Goal: Information Seeking & Learning: Check status

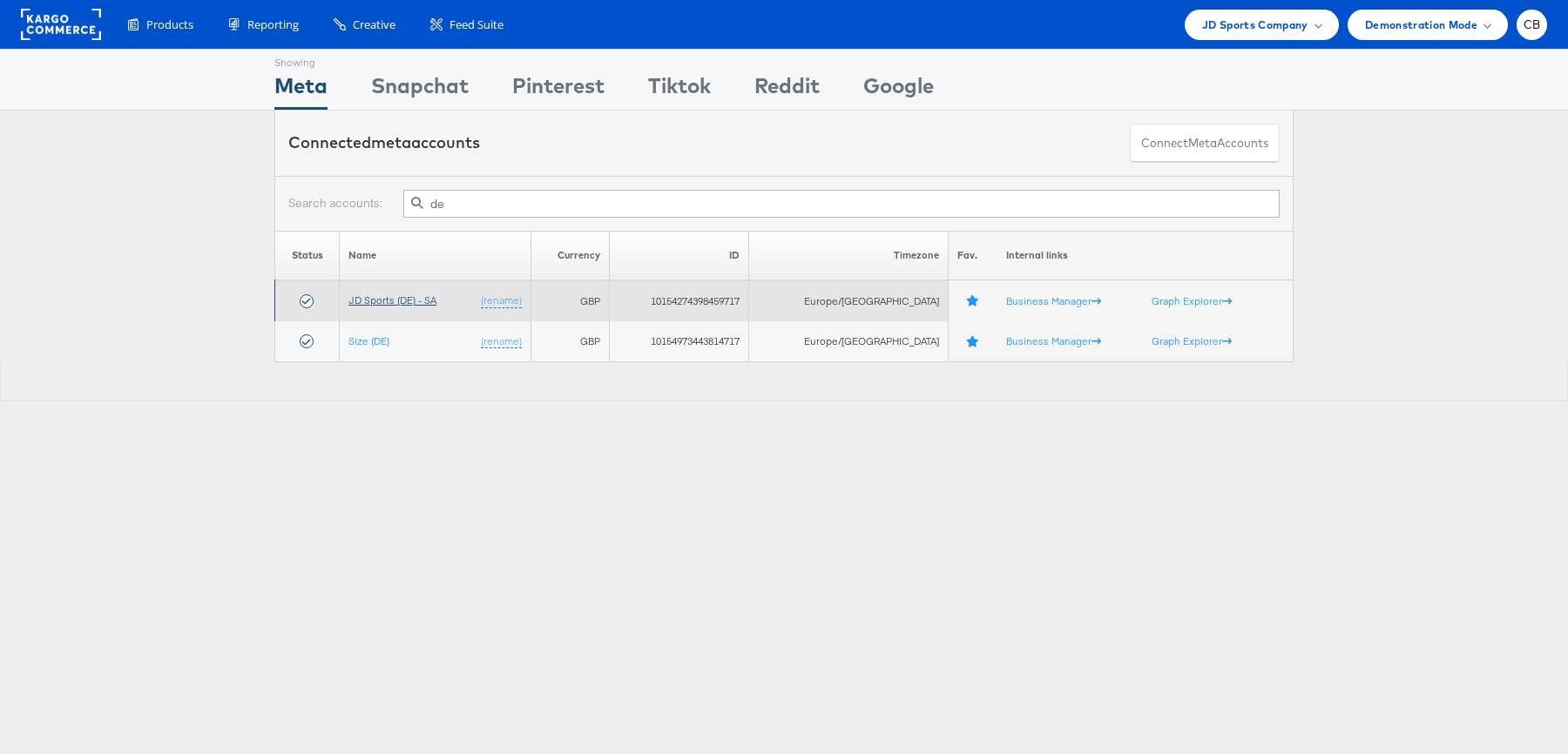
type input "de"
click at [402, 295] on link "JD Sports (DE) - SA" at bounding box center [392, 300] width 88 height 13
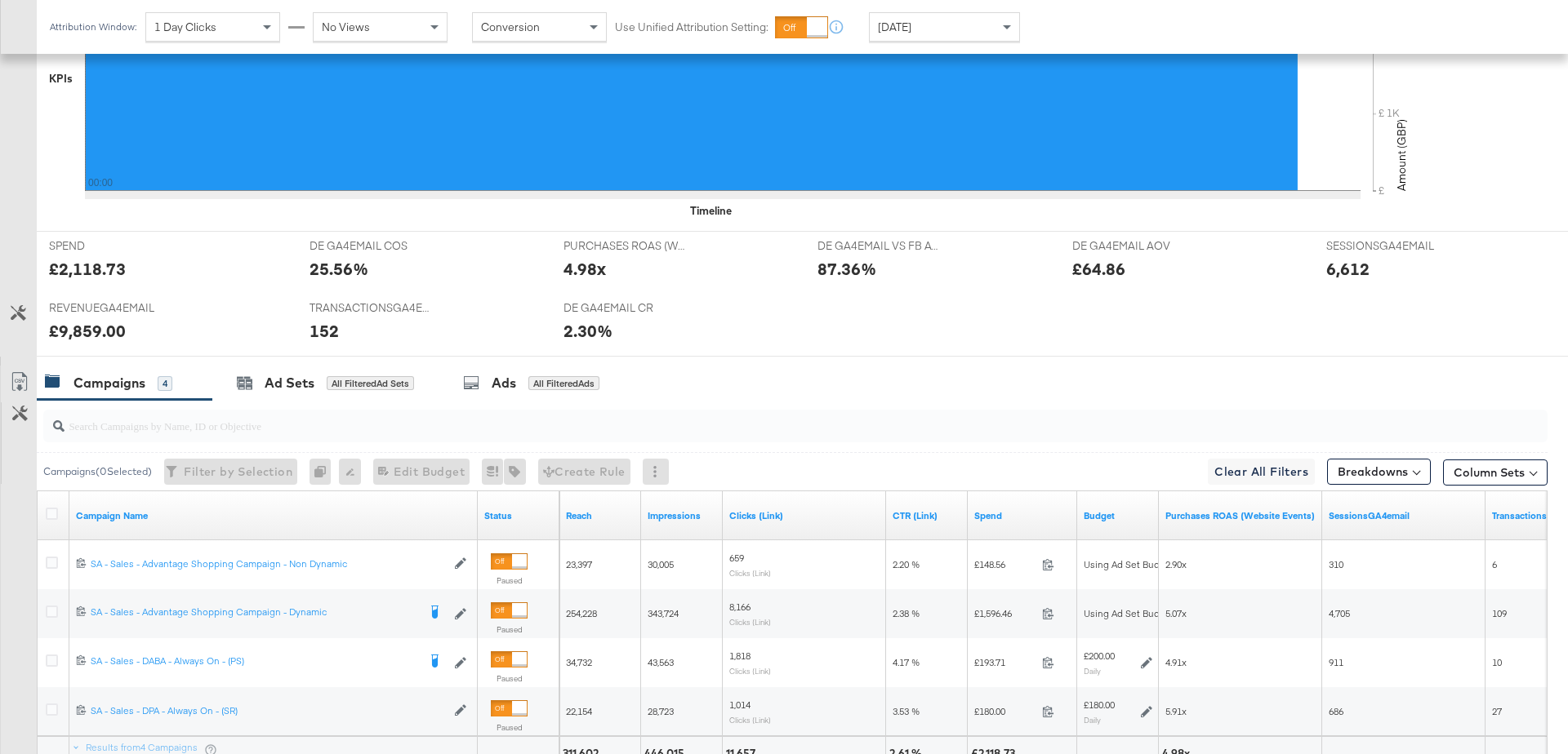
scroll to position [733, 0]
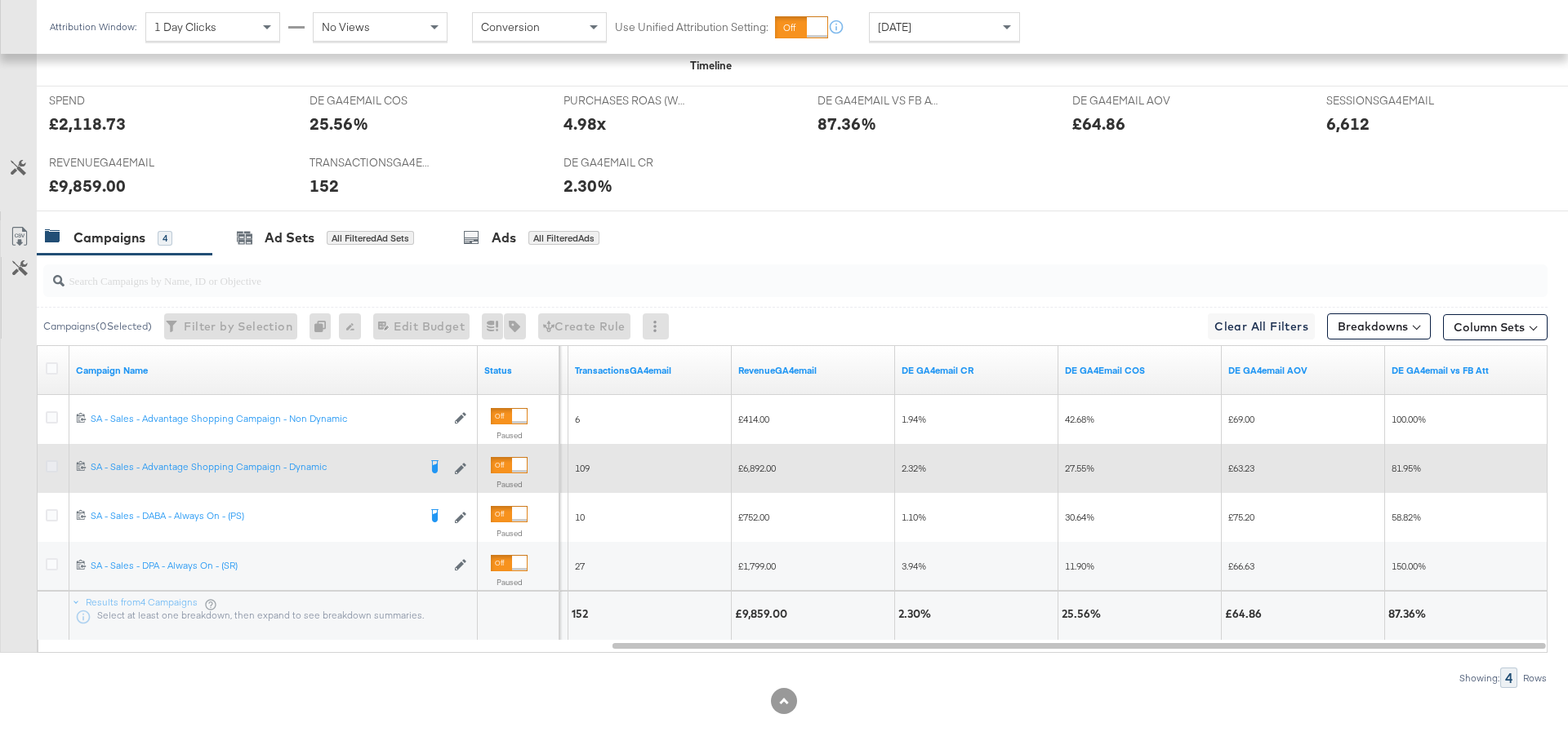
click at [51, 460] on icon at bounding box center [52, 466] width 12 height 12
click at [0, 0] on input "checkbox" at bounding box center [0, 0] width 0 height 0
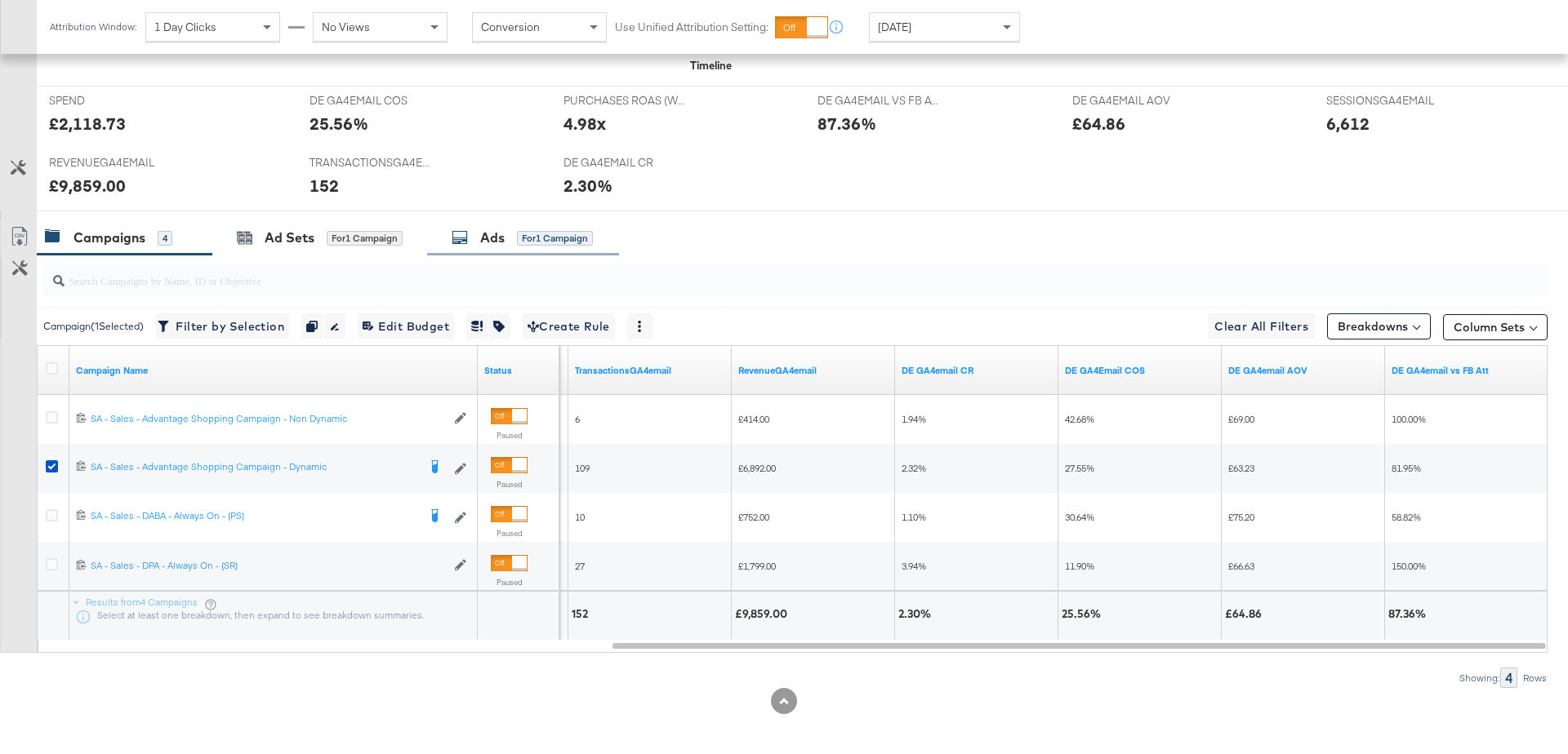
click at [489, 237] on div "Ads" at bounding box center [492, 237] width 25 height 19
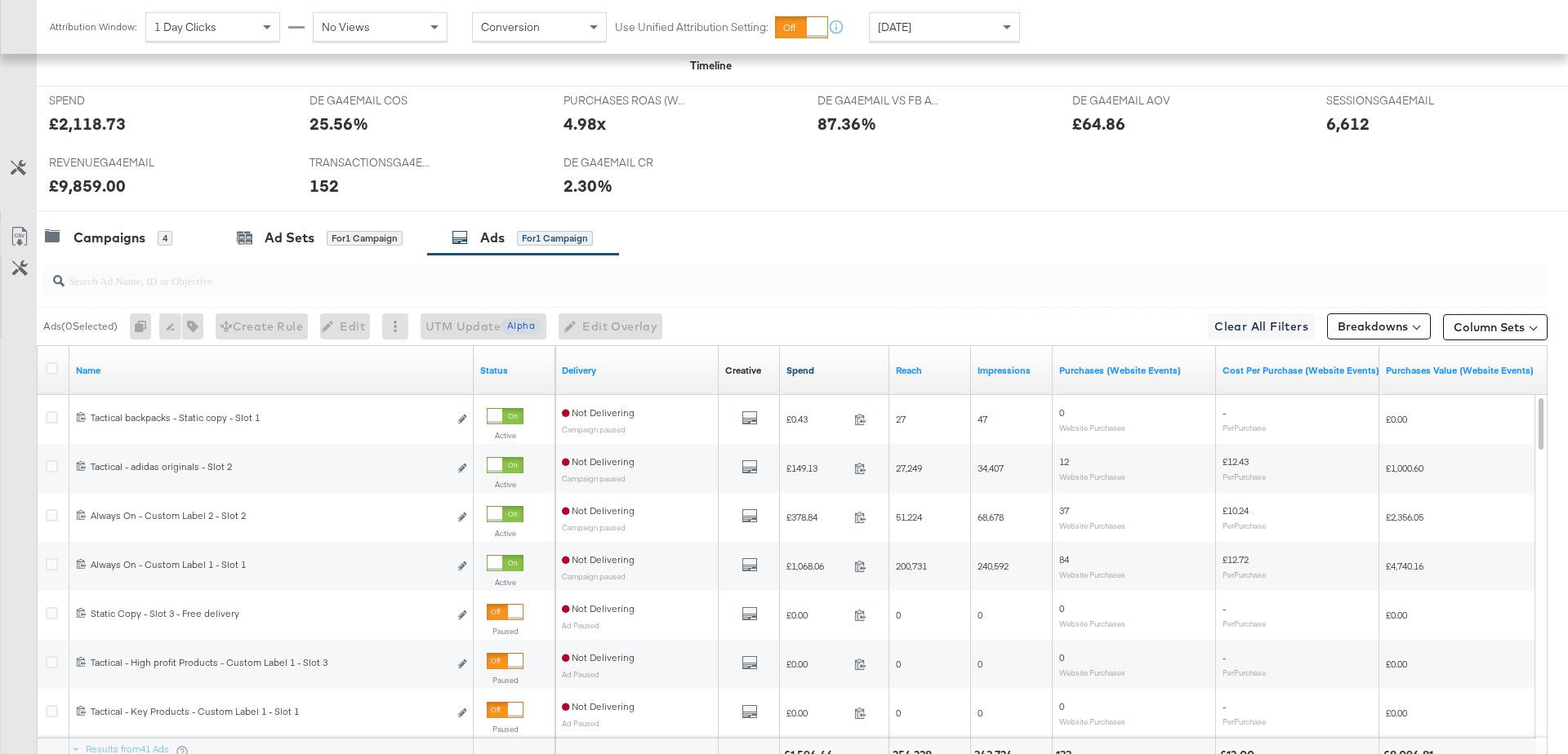
click at [800, 366] on link "Spend" at bounding box center [834, 370] width 96 height 13
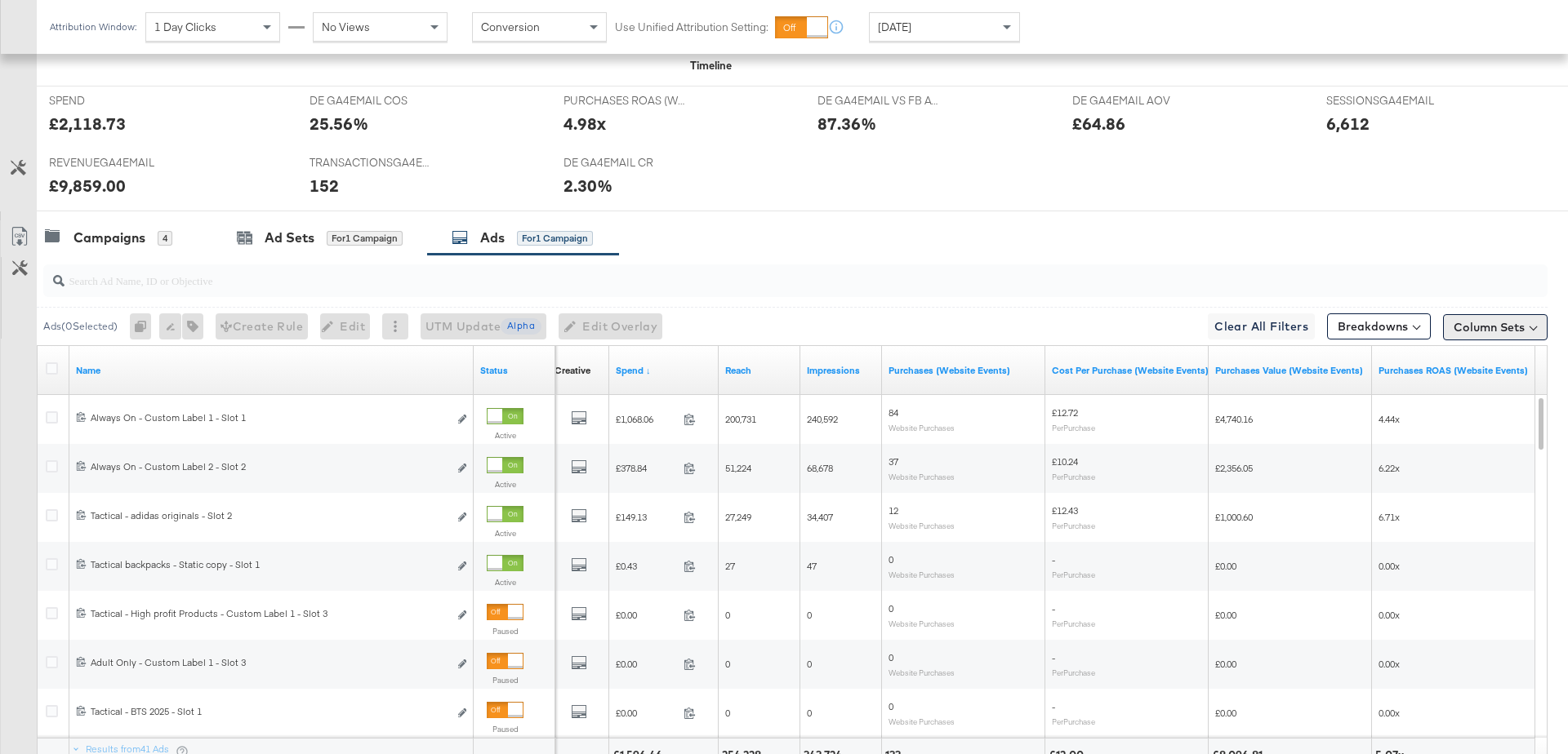
click at [1479, 319] on button "Column Sets" at bounding box center [1495, 328] width 104 height 26
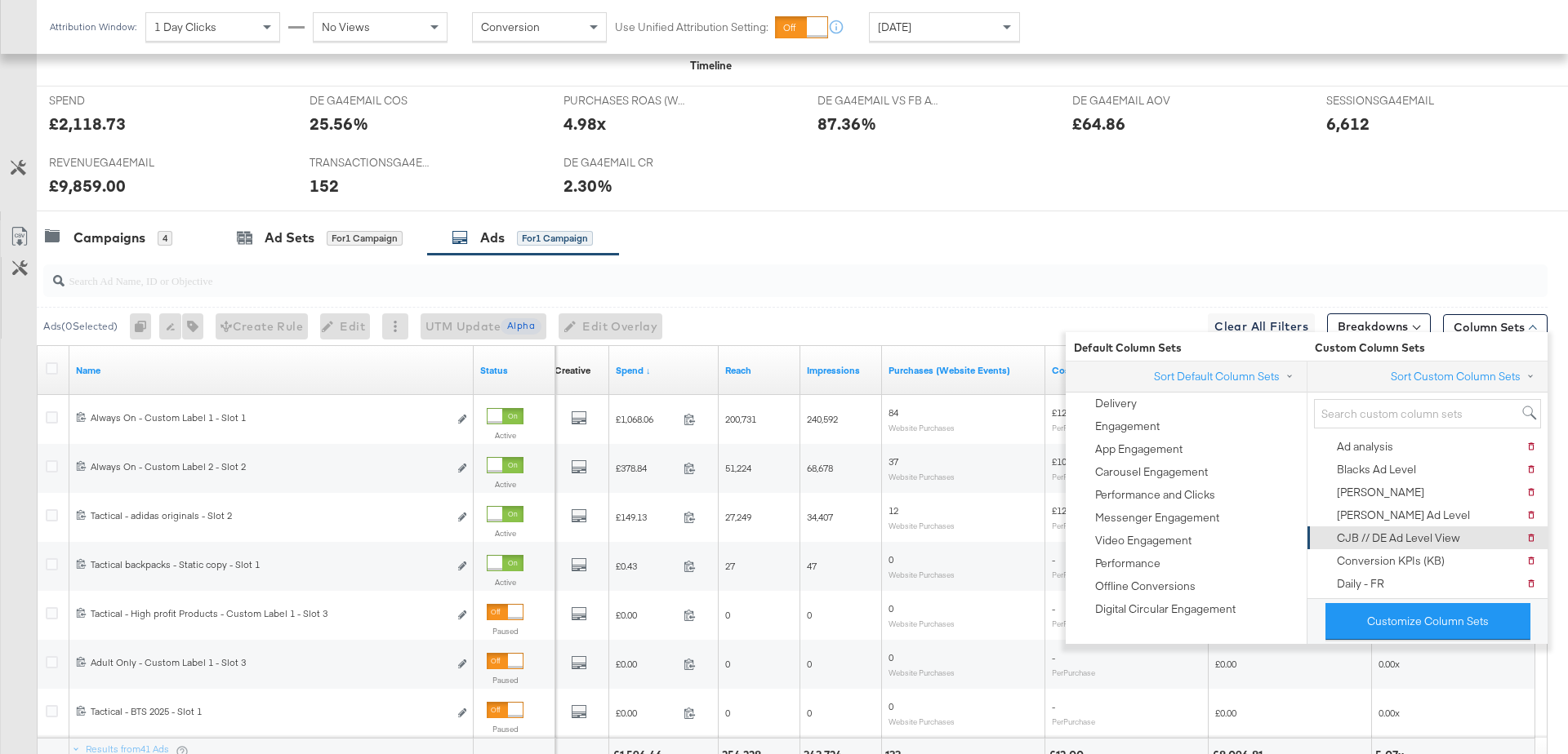
click at [1357, 539] on div "CJB // DE Ad Level View" at bounding box center [1399, 538] width 123 height 16
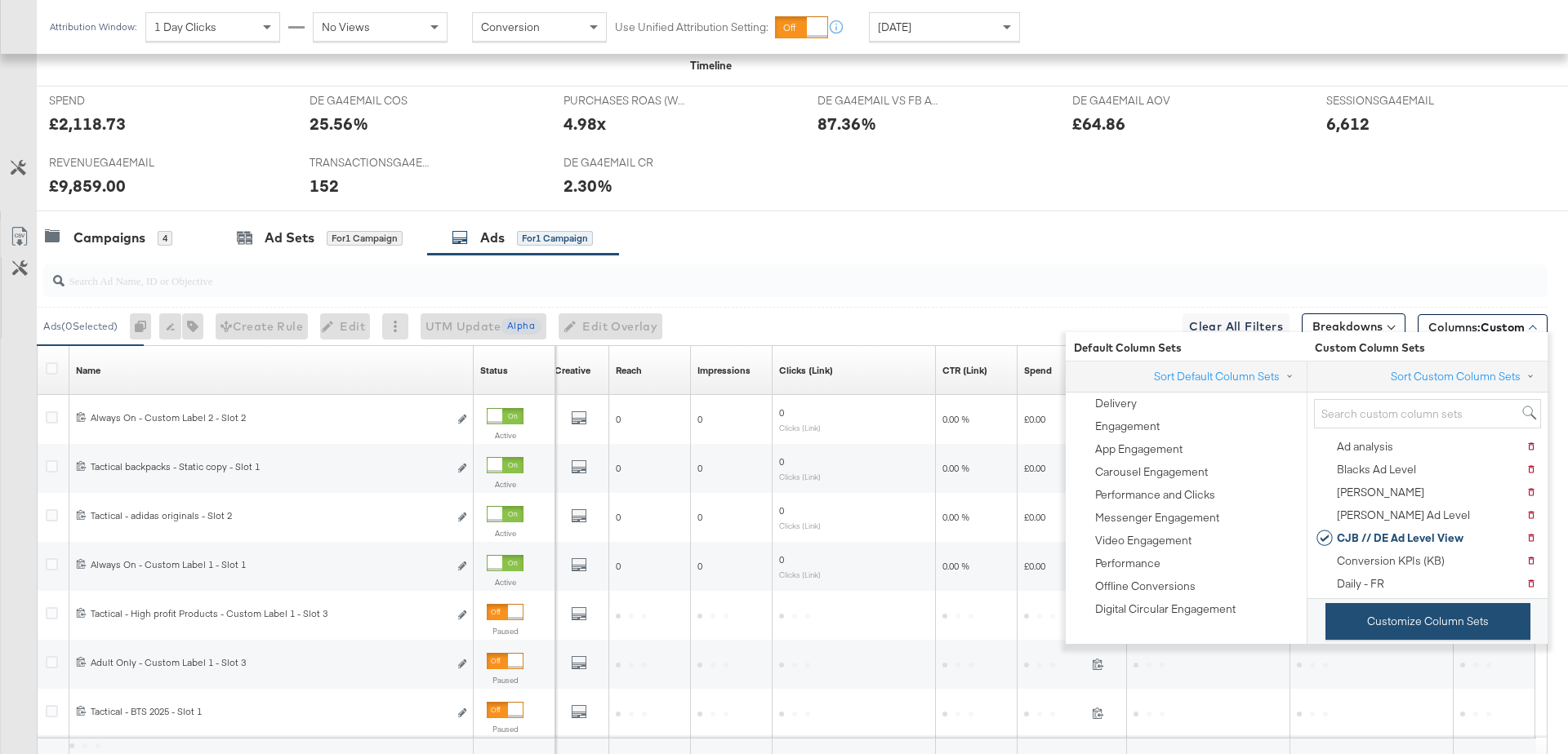
click at [1381, 613] on button "Customize Column Sets" at bounding box center [1427, 621] width 205 height 37
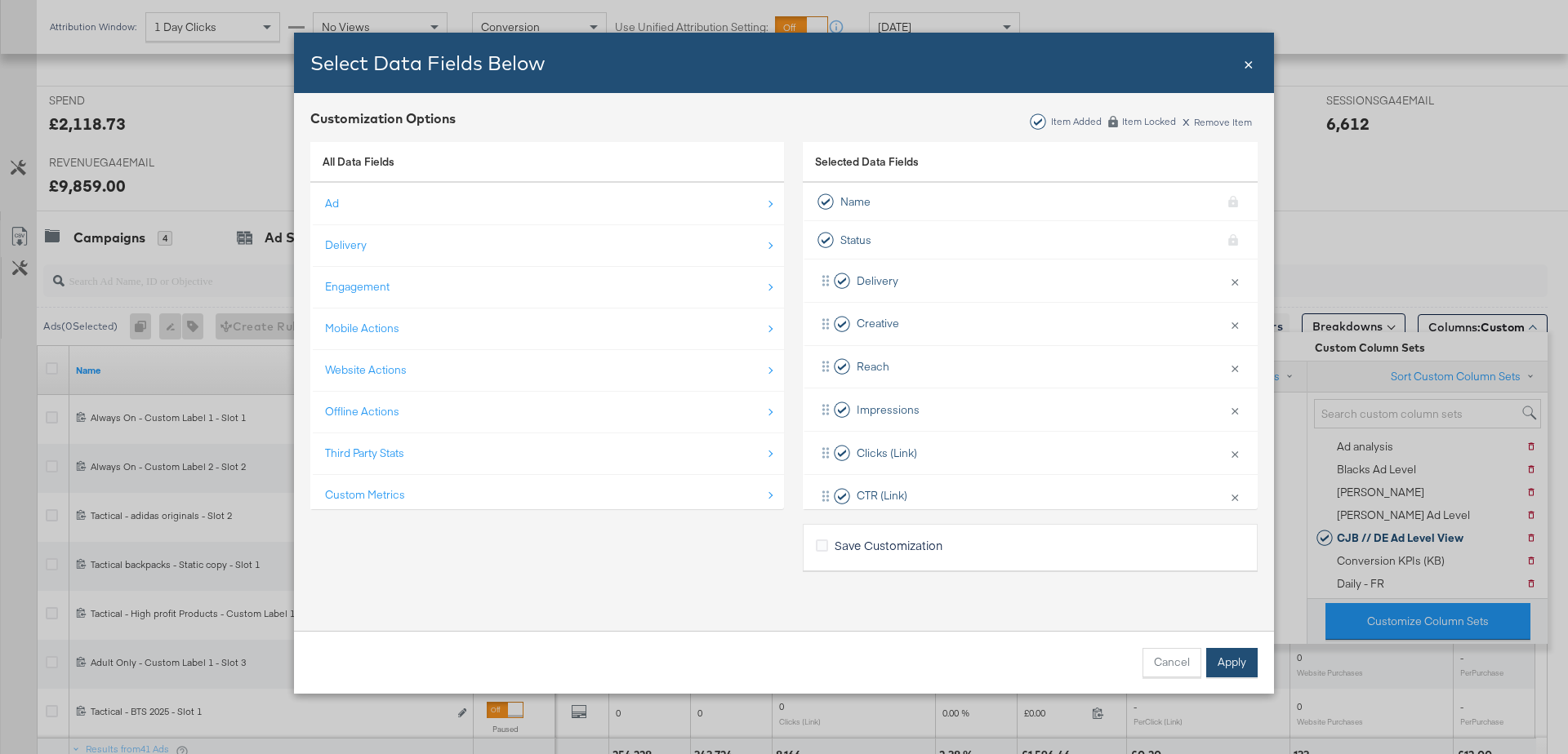
click at [1231, 667] on button "Apply" at bounding box center [1232, 663] width 52 height 30
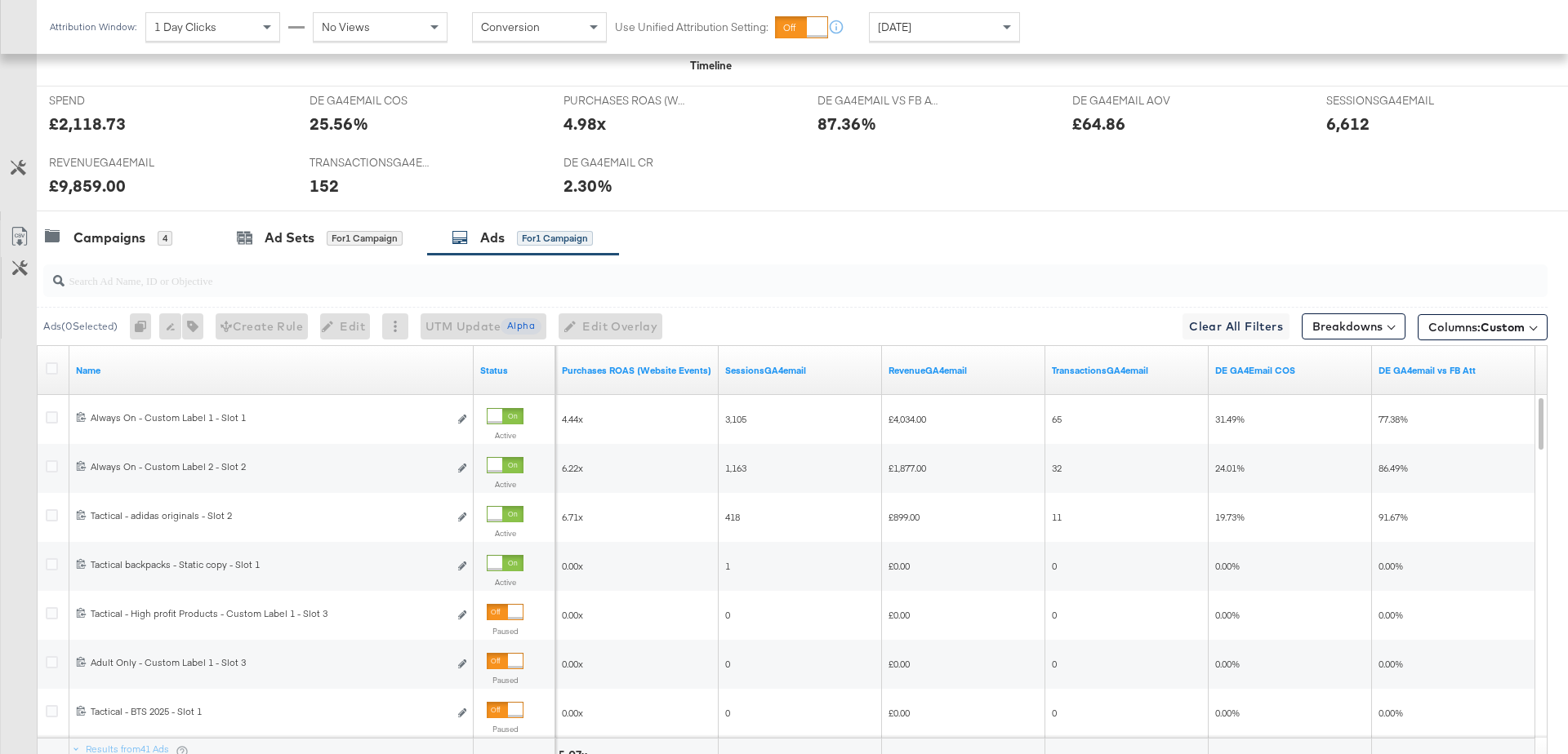
scroll to position [0, 0]
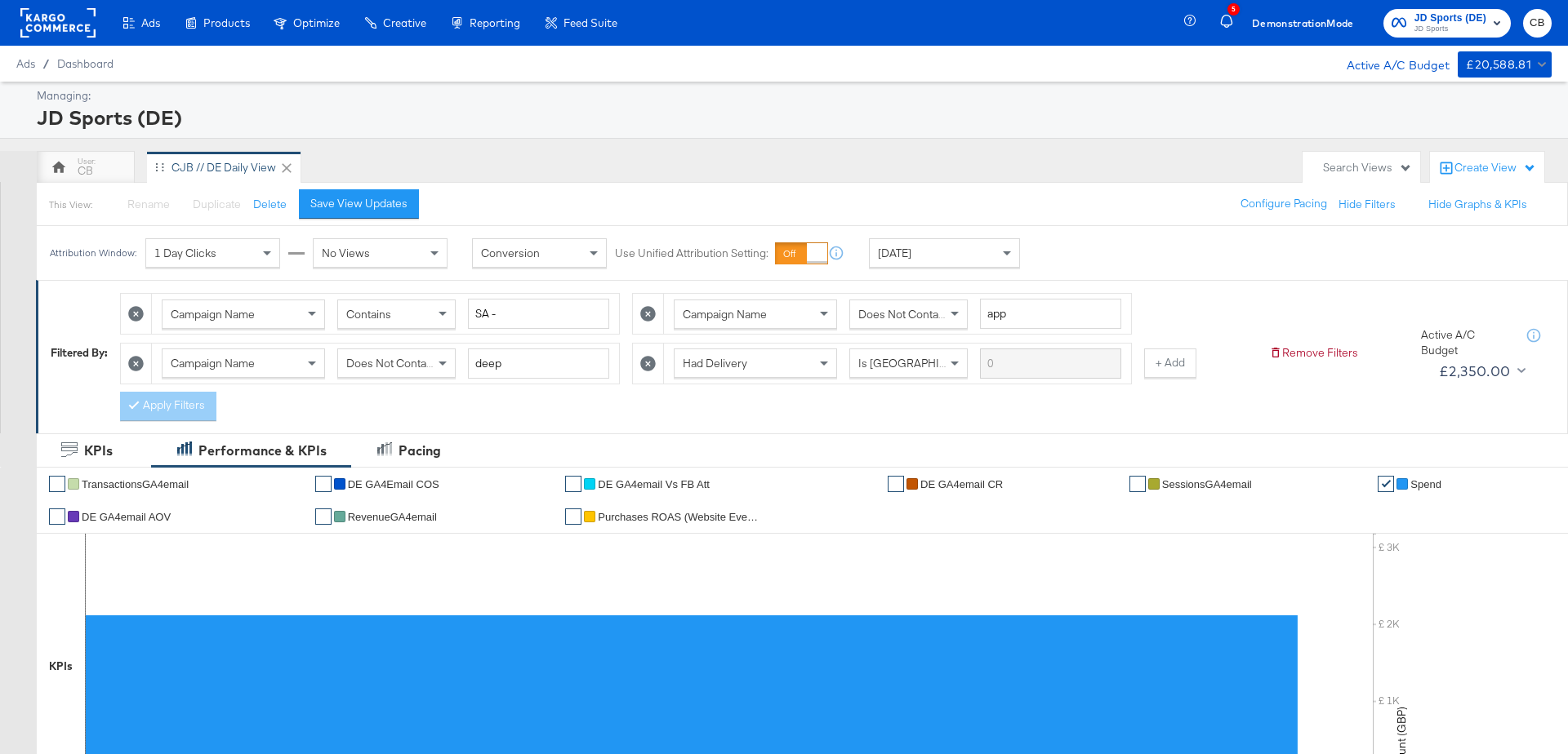
click at [38, 29] on rect at bounding box center [58, 23] width 75 height 30
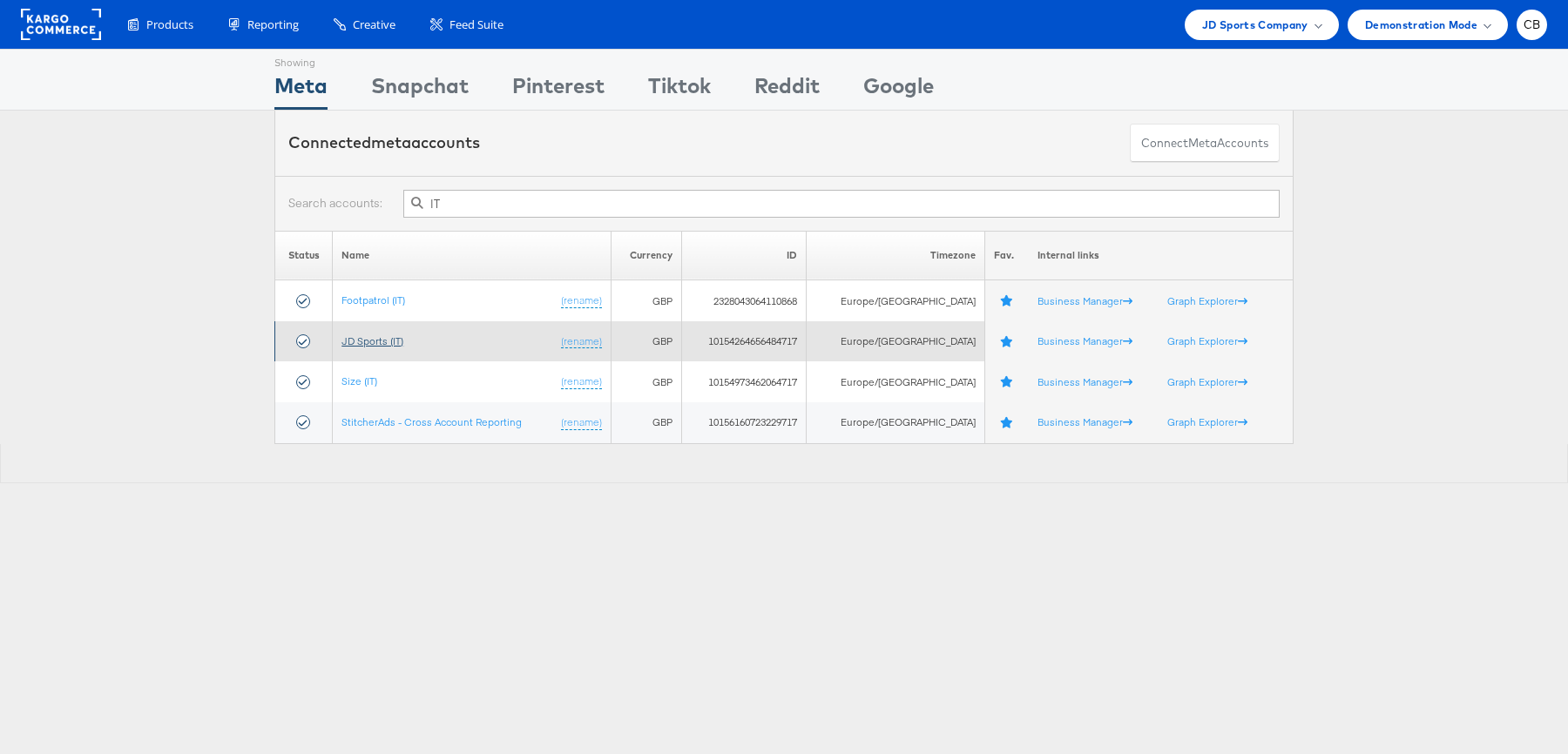
type input "IT"
click at [381, 335] on link "JD Sports (IT)" at bounding box center [372, 341] width 62 height 13
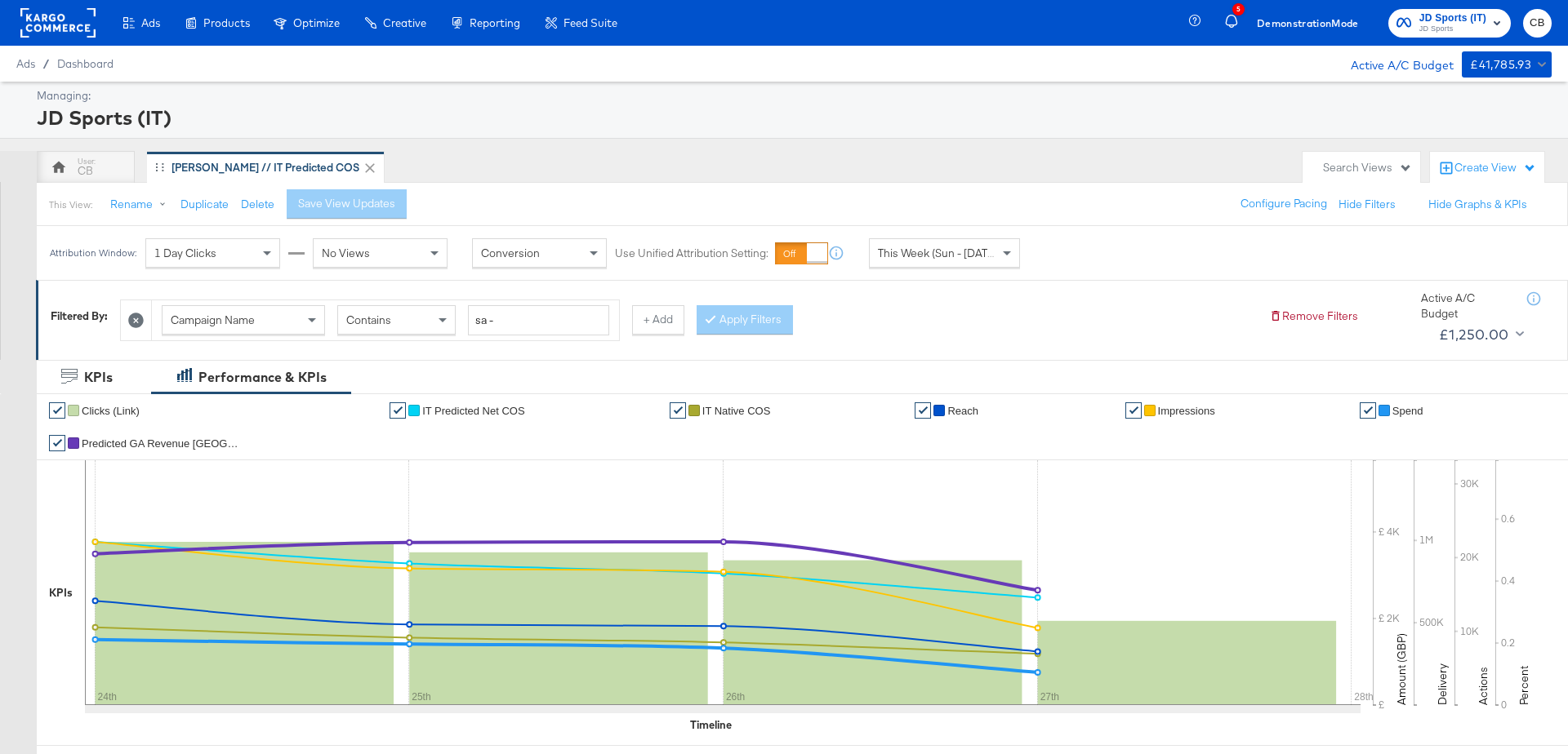
click at [53, 8] on rect at bounding box center [58, 23] width 75 height 30
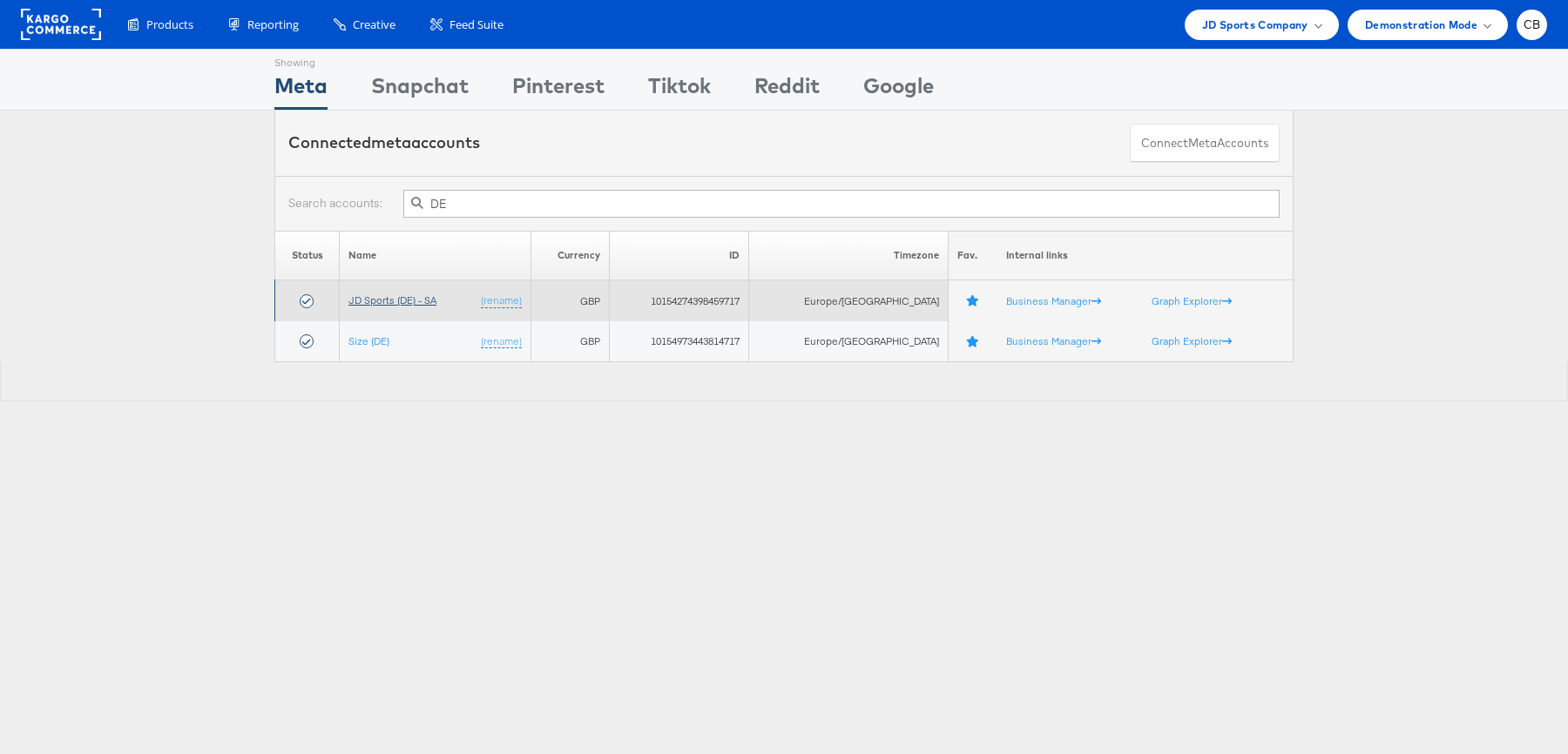
type input "DE"
click at [415, 296] on link "JD Sports (DE) - SA" at bounding box center [392, 300] width 88 height 13
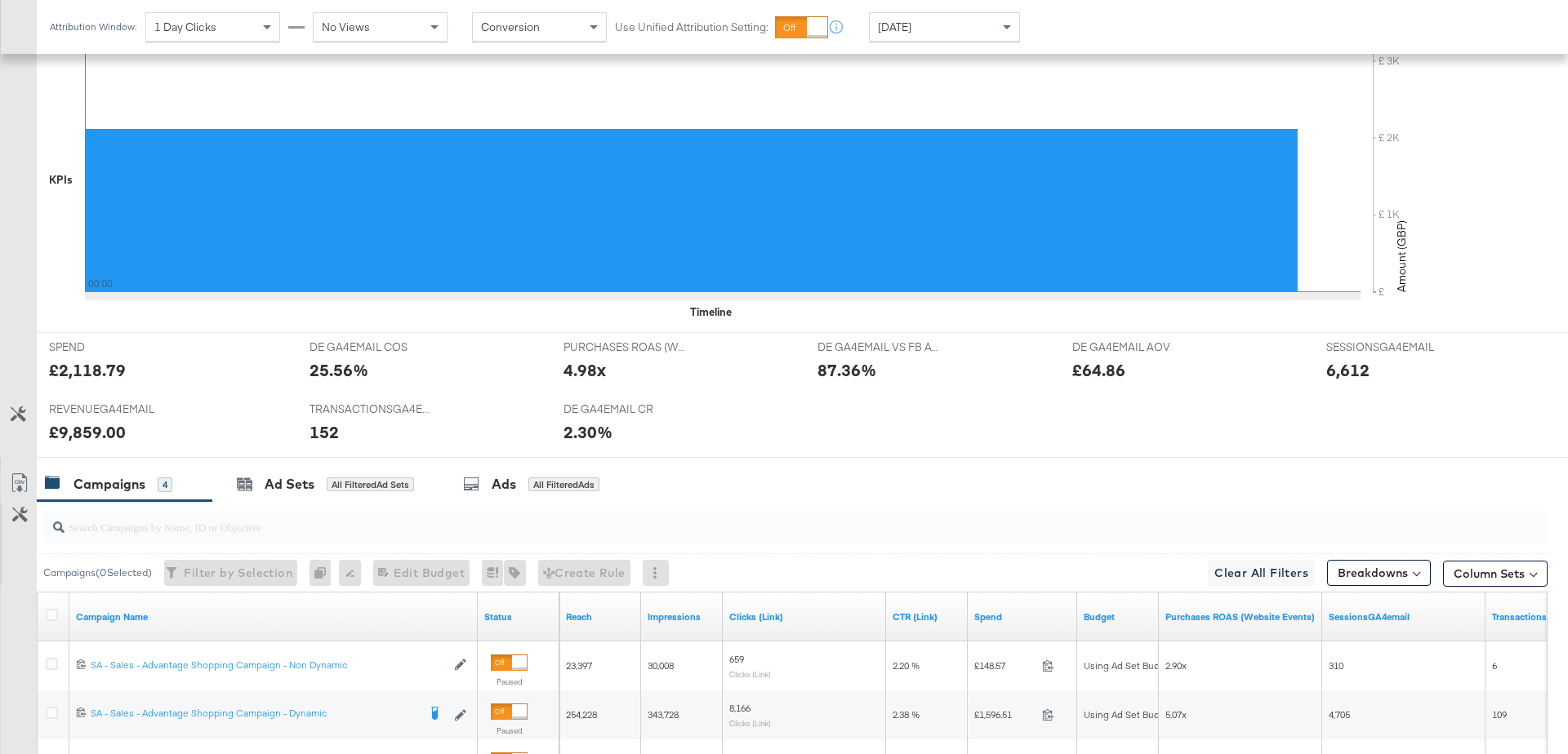
scroll to position [733, 0]
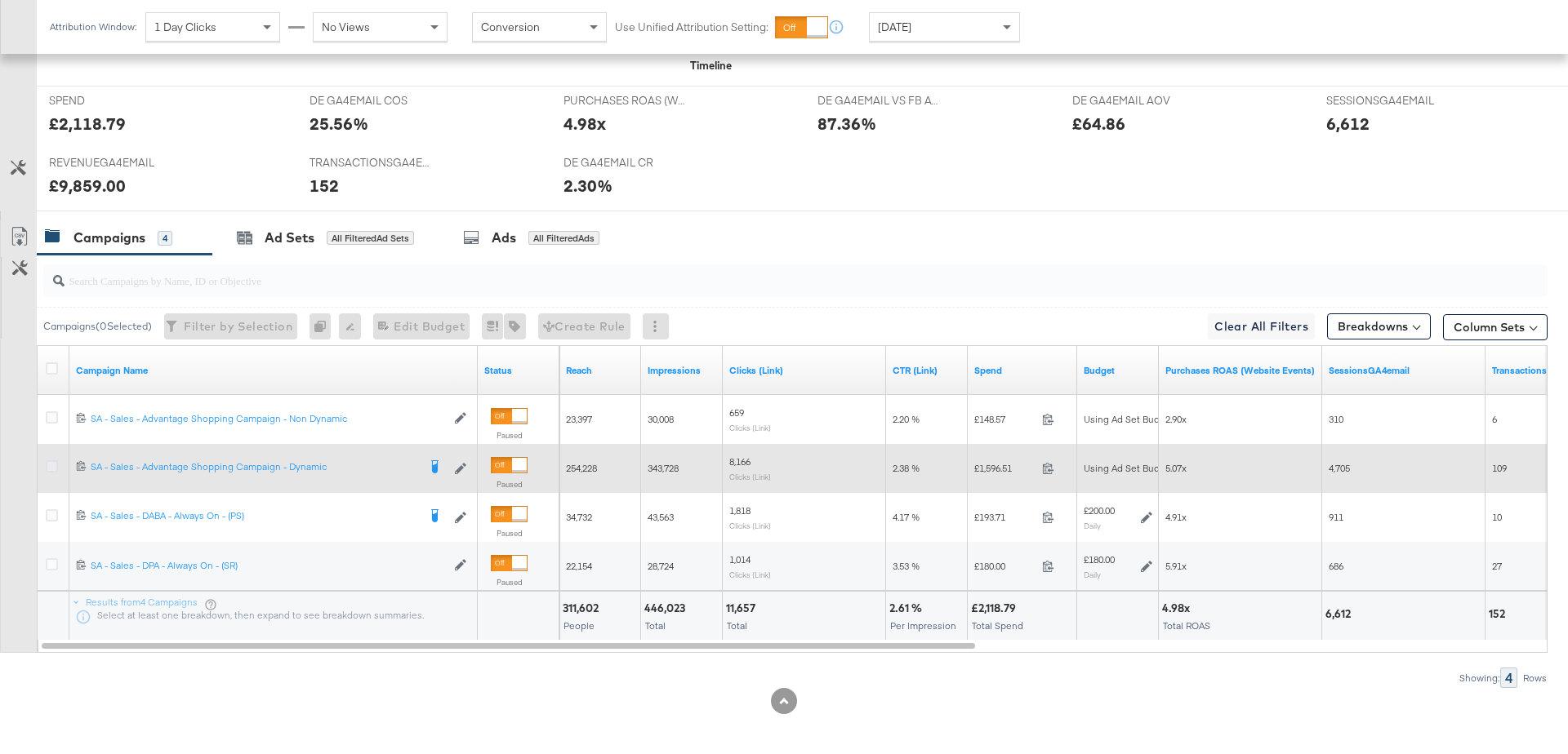
click at [56, 460] on icon at bounding box center [52, 466] width 12 height 12
click at [0, 0] on input "checkbox" at bounding box center [0, 0] width 0 height 0
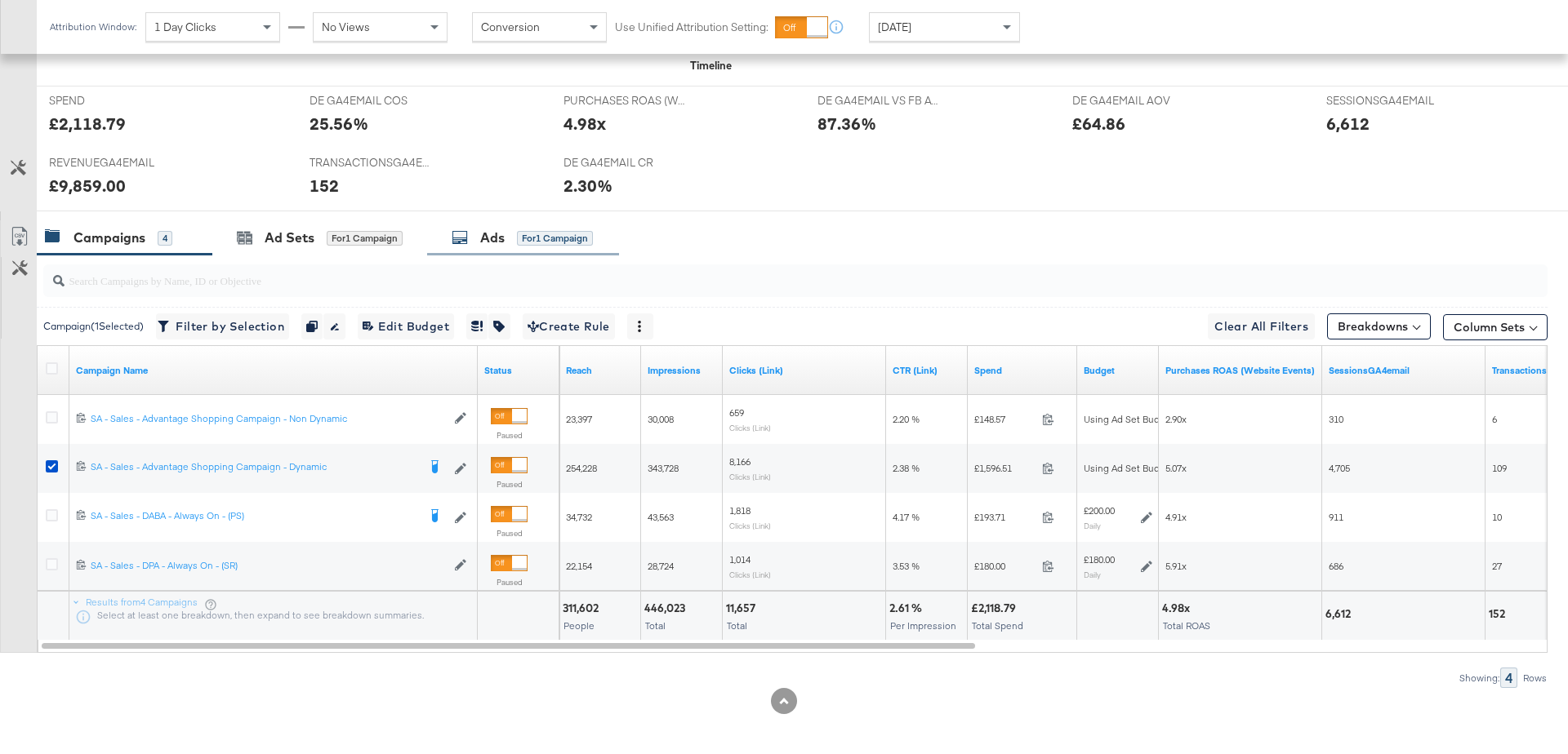
click at [499, 230] on div "Ads" at bounding box center [492, 237] width 25 height 19
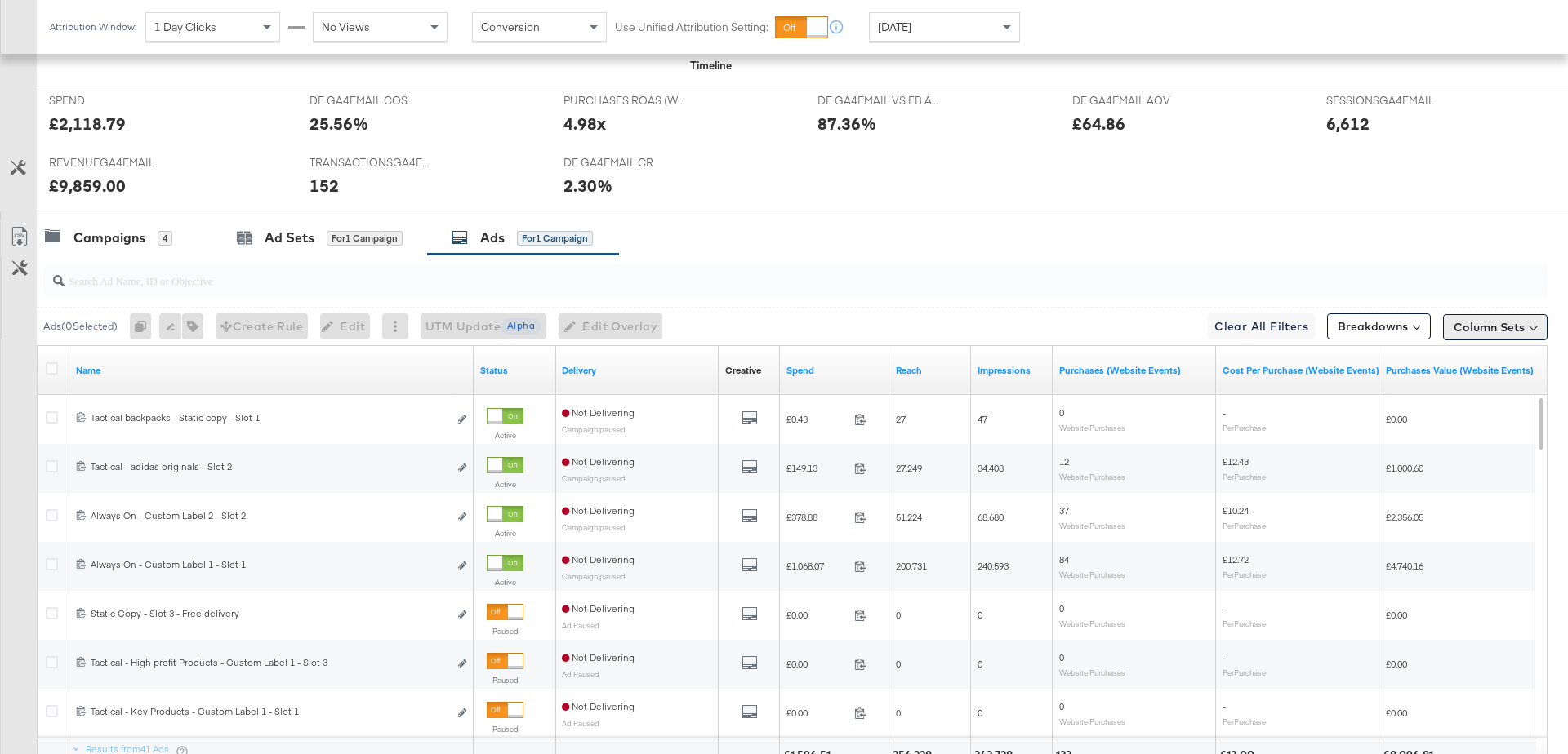
click at [1501, 326] on button "Column Sets" at bounding box center [1495, 328] width 104 height 26
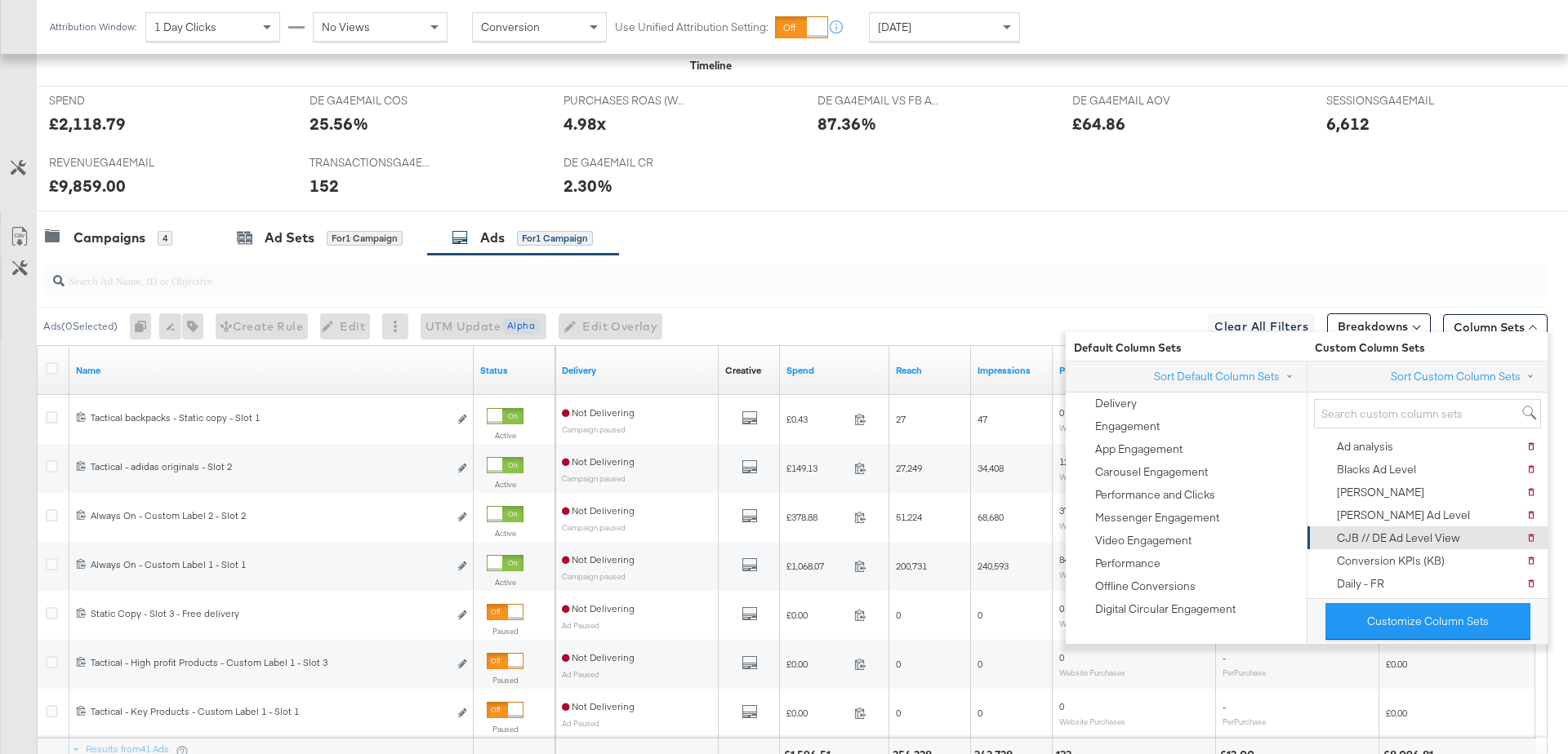
click at [1368, 539] on div "CJB // DE Ad Level View" at bounding box center [1399, 538] width 123 height 16
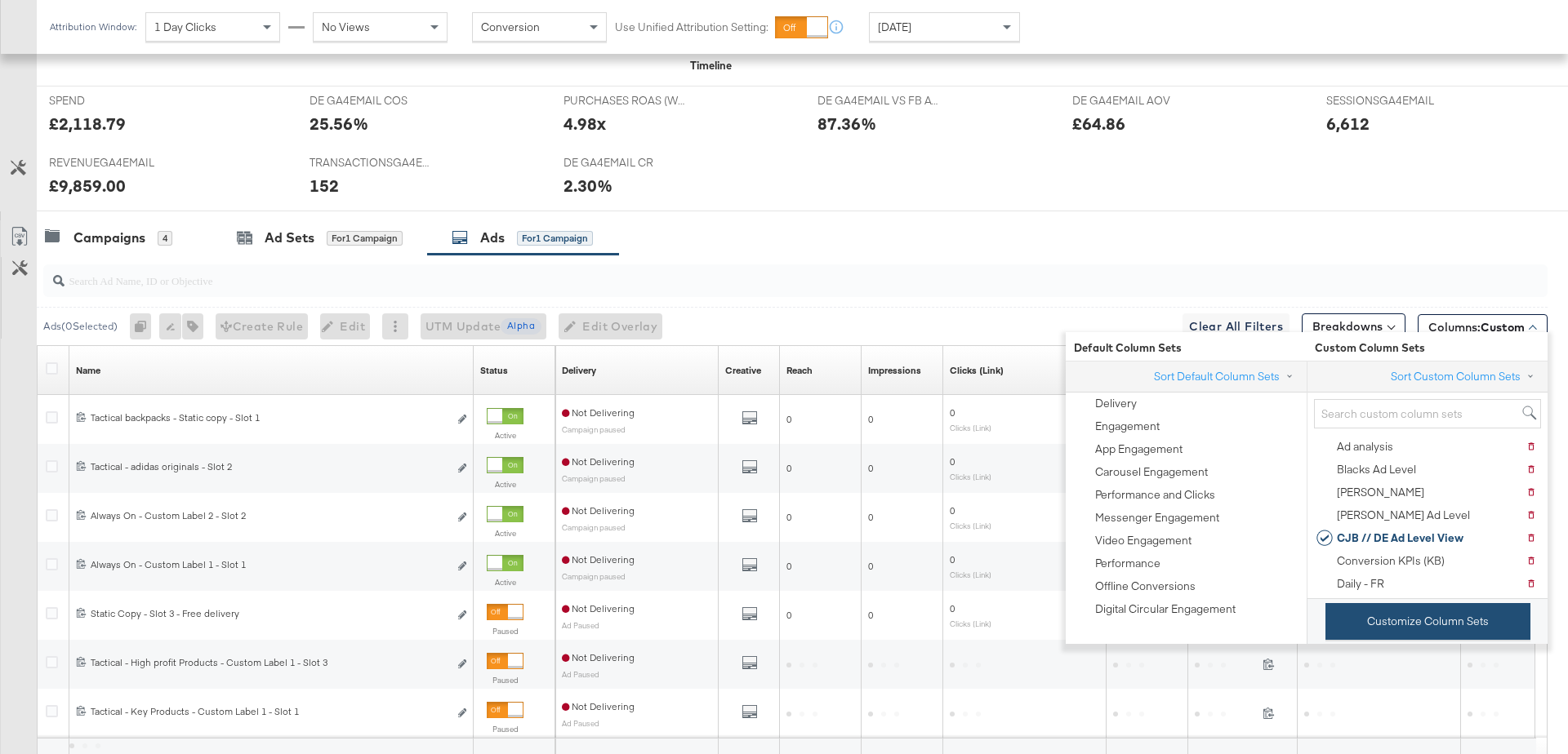
click at [1375, 613] on button "Customize Column Sets" at bounding box center [1427, 621] width 205 height 37
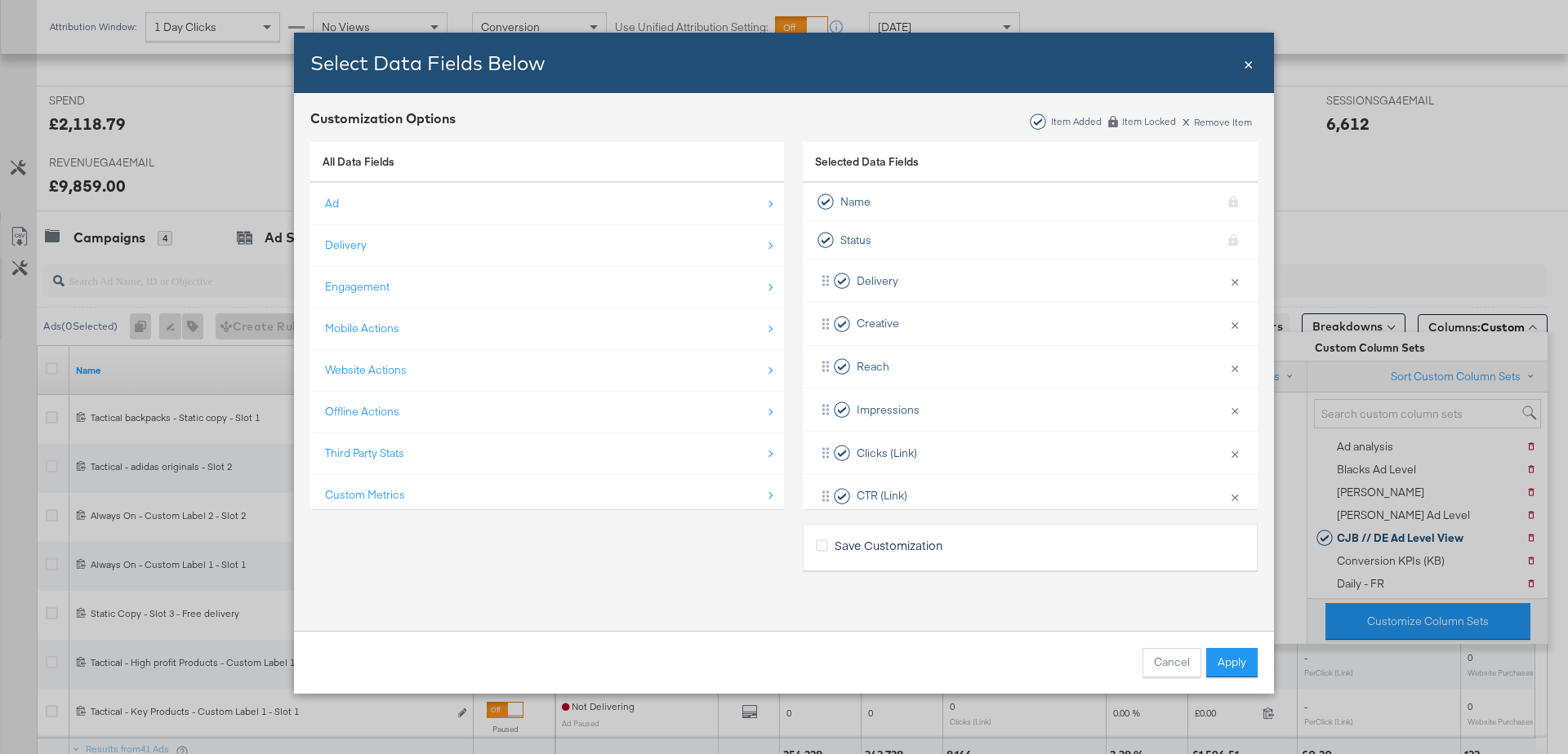
click at [1239, 646] on div "Cancel Apply" at bounding box center [784, 662] width 980 height 63
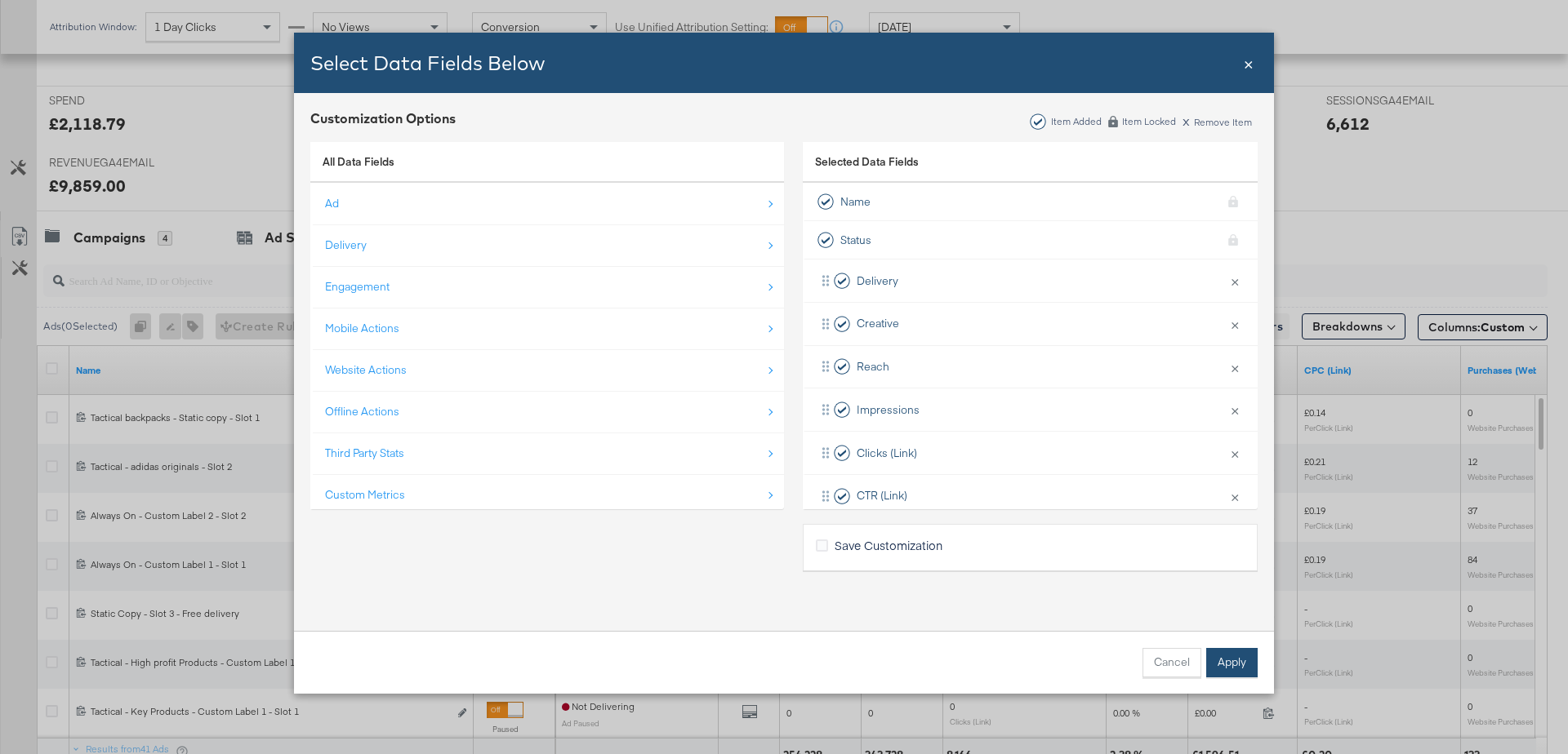
click at [1229, 673] on button "Apply" at bounding box center [1232, 663] width 52 height 30
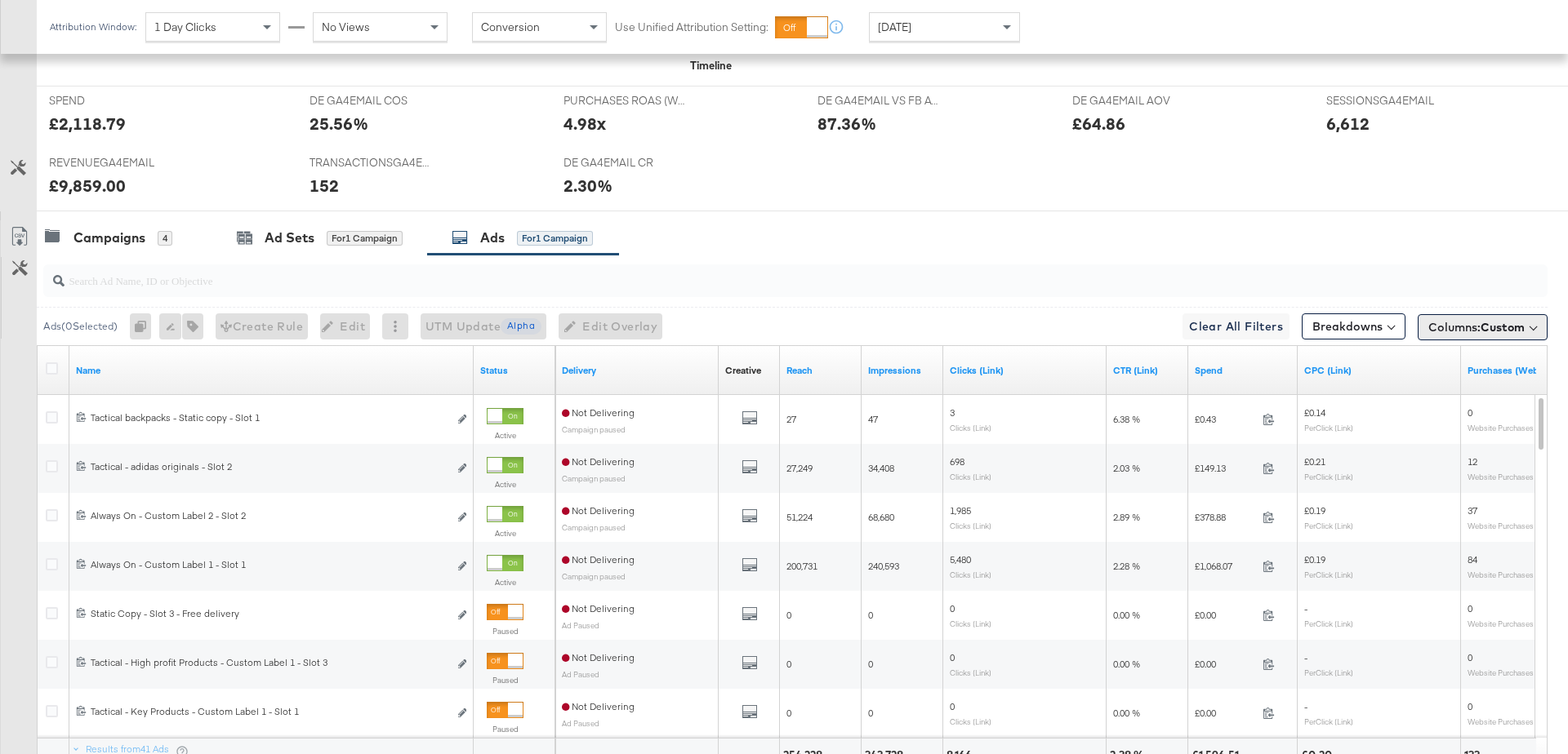
click at [1490, 324] on span "Custom" at bounding box center [1502, 327] width 44 height 15
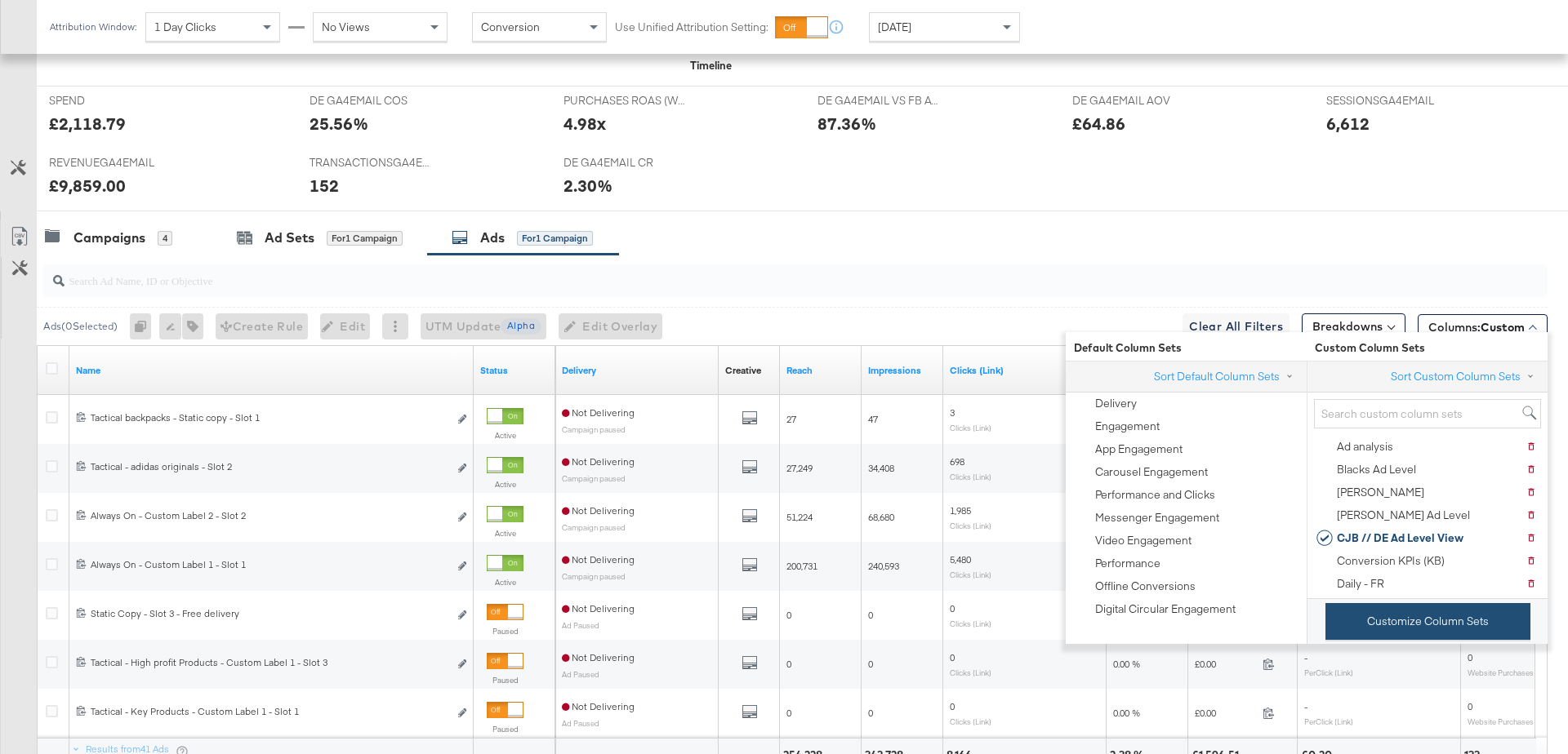
click at [1385, 628] on button "Customize Column Sets" at bounding box center [1427, 621] width 205 height 37
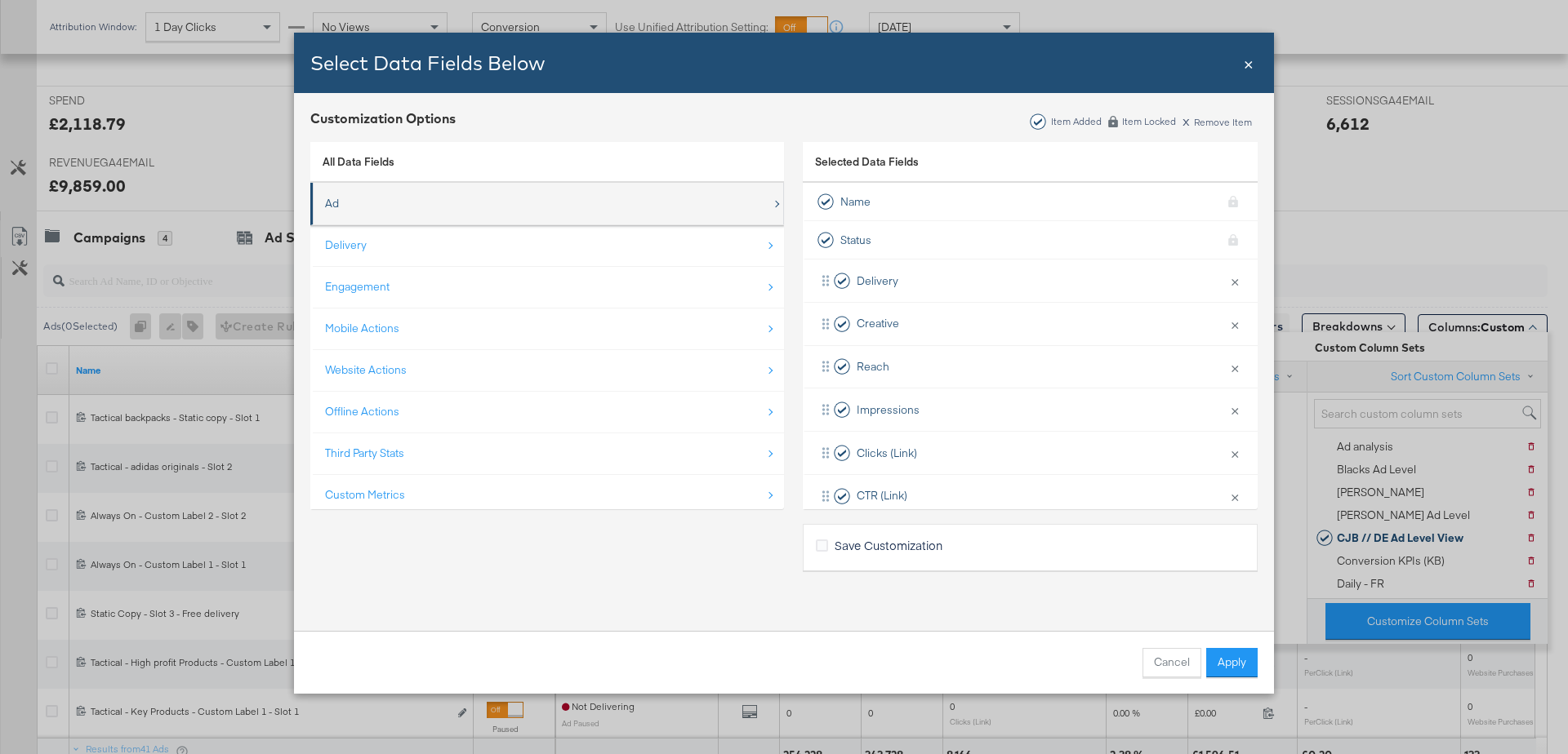
click at [432, 203] on div "Ad" at bounding box center [547, 204] width 446 height 34
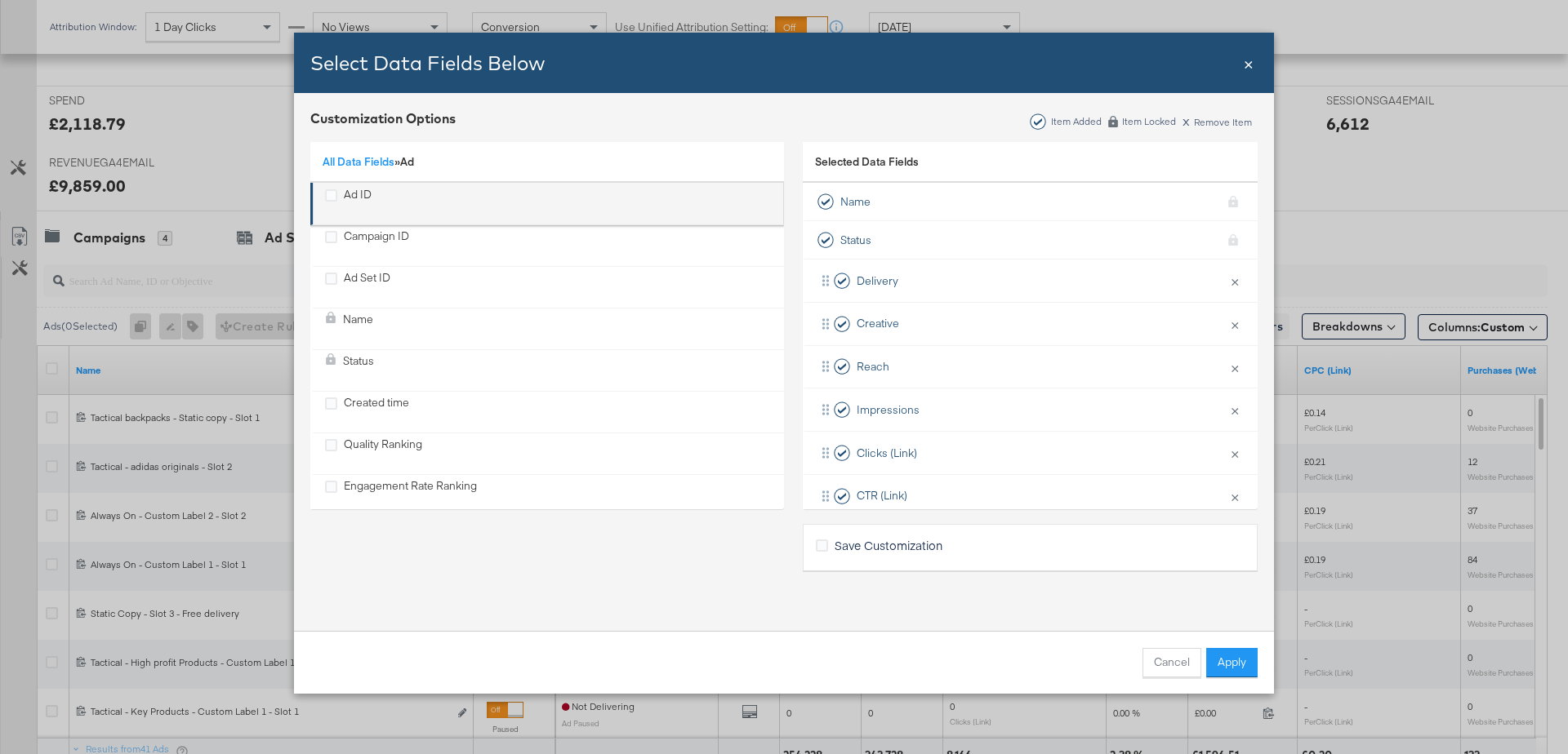
click at [332, 188] on label "Ad ID" at bounding box center [330, 195] width 12 height 15
click at [0, 0] on input "Ad ID" at bounding box center [0, 0] width 0 height 0
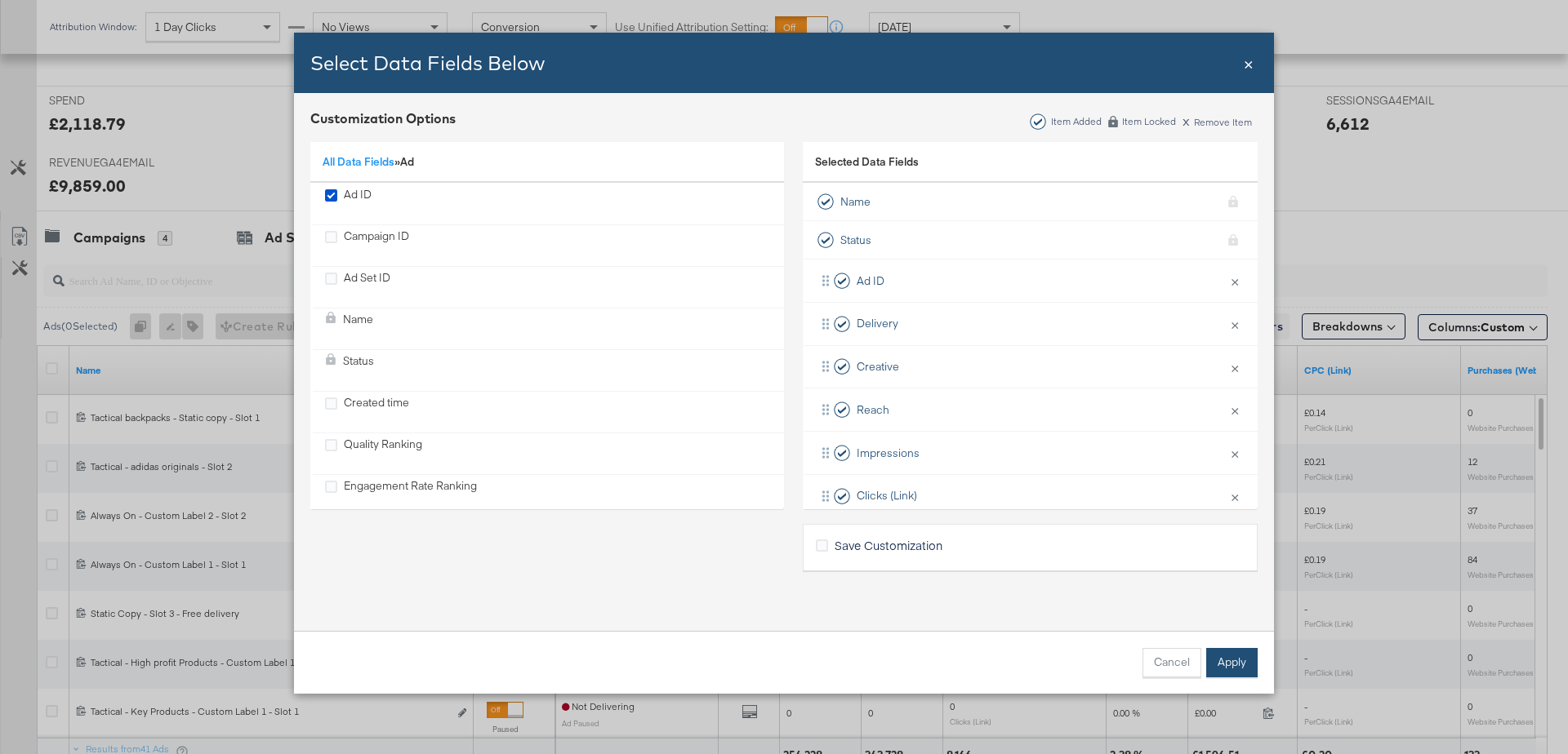
click at [1243, 663] on button "Apply" at bounding box center [1232, 663] width 52 height 30
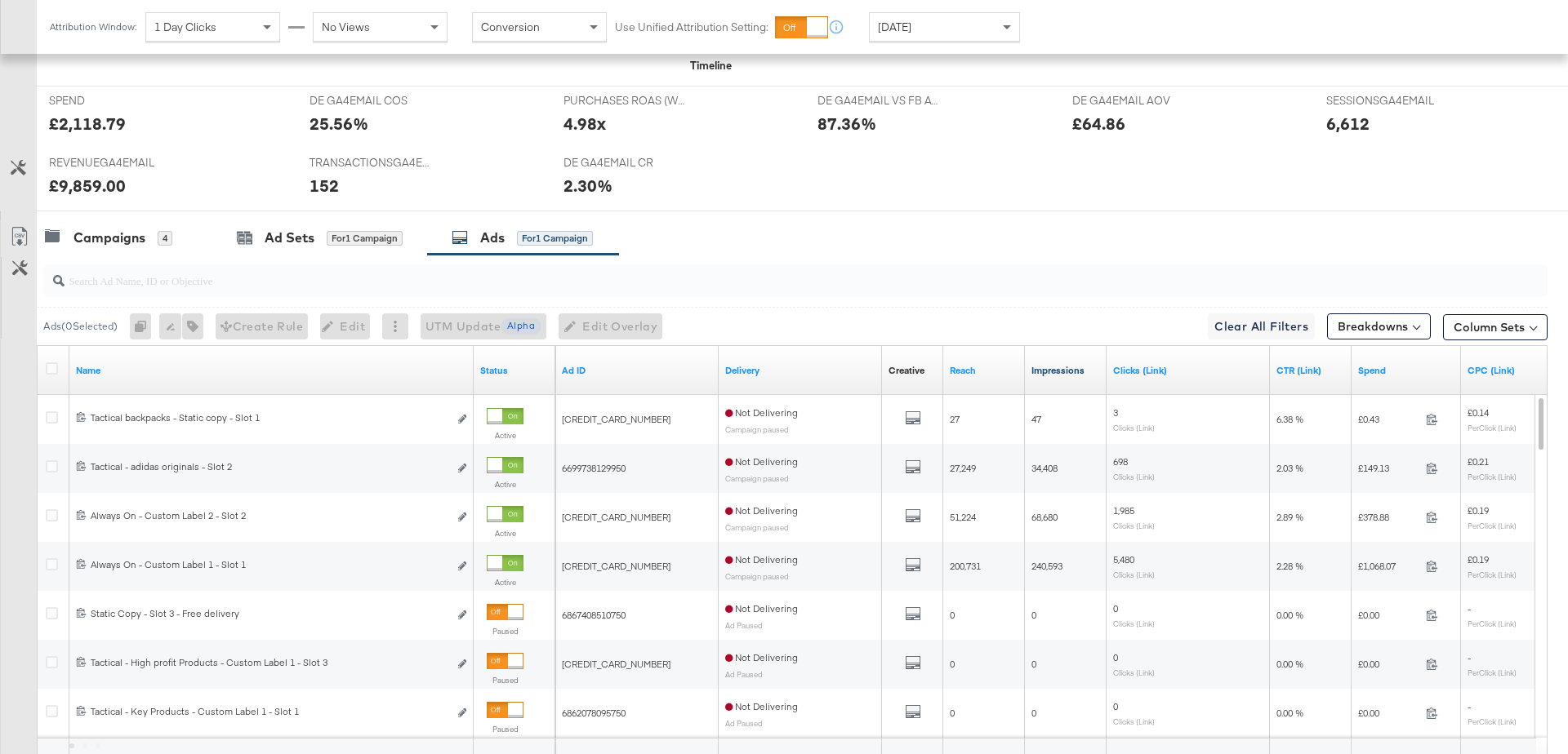
click at [1057, 365] on link "Impressions" at bounding box center [1065, 370] width 68 height 13
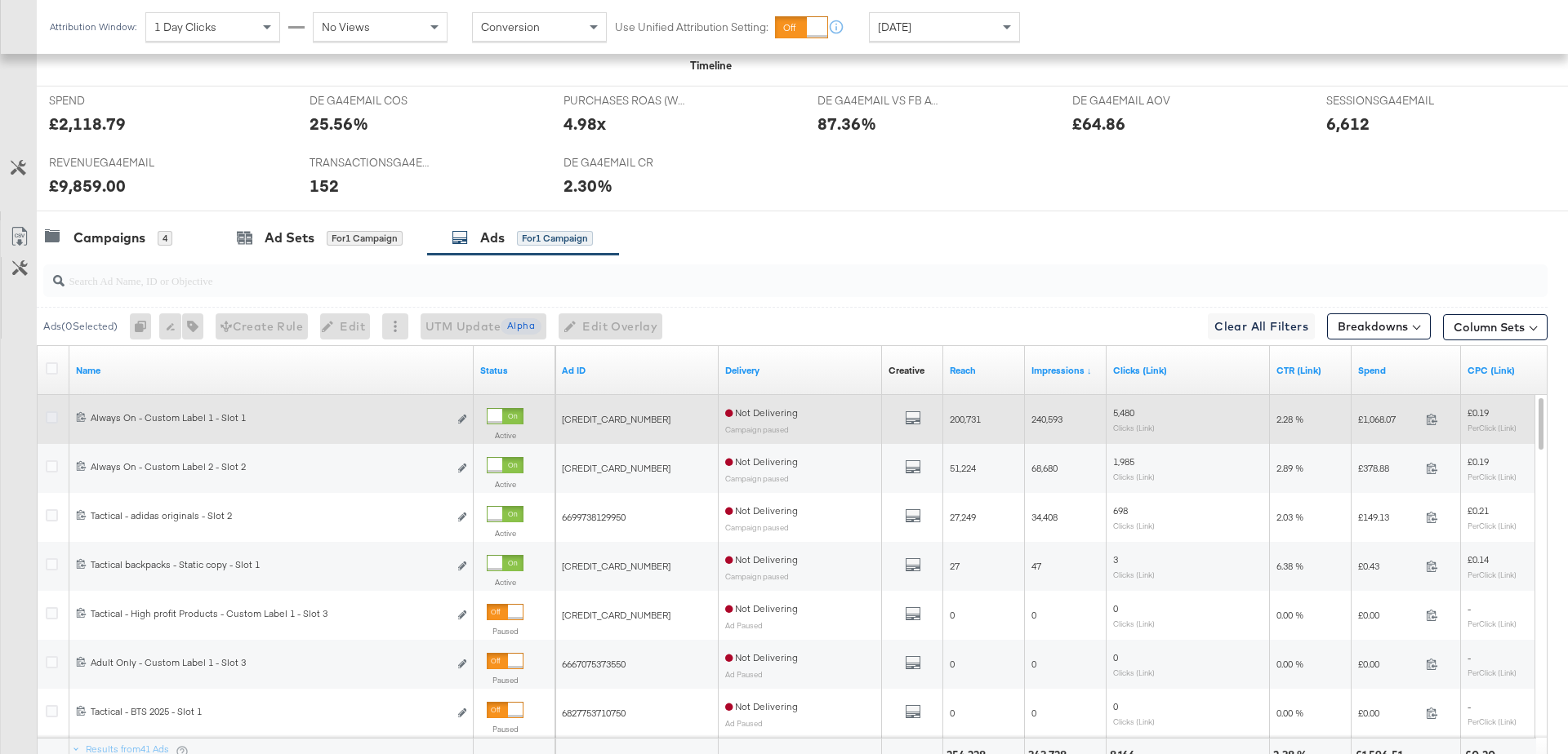
click at [50, 411] on icon at bounding box center [52, 417] width 12 height 12
click at [0, 0] on input "checkbox" at bounding box center [0, 0] width 0 height 0
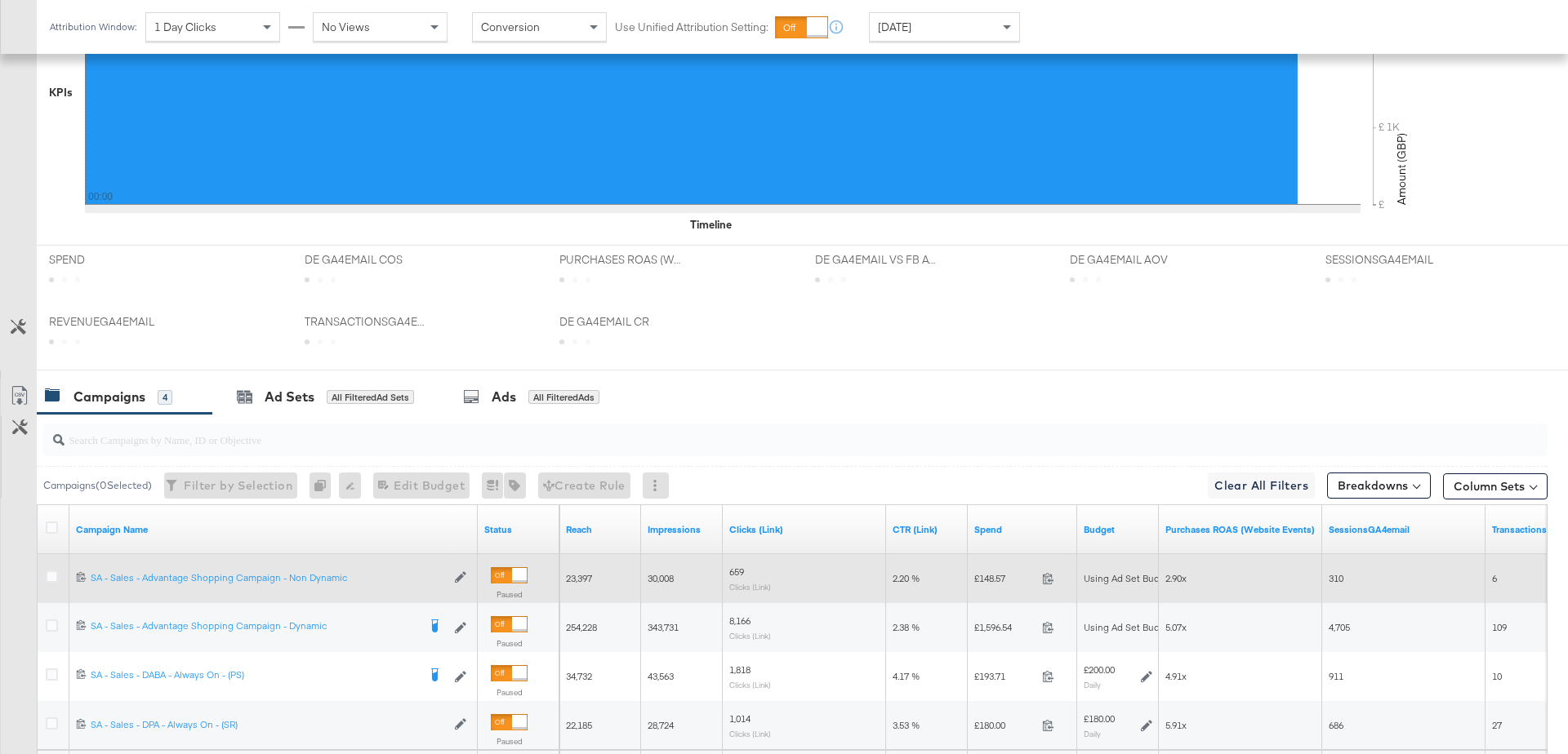
scroll to position [733, 0]
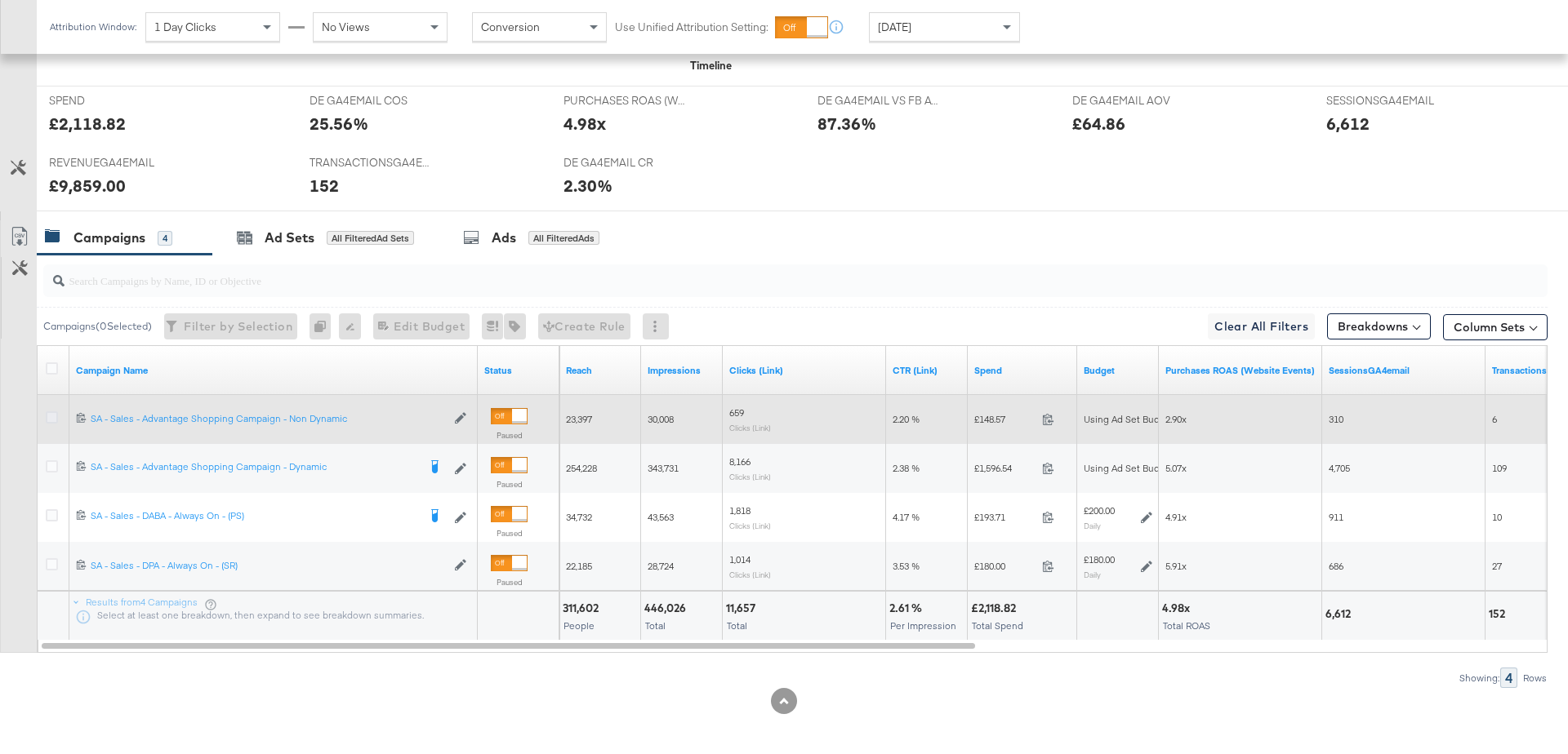
click at [56, 415] on icon at bounding box center [52, 417] width 12 height 12
click at [0, 0] on input "checkbox" at bounding box center [0, 0] width 0 height 0
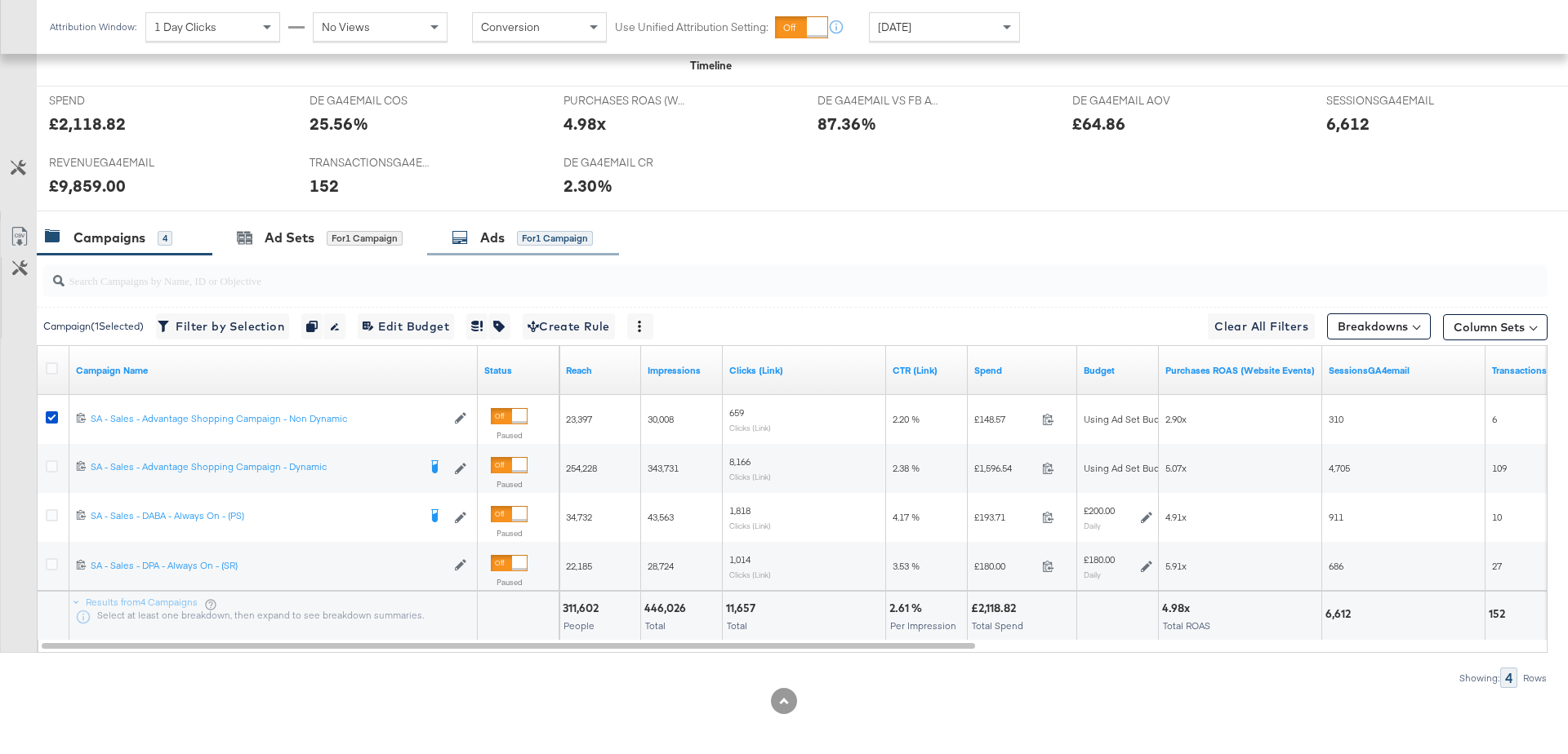
click at [497, 233] on div "Ads" at bounding box center [492, 237] width 25 height 19
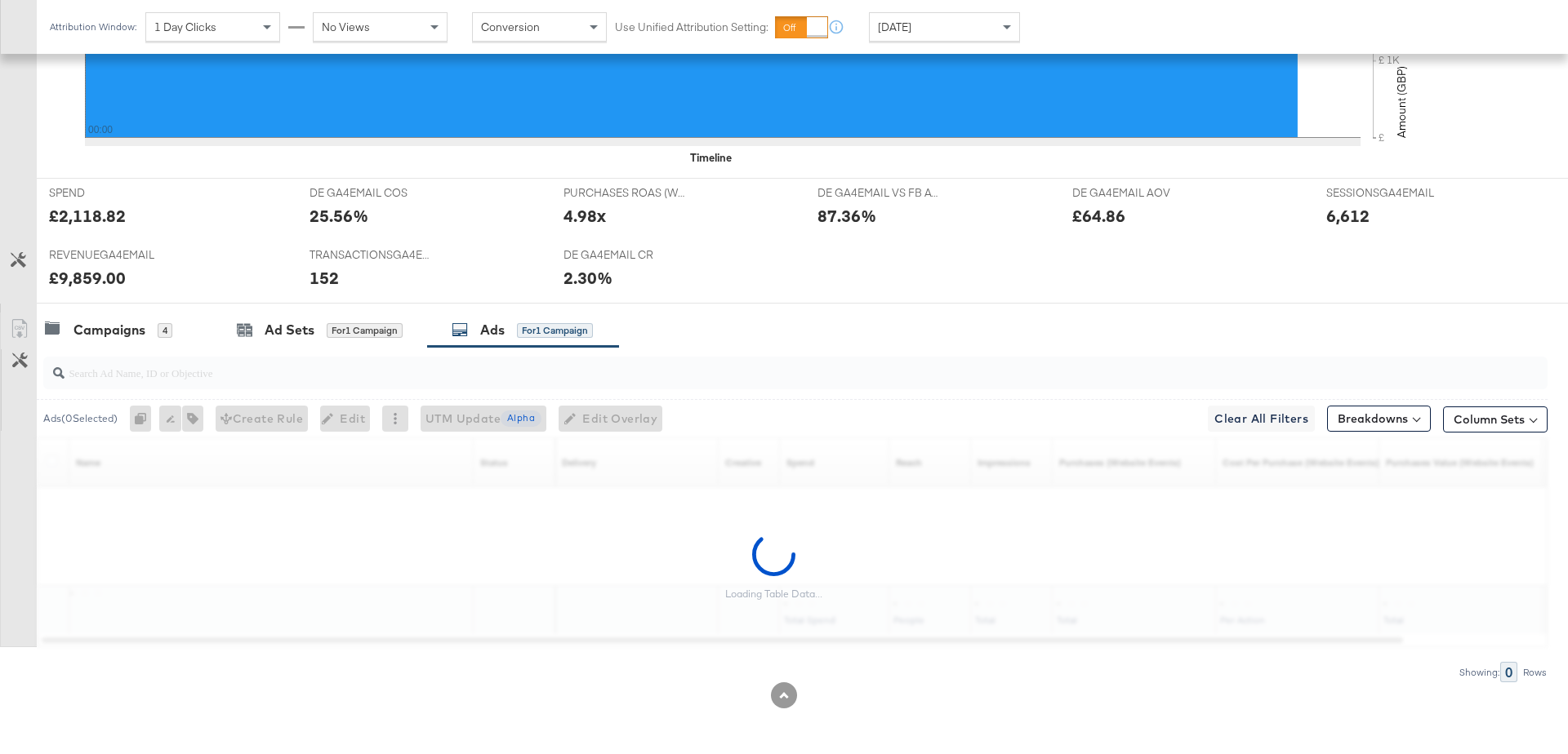
scroll to position [635, 0]
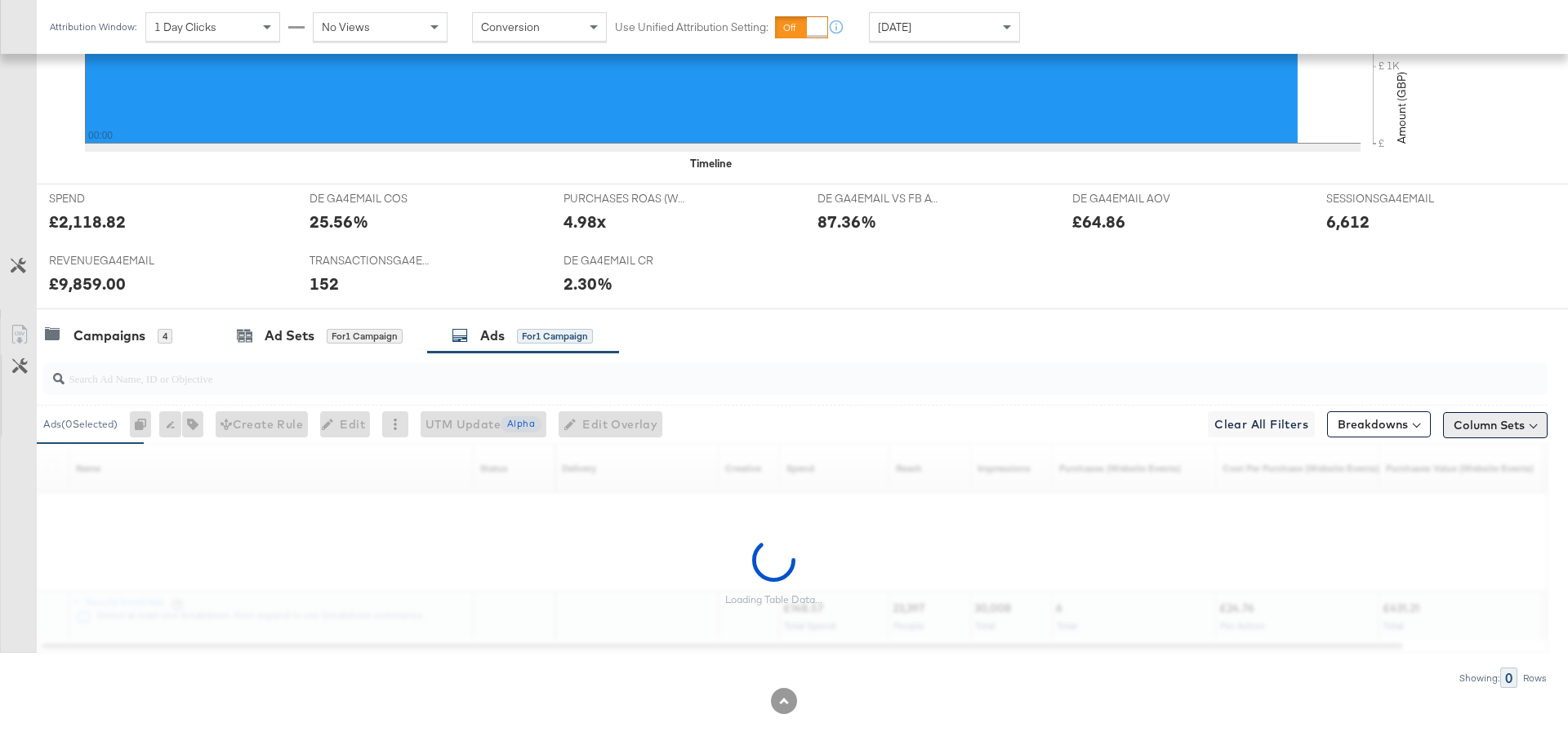
click at [1491, 419] on button "Column Sets" at bounding box center [1495, 425] width 104 height 26
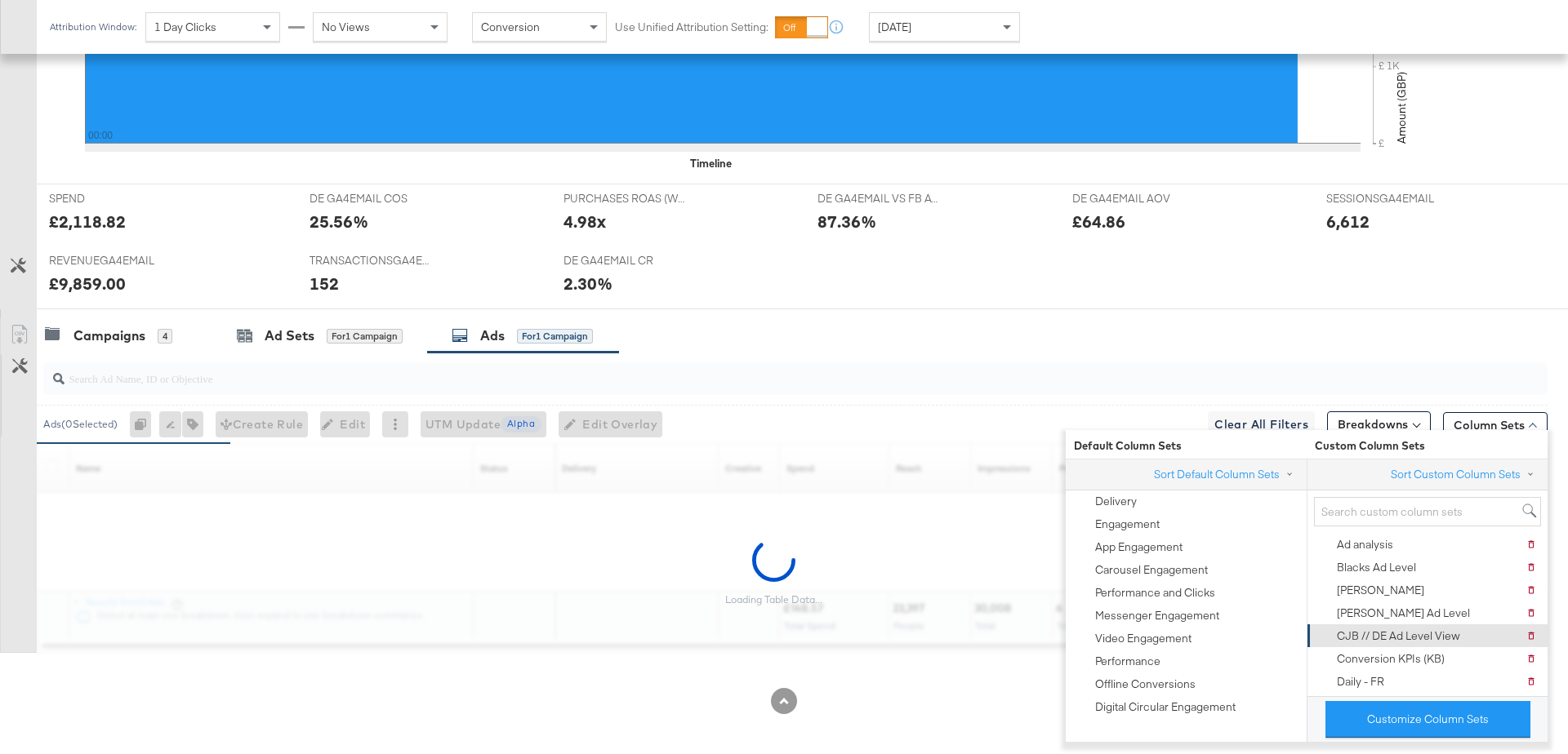
click at [1374, 625] on div "CJB // DE Ad Level View" at bounding box center [1388, 636] width 144 height 23
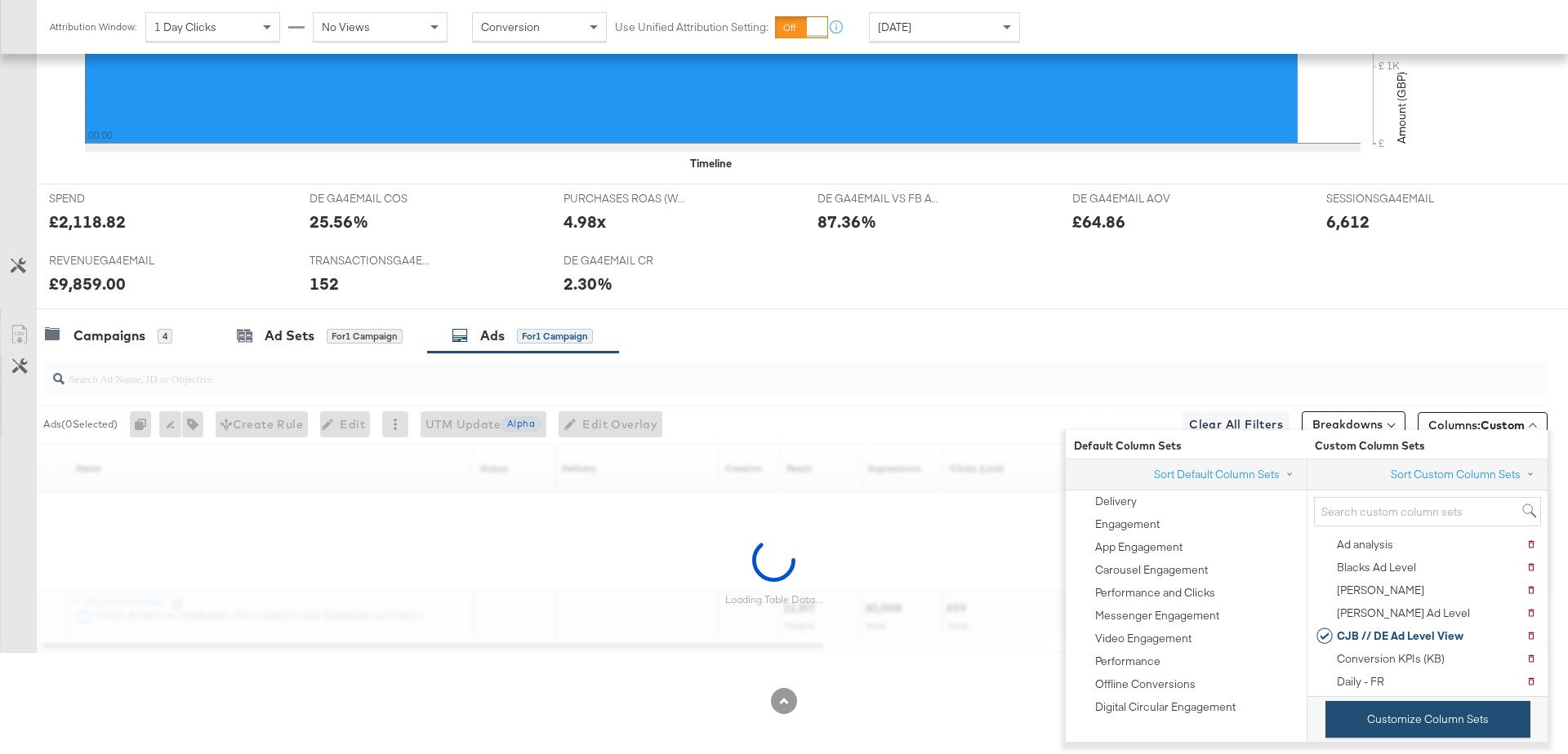
click at [1381, 715] on button "Customize Column Sets" at bounding box center [1427, 720] width 205 height 37
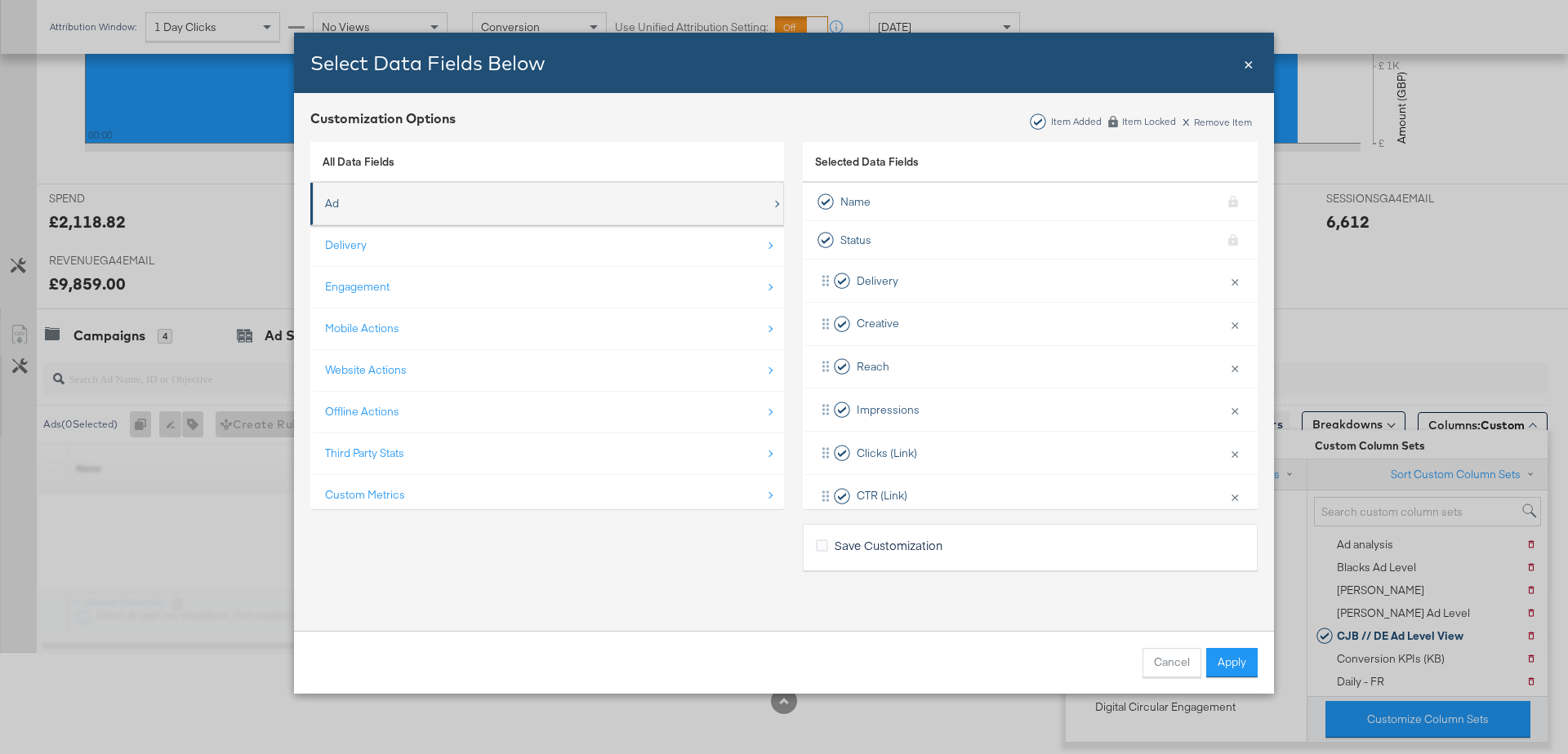
click at [347, 205] on div "Ad" at bounding box center [547, 204] width 446 height 34
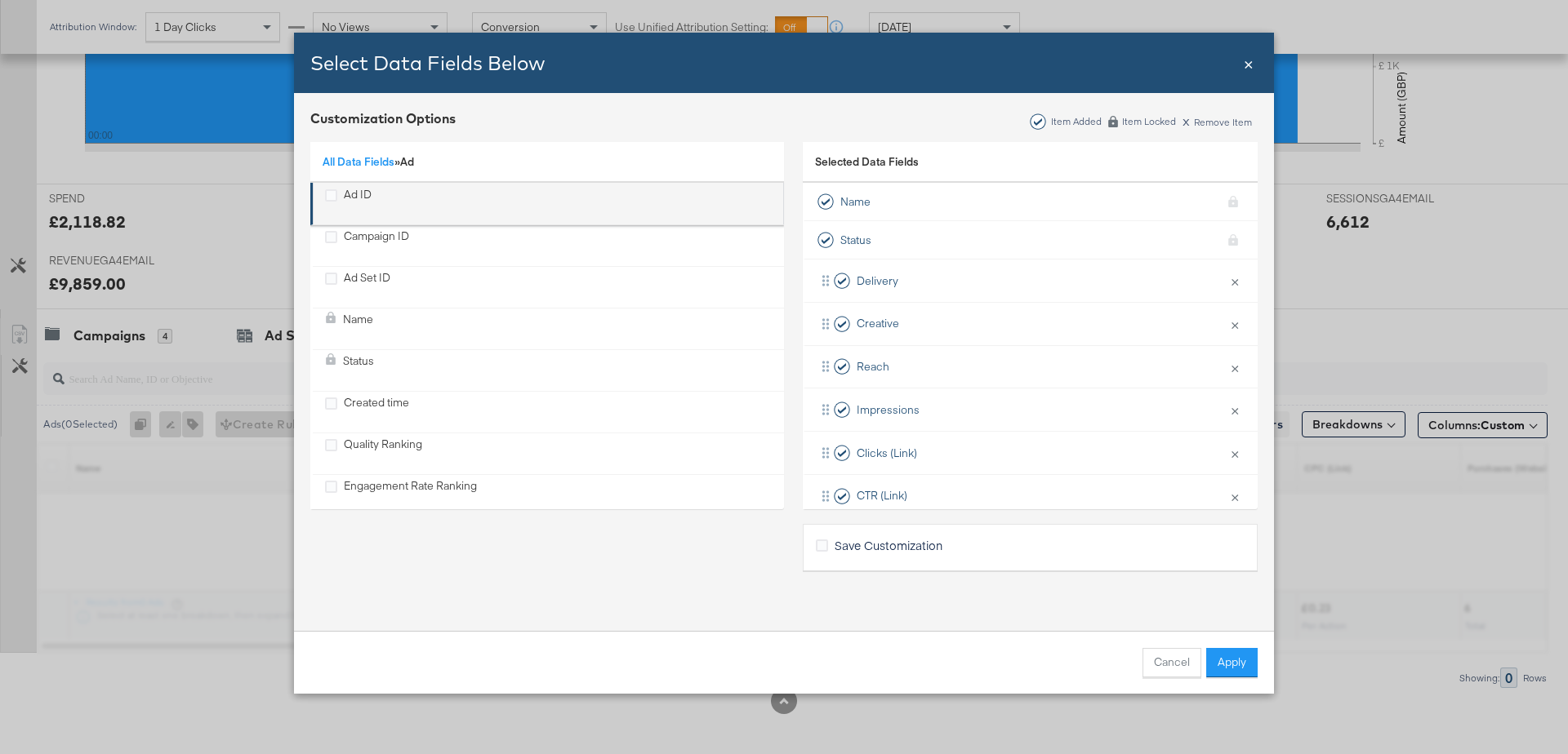
click at [348, 199] on div "Ad ID" at bounding box center [357, 204] width 28 height 34
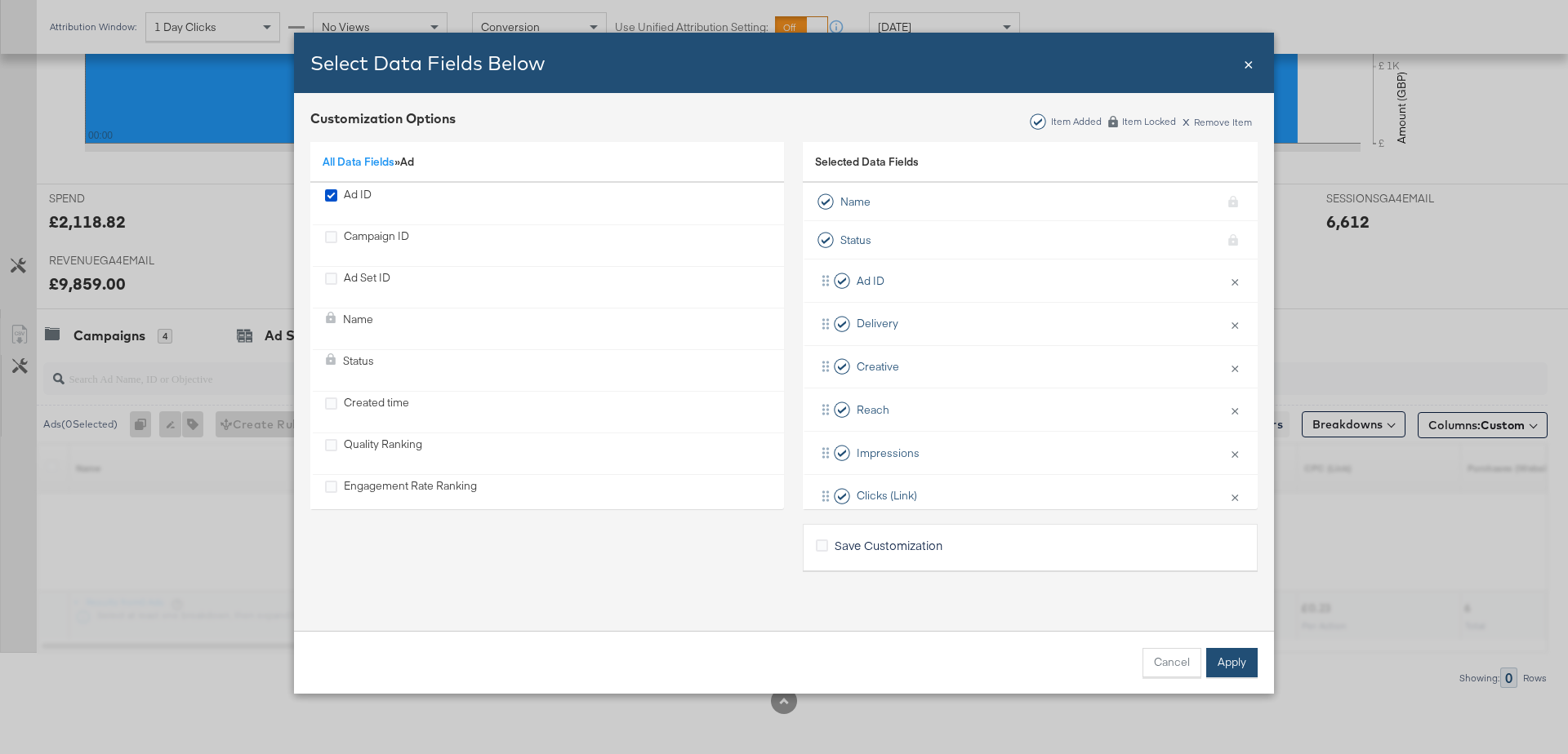
click at [1236, 661] on button "Apply" at bounding box center [1232, 663] width 52 height 30
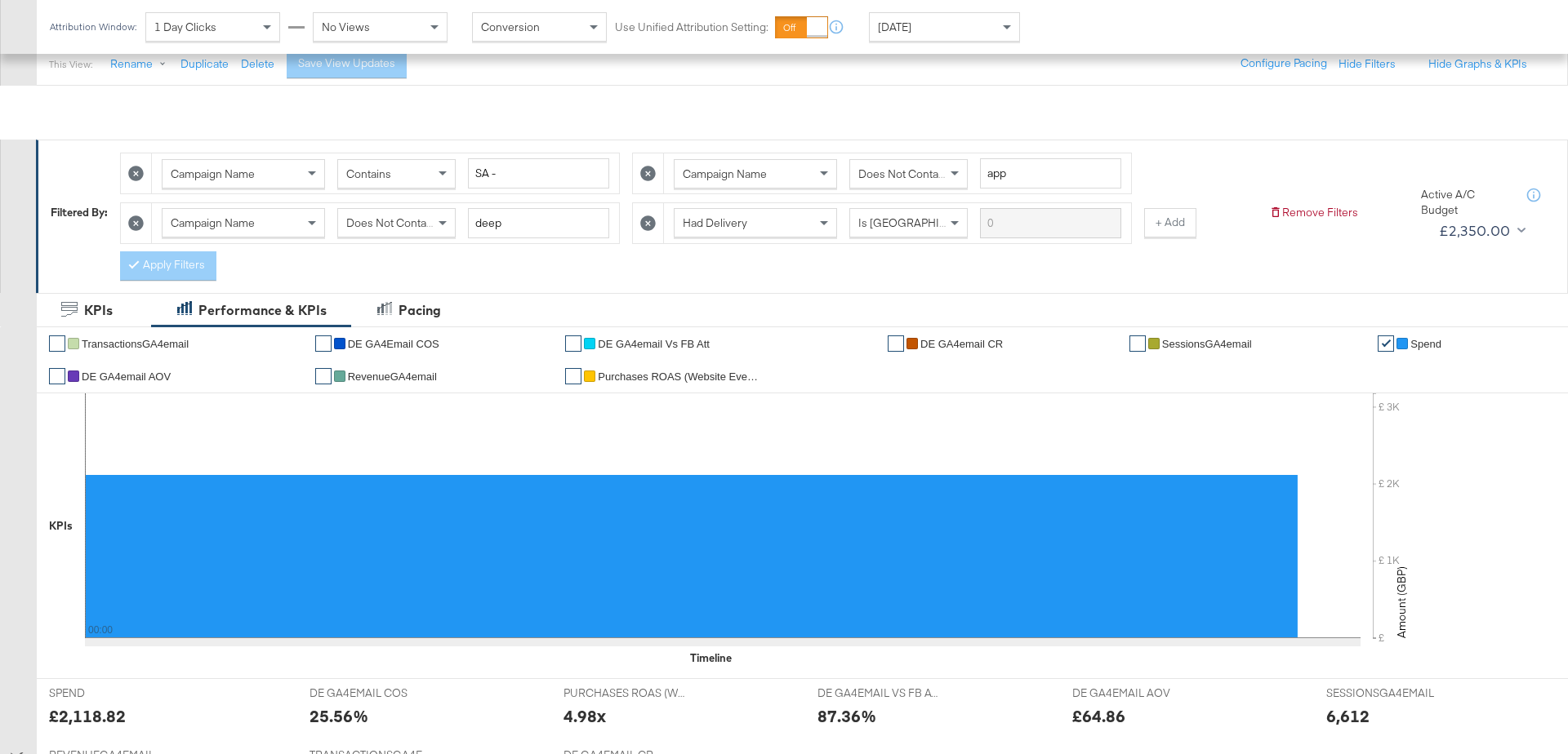
scroll to position [733, 0]
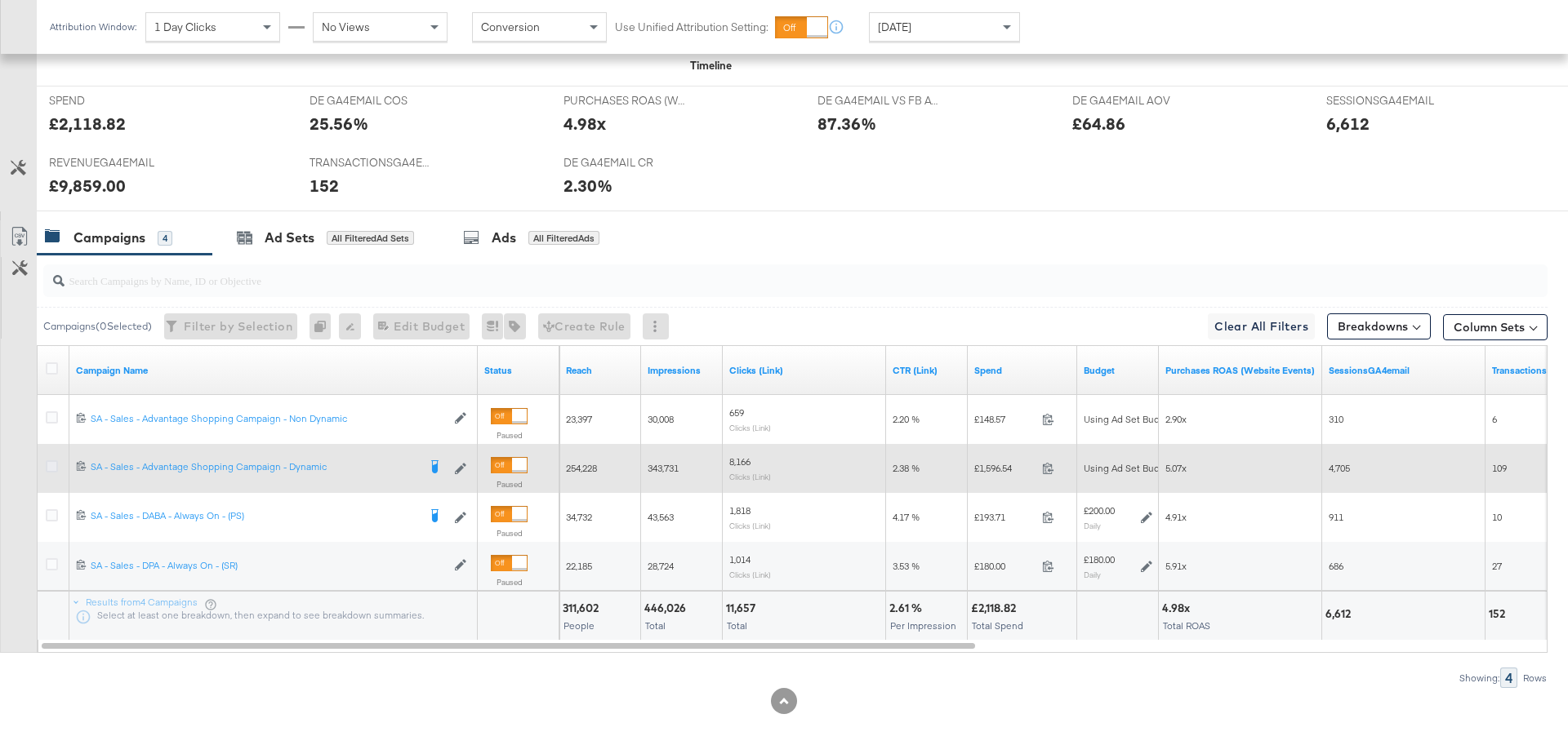
click at [50, 463] on icon at bounding box center [52, 466] width 12 height 12
click at [0, 0] on input "checkbox" at bounding box center [0, 0] width 0 height 0
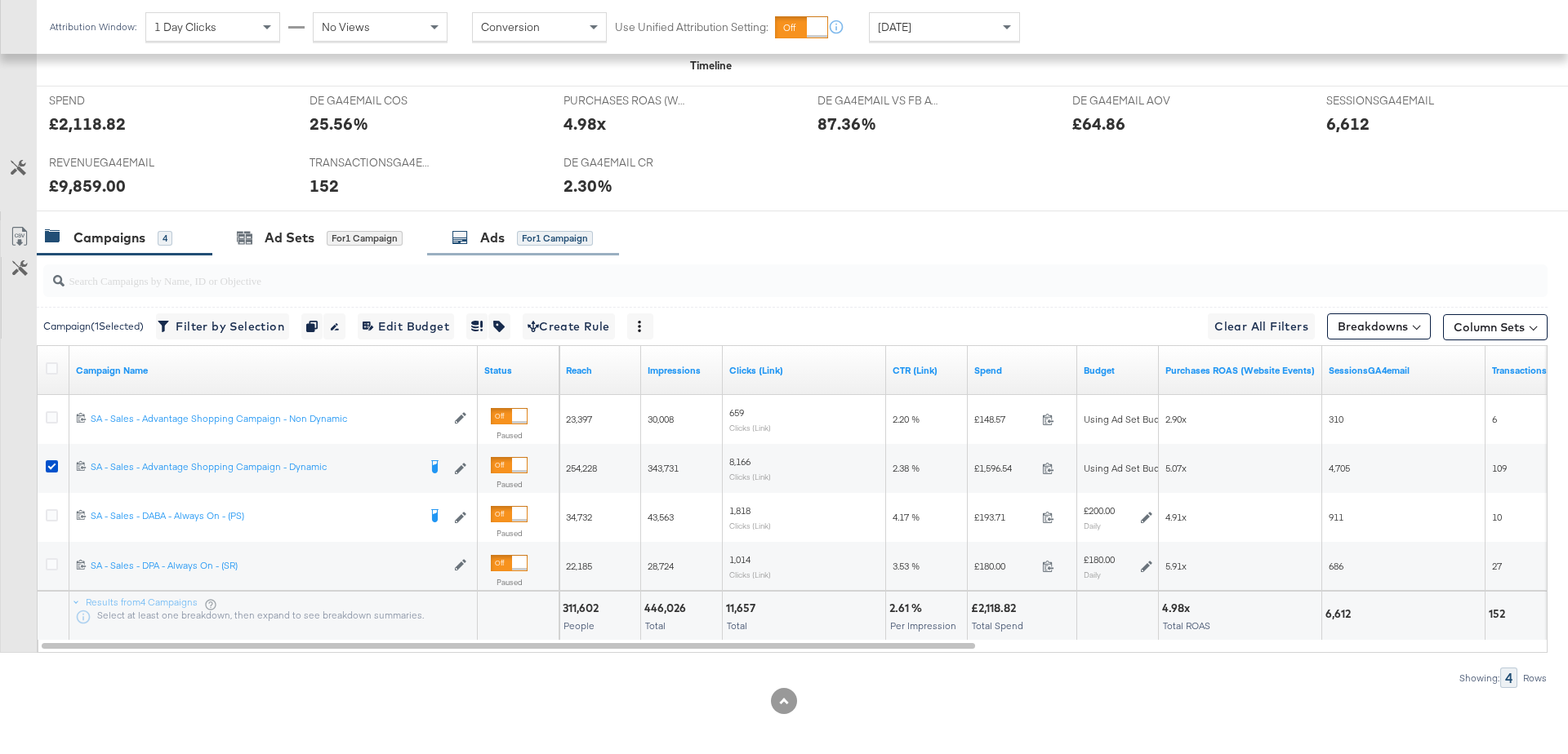
click at [472, 236] on div "Ads for 1 Campaign" at bounding box center [522, 237] width 141 height 19
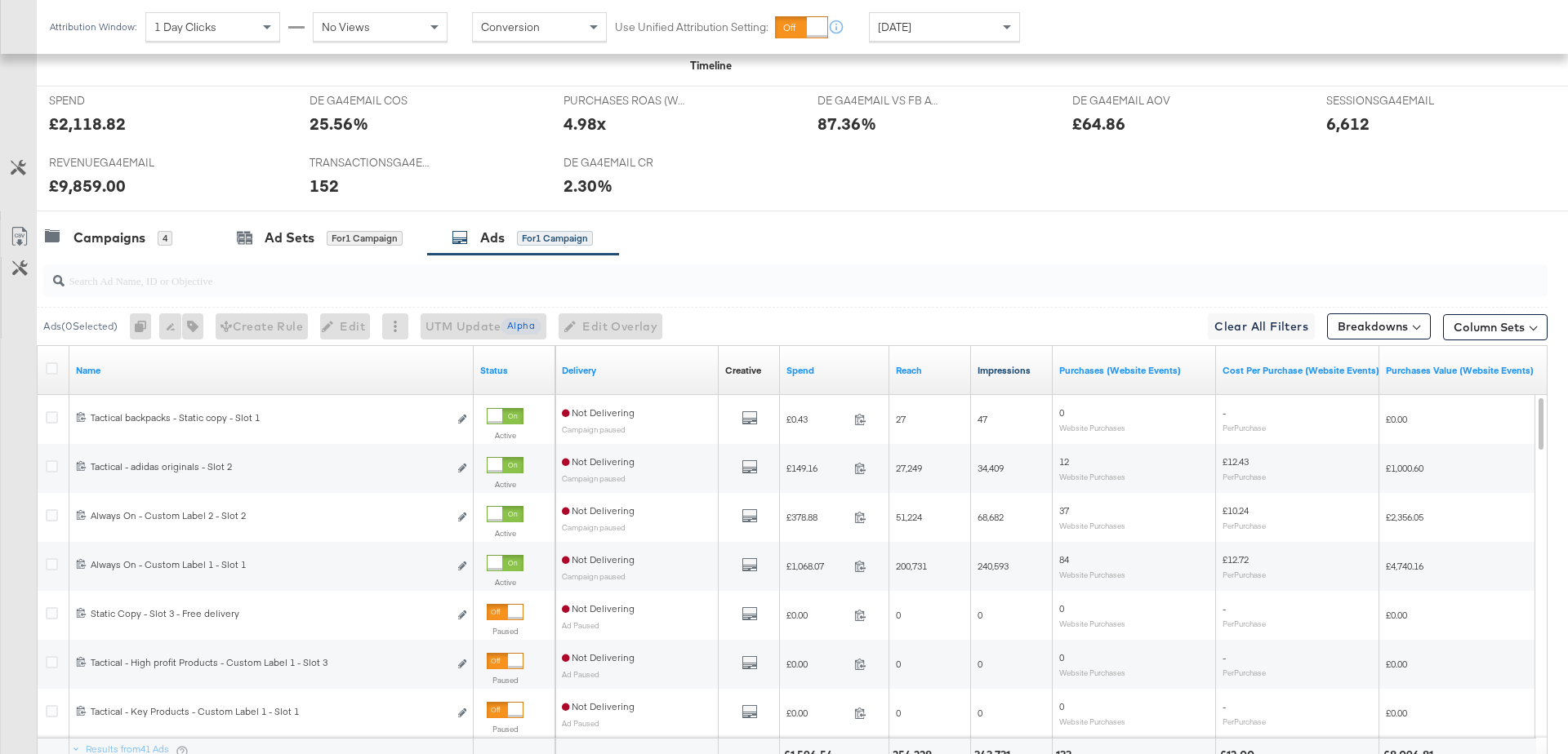
click at [1007, 370] on link "Impressions" at bounding box center [1011, 370] width 68 height 13
click at [1493, 326] on button "Column Sets" at bounding box center [1495, 328] width 104 height 26
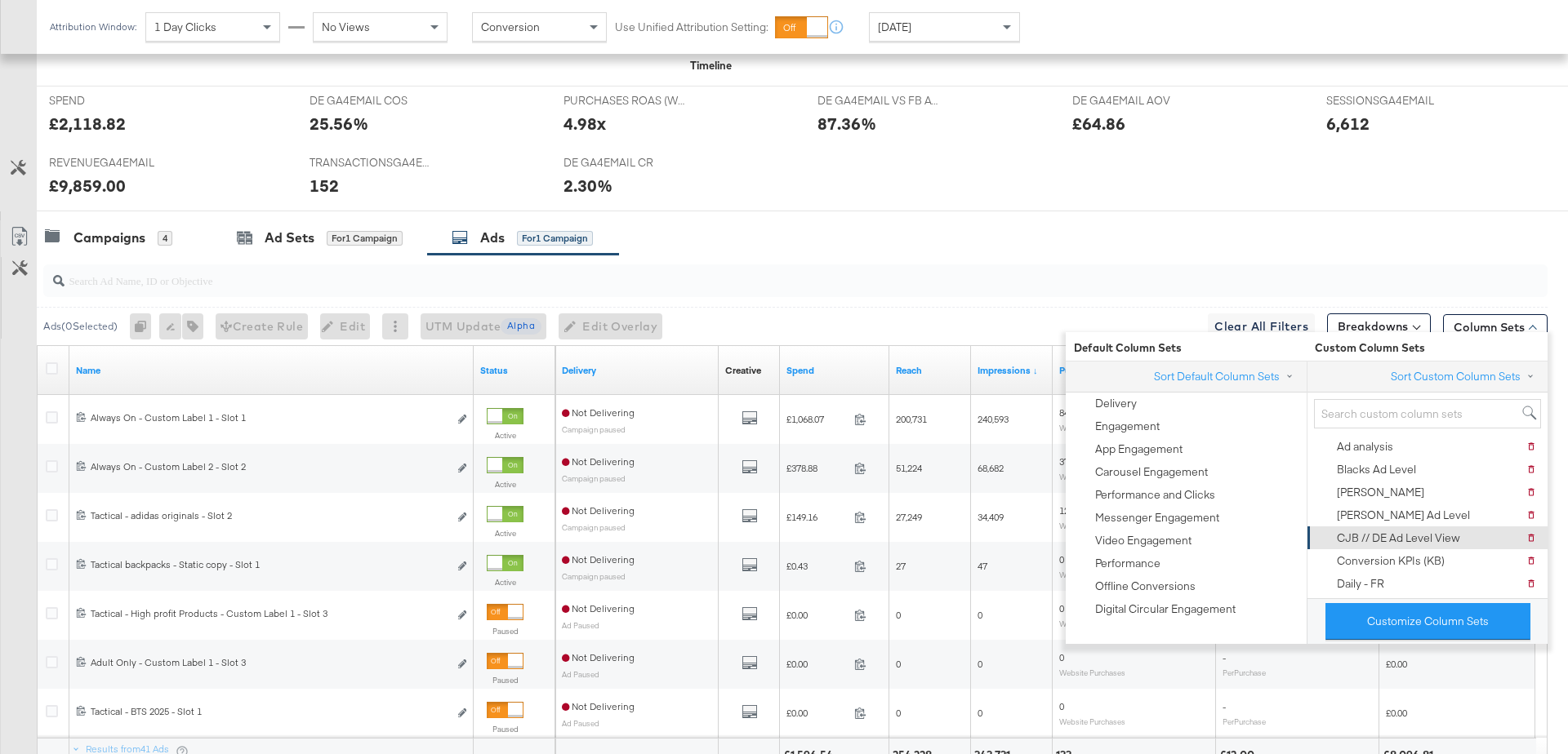
click at [1398, 539] on div "CJB // DE Ad Level View" at bounding box center [1399, 538] width 123 height 16
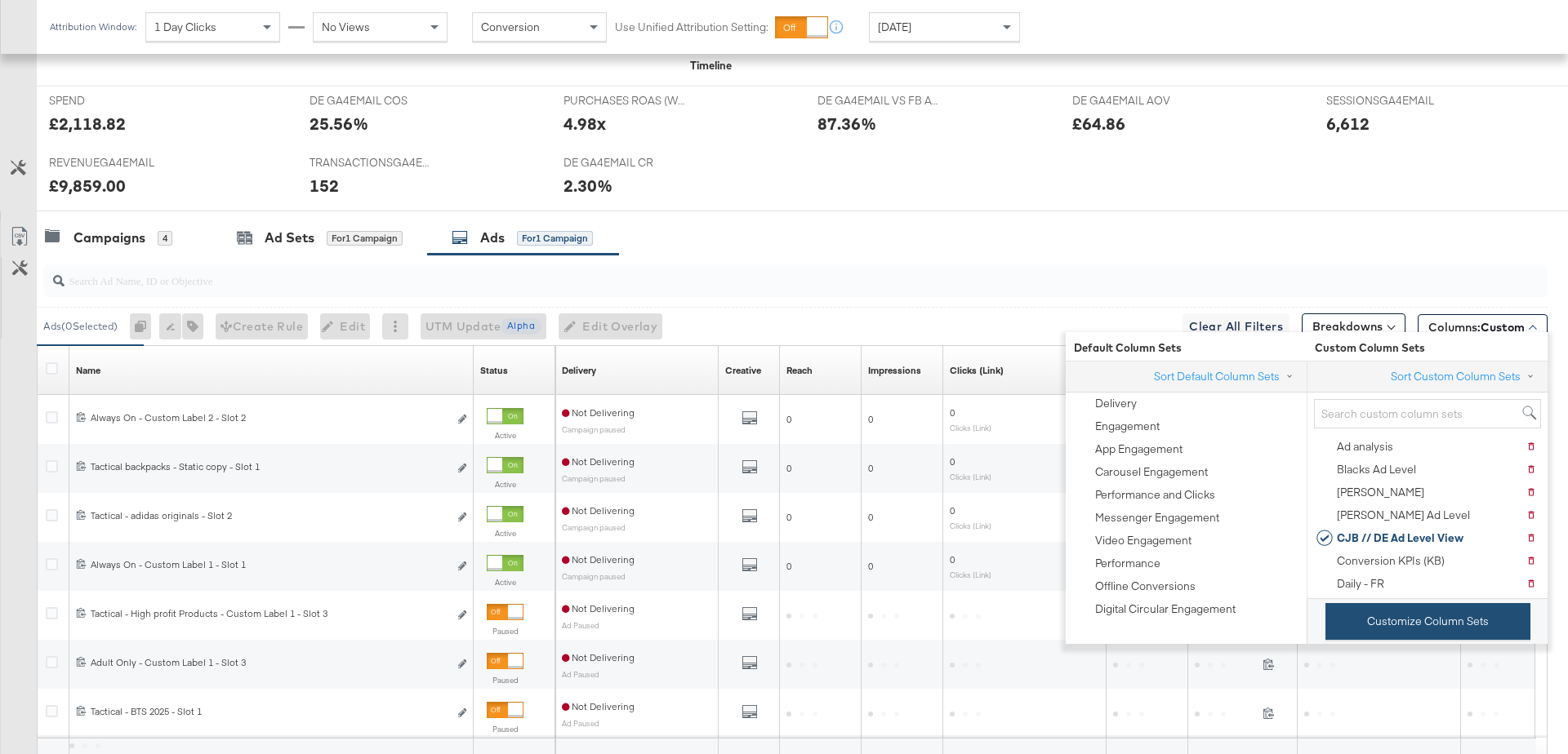
click at [1412, 614] on button "Customize Column Sets" at bounding box center [1427, 621] width 205 height 37
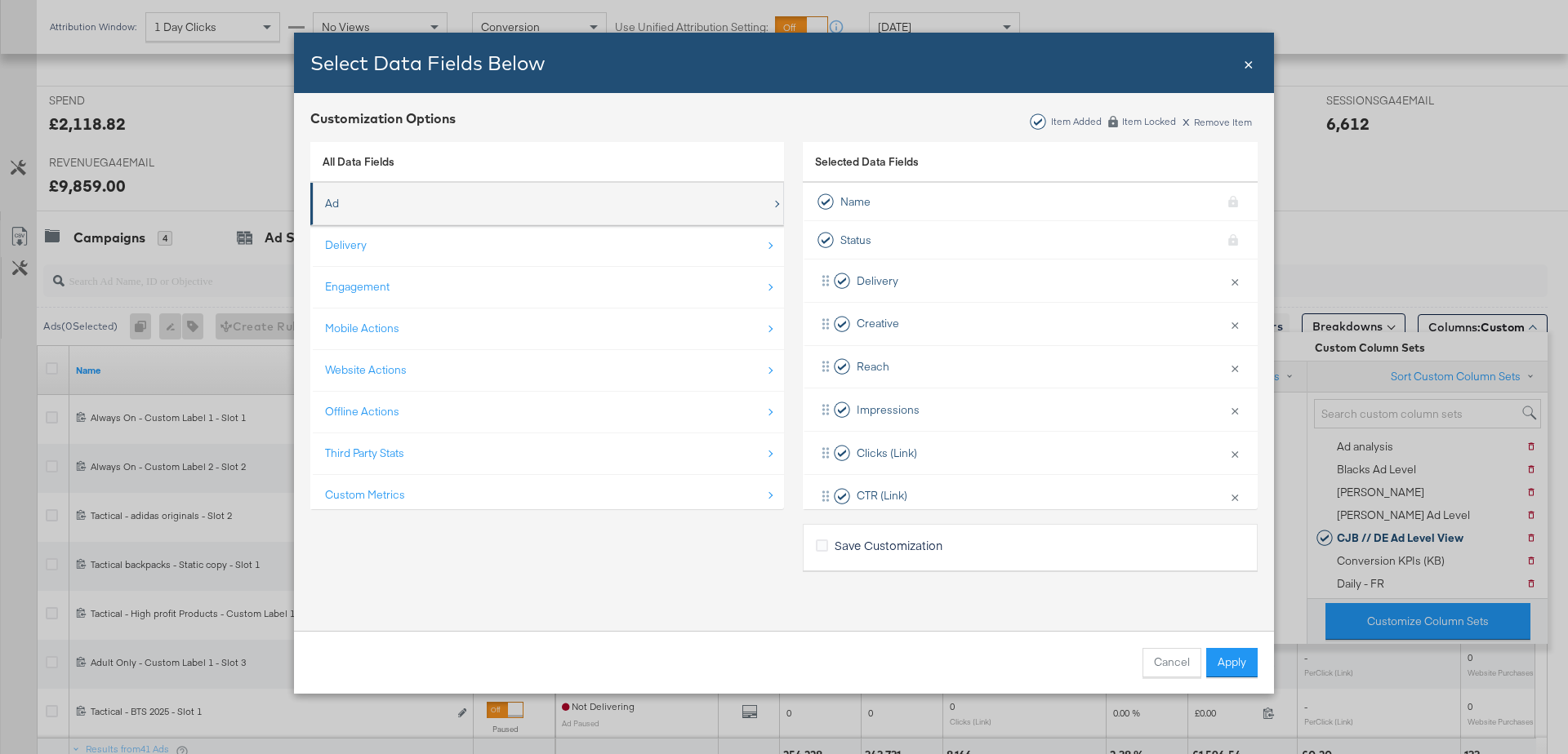
click at [406, 213] on div "Ad" at bounding box center [547, 204] width 446 height 34
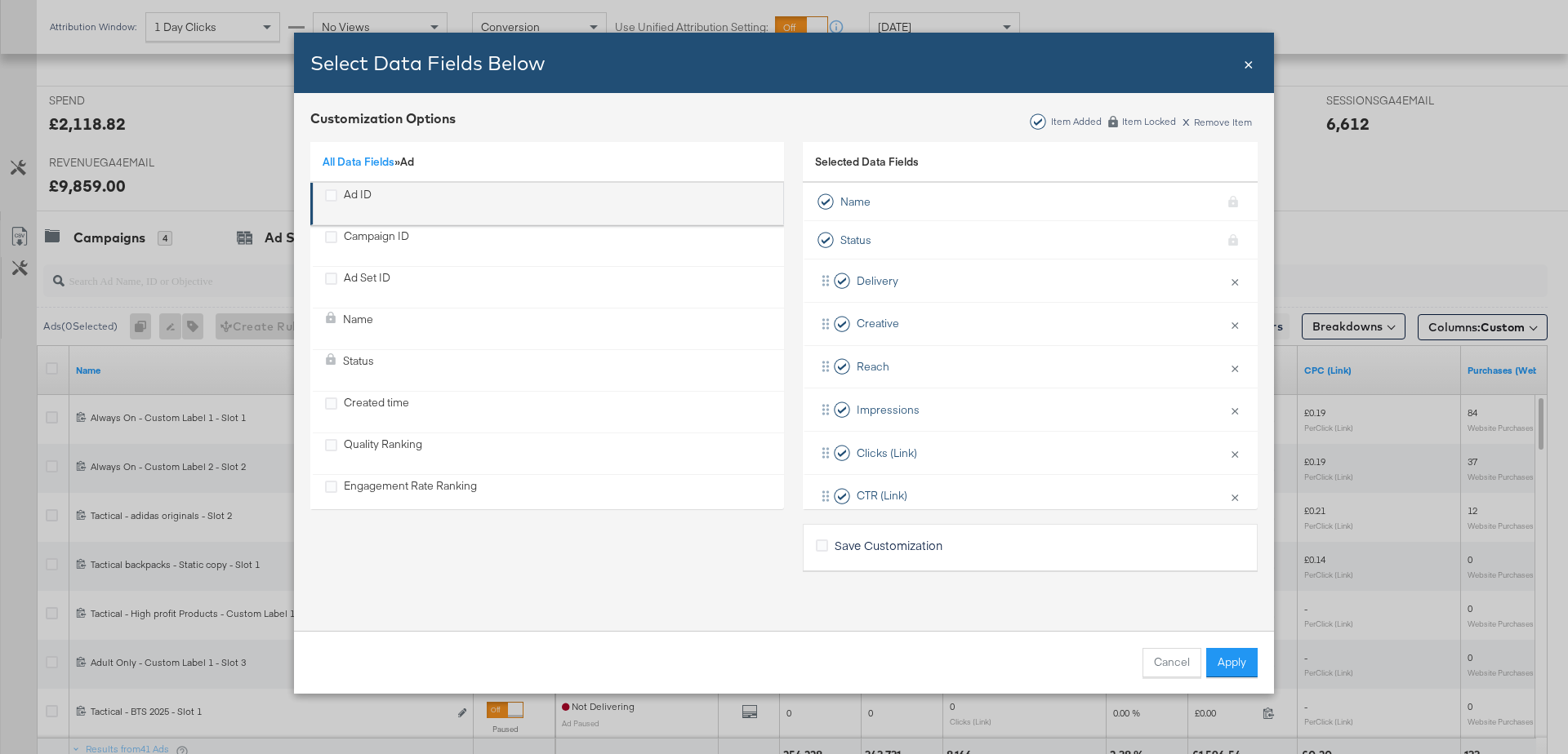
click at [355, 206] on div "Ad ID" at bounding box center [357, 204] width 28 height 34
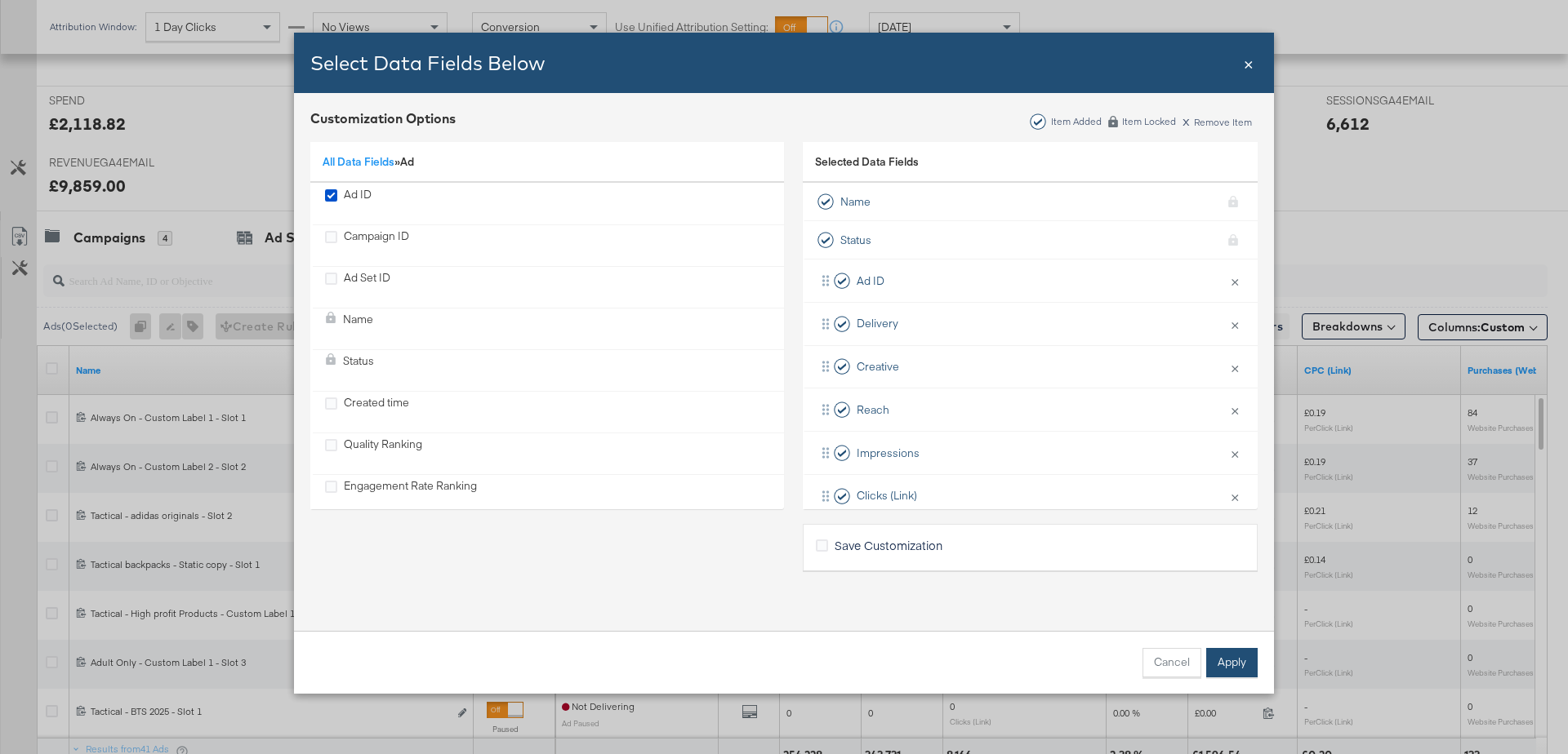
click at [1216, 658] on button "Apply" at bounding box center [1232, 663] width 52 height 30
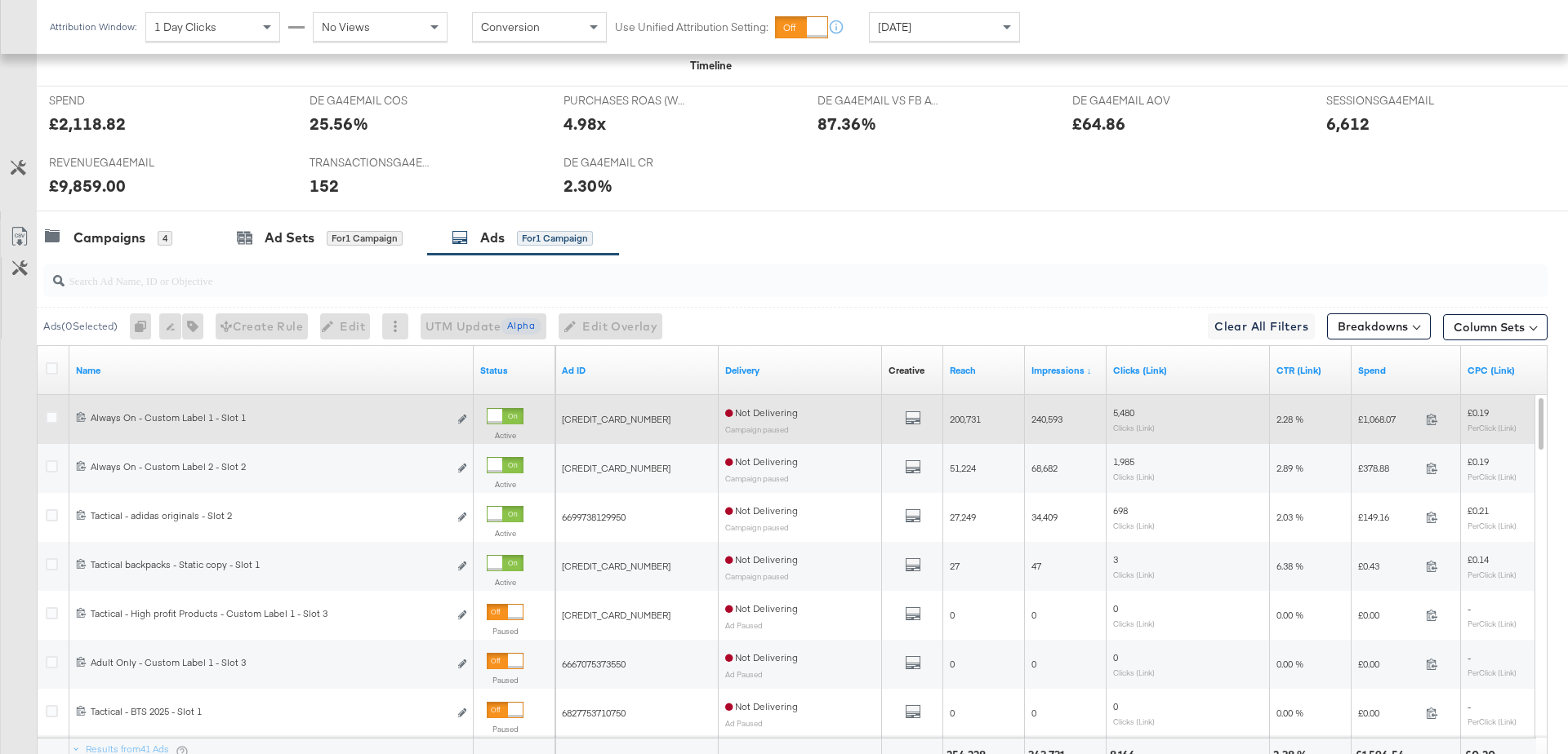
click at [596, 413] on span "6593563232550" at bounding box center [616, 419] width 108 height 12
copy span "6593563232550"
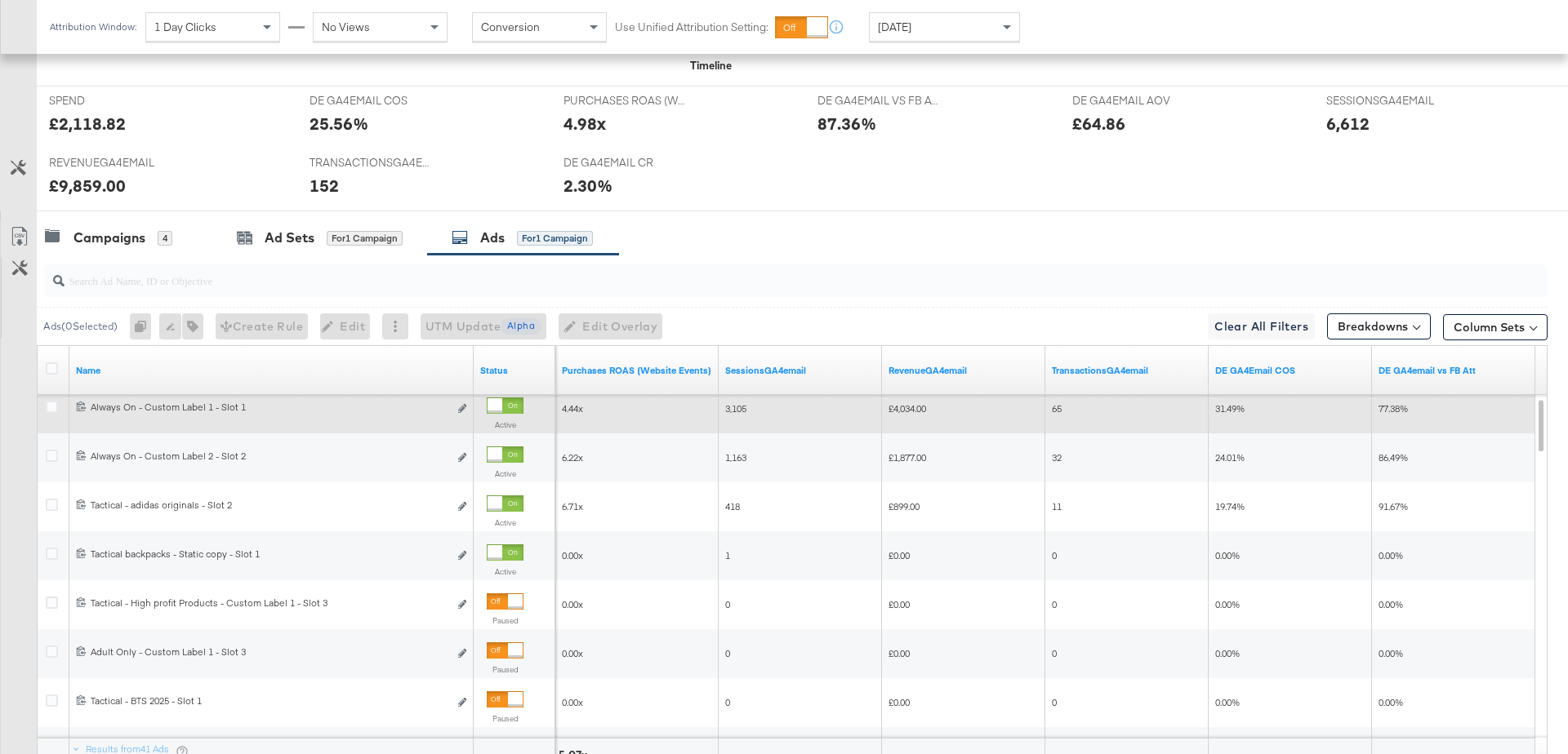
scroll to position [706, 0]
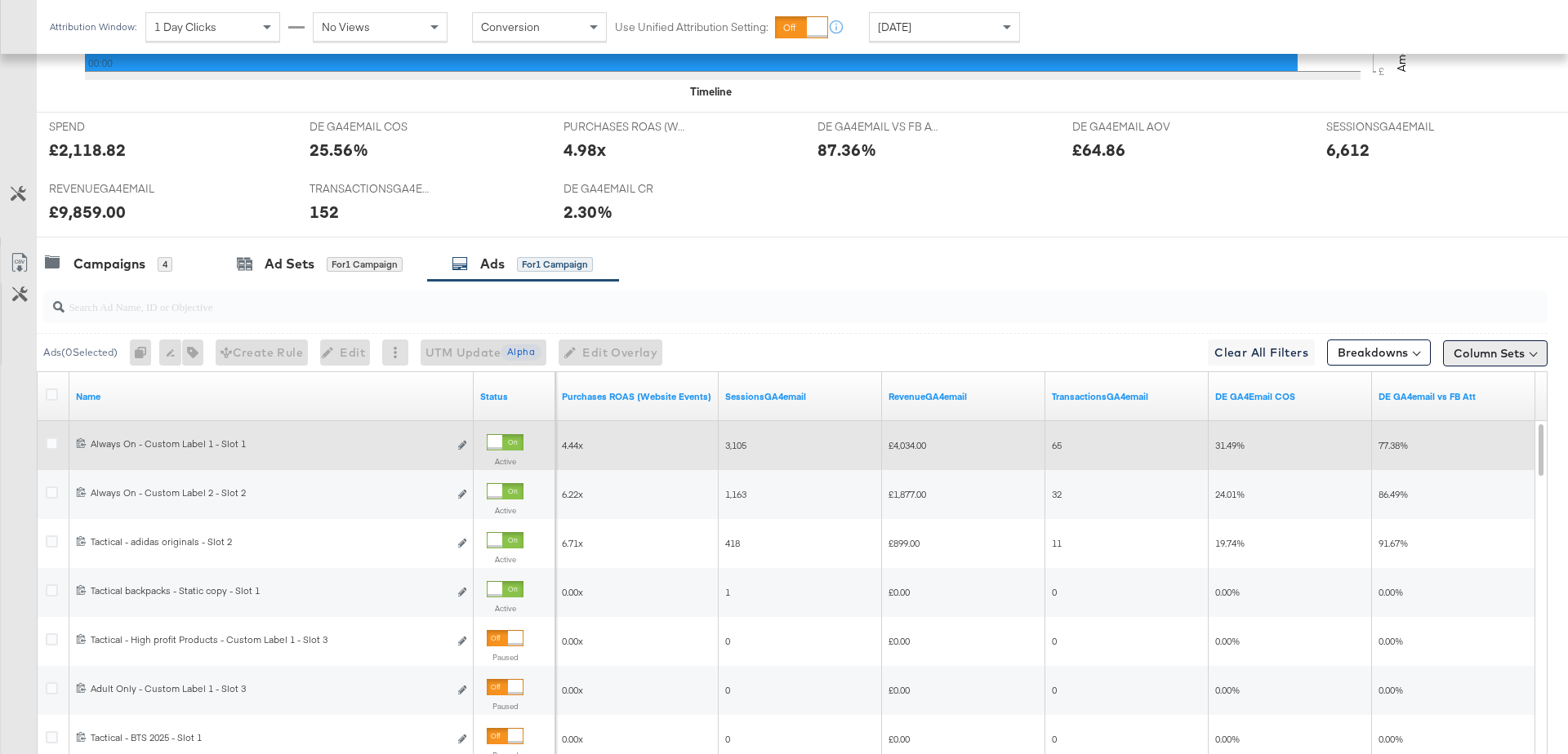
click at [1485, 358] on button "Column Sets" at bounding box center [1495, 353] width 104 height 26
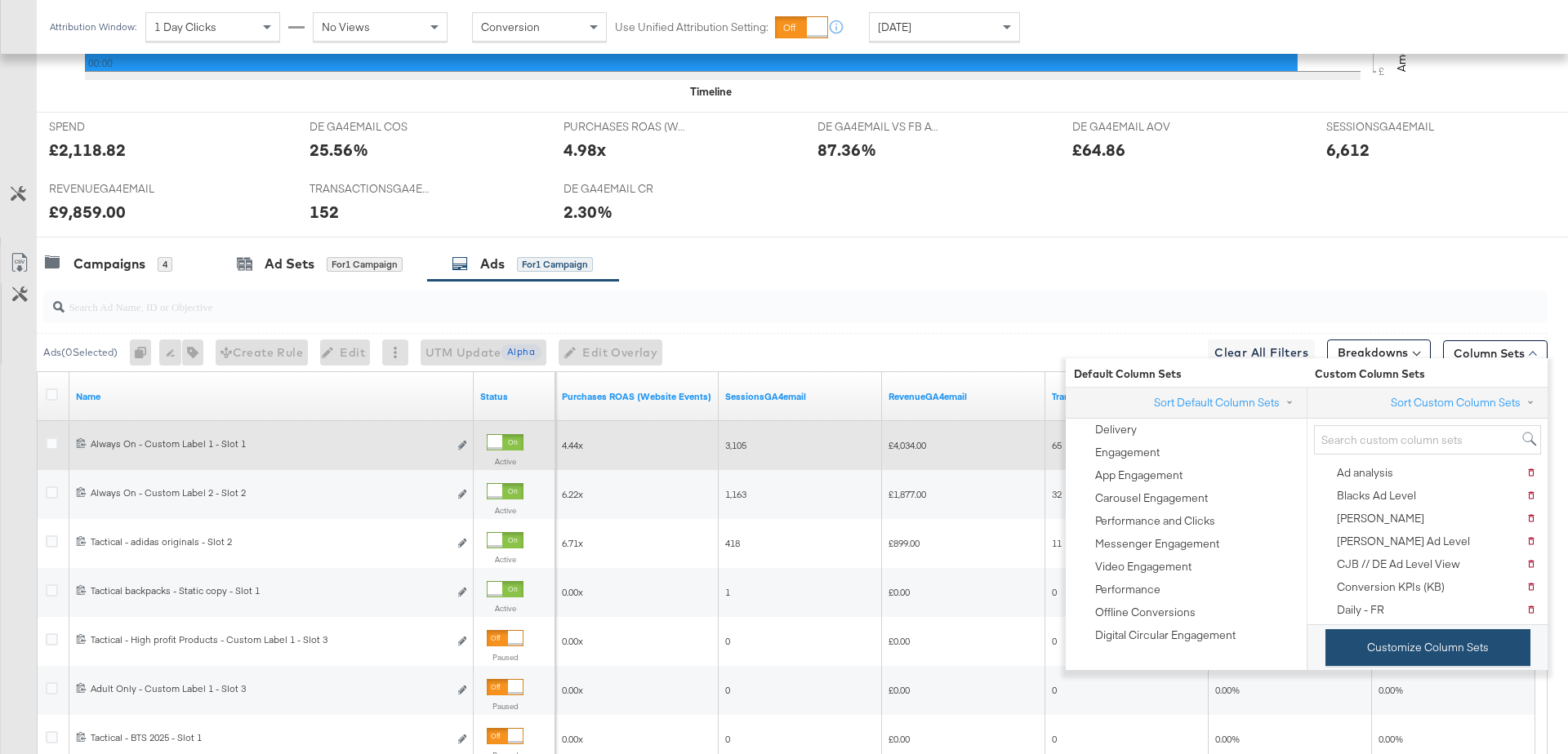
click at [1436, 636] on button "Customize Column Sets" at bounding box center [1427, 647] width 205 height 37
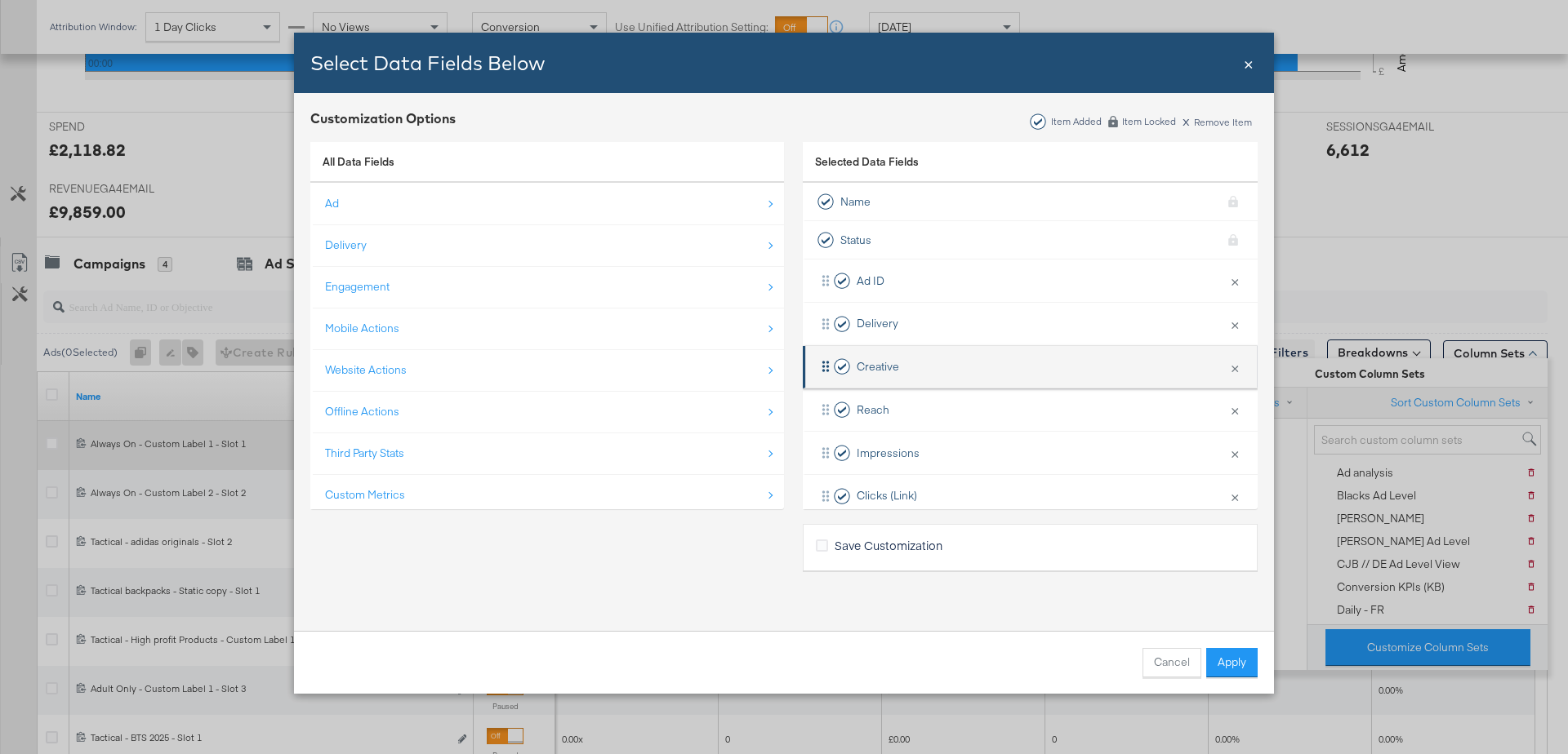
scroll to position [536, 0]
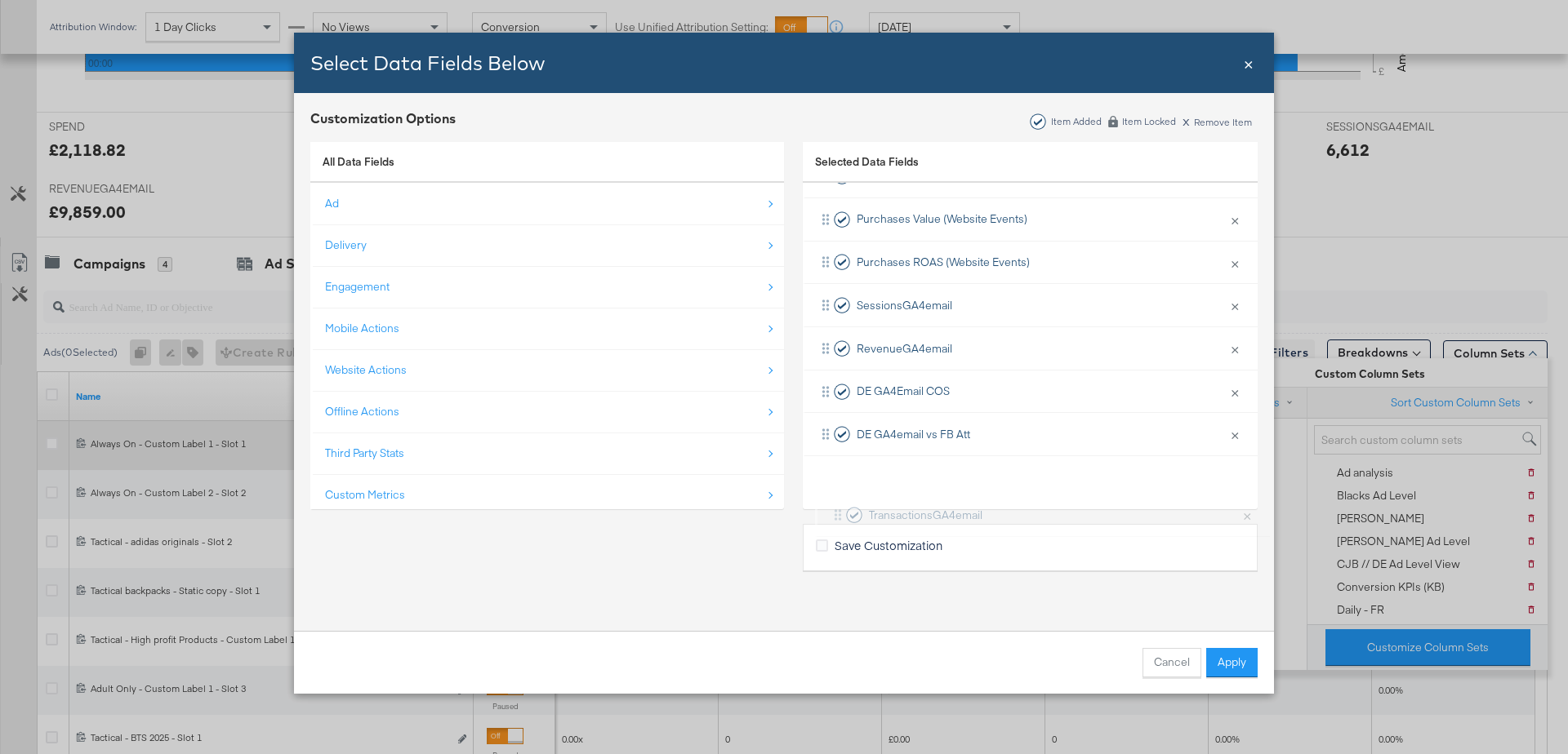
drag, startPoint x: 957, startPoint y: 401, endPoint x: 920, endPoint y: -57, distance: 459.5
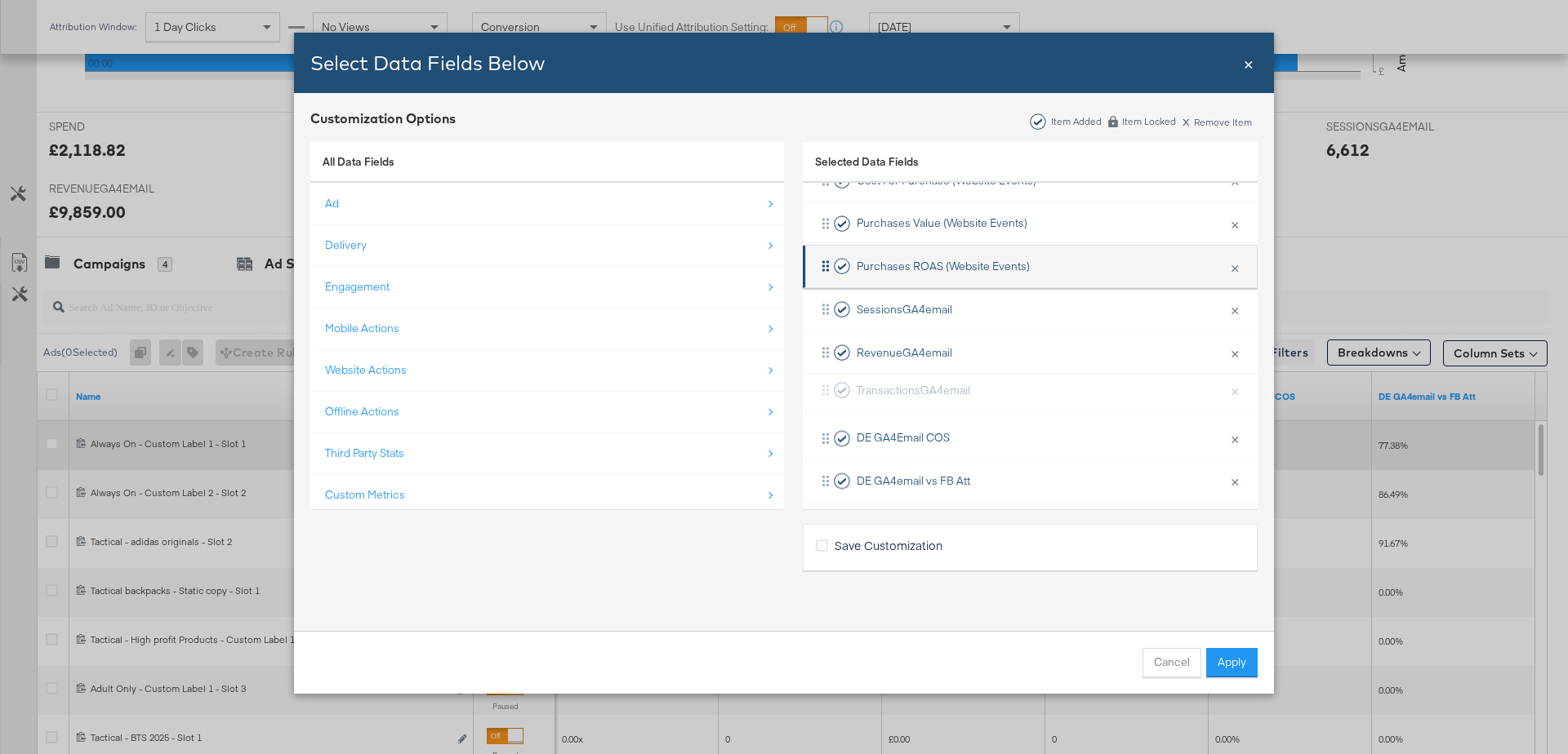
drag, startPoint x: 1039, startPoint y: 390, endPoint x: 1047, endPoint y: 267, distance: 123.3
click at [1047, 267] on div "Ad ID × Remove from KPIs Delivery × Remove from KPIs Creative × Remove from KPI…" at bounding box center [1030, 116] width 454 height 774
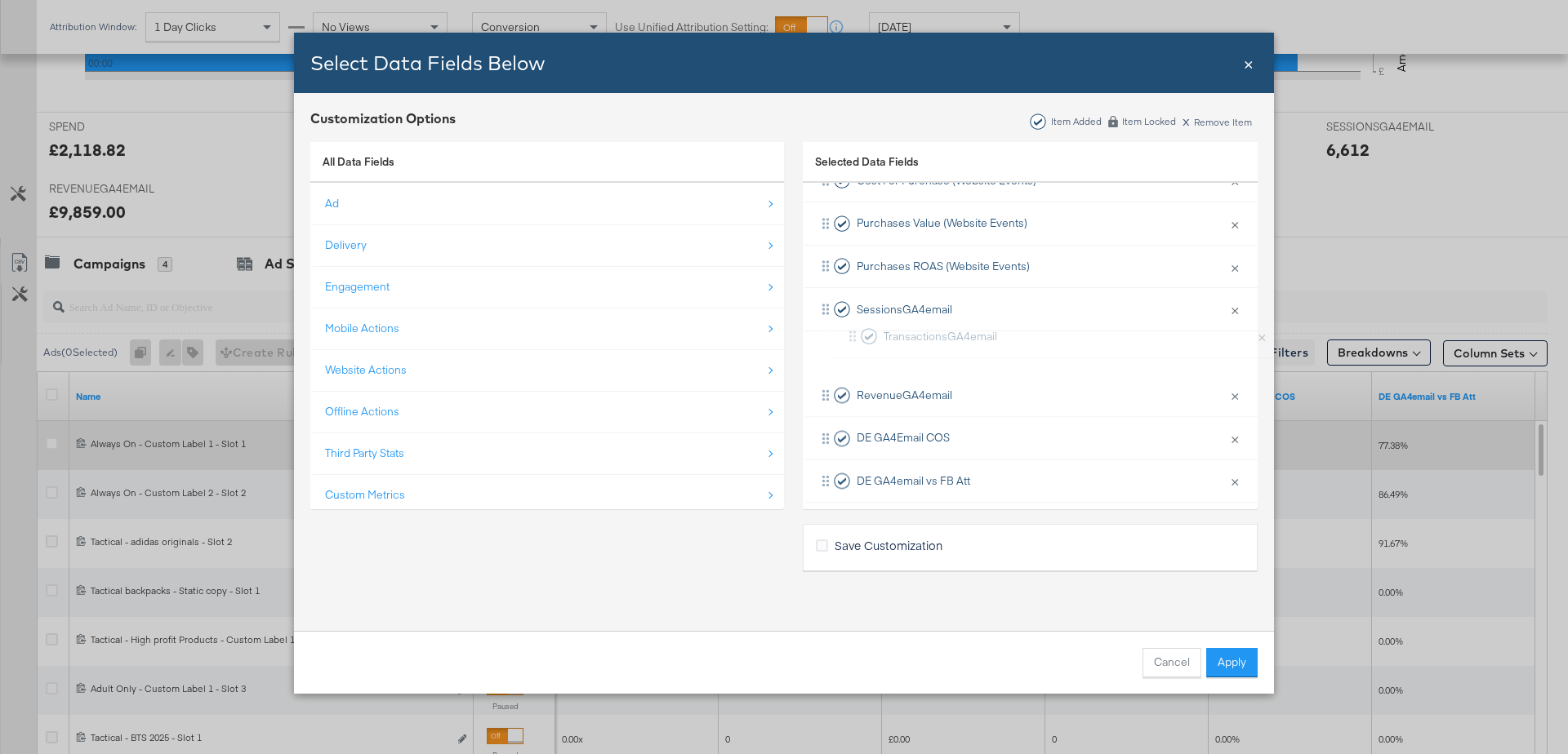
drag, startPoint x: 823, startPoint y: 391, endPoint x: 946, endPoint y: 254, distance: 184.1
click at [946, 254] on div "Ad ID × Remove from KPIs Delivery × Remove from KPIs Creative × Remove from KPI…" at bounding box center [1030, 116] width 454 height 774
drag, startPoint x: 997, startPoint y: 347, endPoint x: 1015, endPoint y: 265, distance: 84.0
click at [1015, 265] on div "Ad ID × Remove from KPIs Delivery × Remove from KPIs Creative × Remove from KPI…" at bounding box center [1030, 116] width 454 height 774
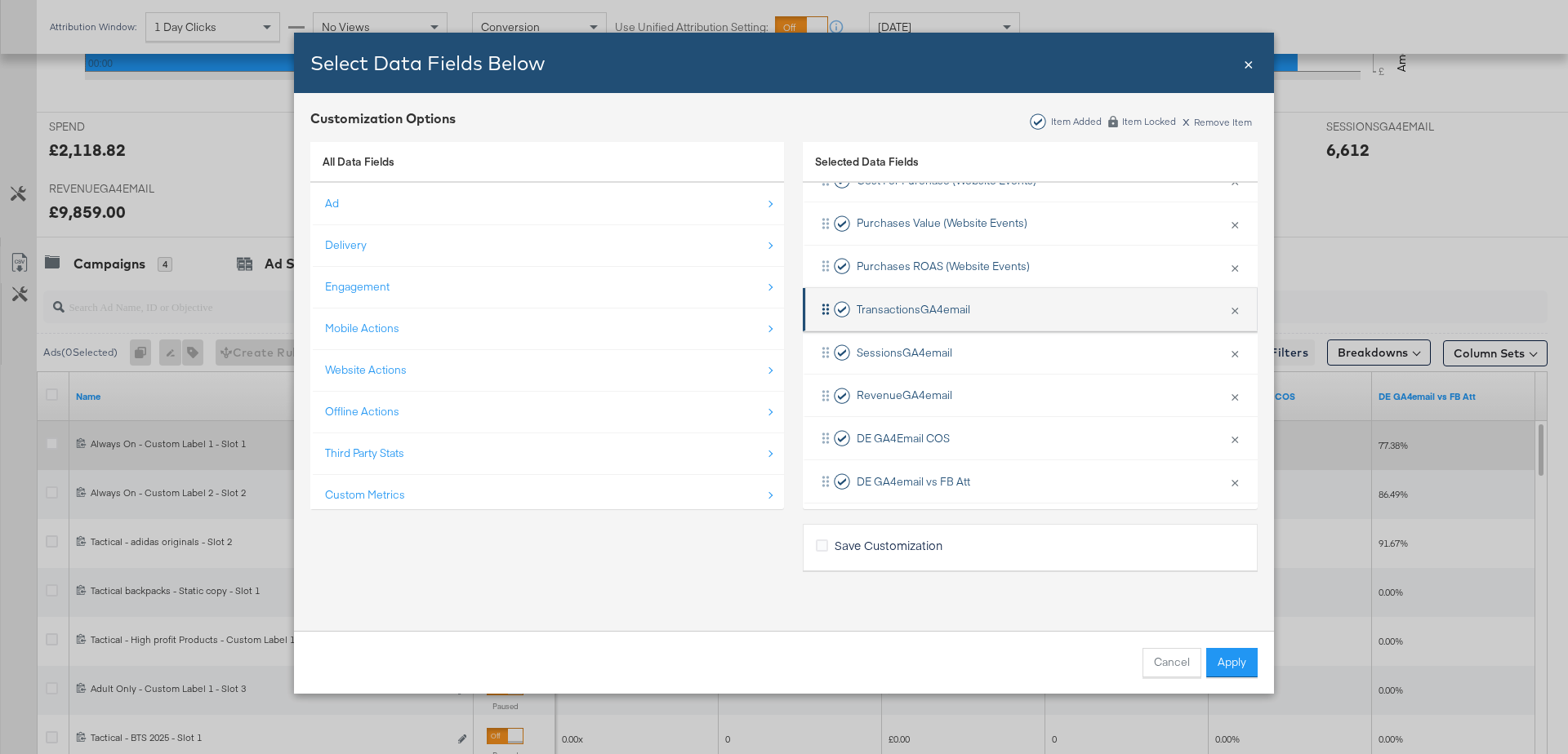
click at [826, 307] on icon "Bulk Add Locations Modal" at bounding box center [826, 310] width 16 height 16
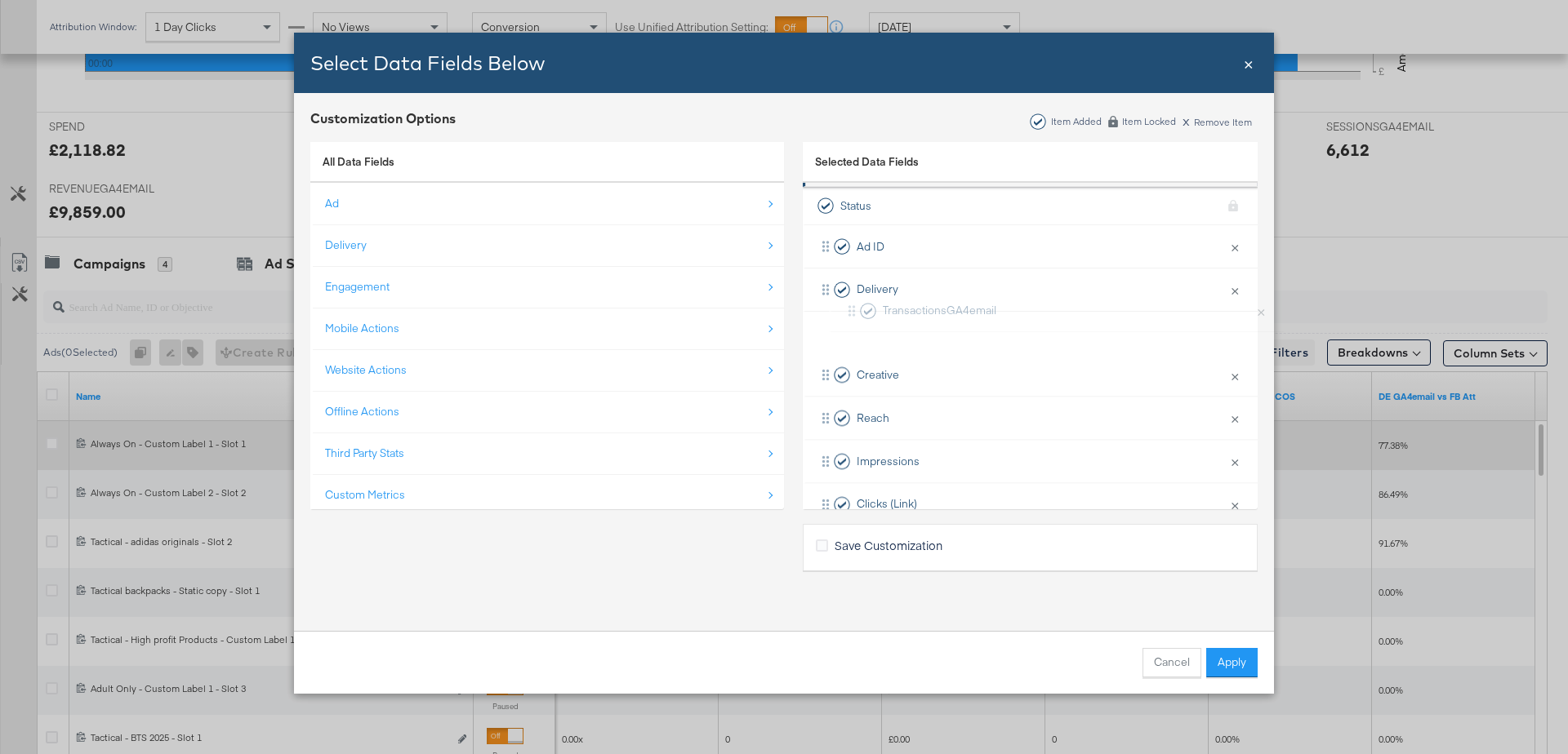
scroll to position [0, 0]
drag, startPoint x: 826, startPoint y: 307, endPoint x: 841, endPoint y: 325, distance: 23.4
click at [841, 325] on div "Ad ID × Remove from KPIs Delivery × Remove from KPIs Creative × Remove from KPI…" at bounding box center [1030, 646] width 454 height 774
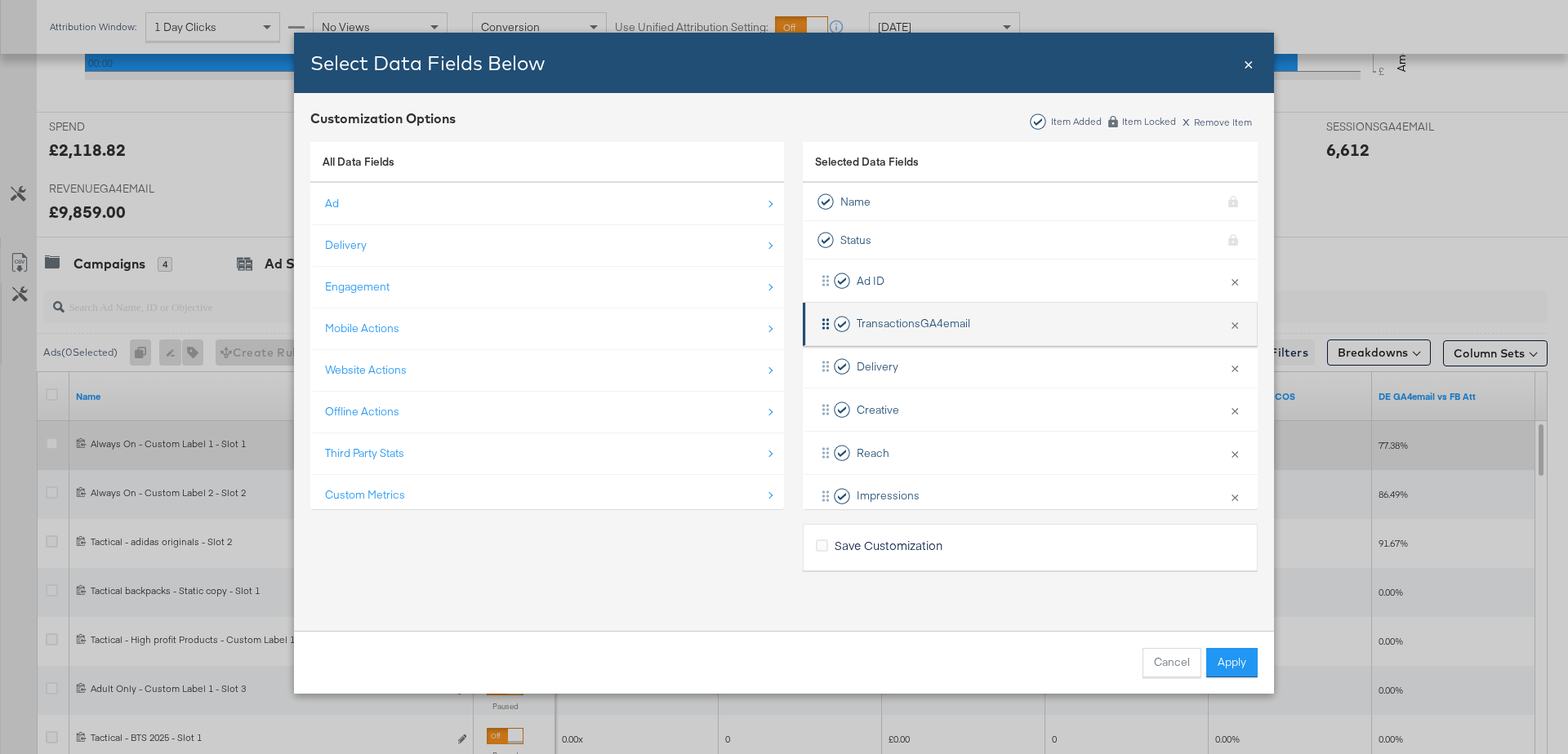
scroll to position [536, 0]
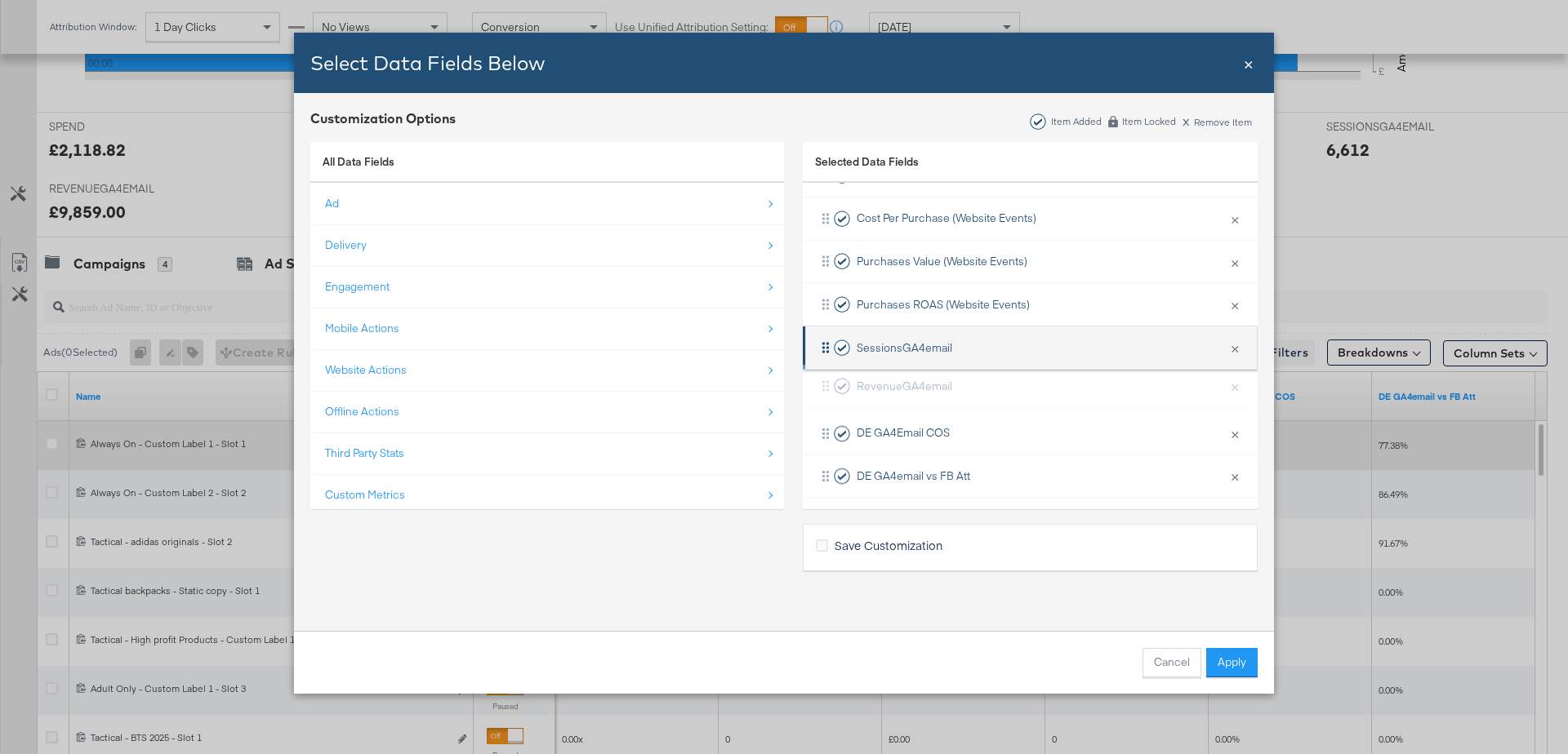
drag, startPoint x: 828, startPoint y: 387, endPoint x: 870, endPoint y: 343, distance: 60.8
click at [870, 343] on div "Ad ID × Remove from KPIs TransactionsGA4email × Remove from KPIs Delivery × Rem…" at bounding box center [1030, 111] width 454 height 774
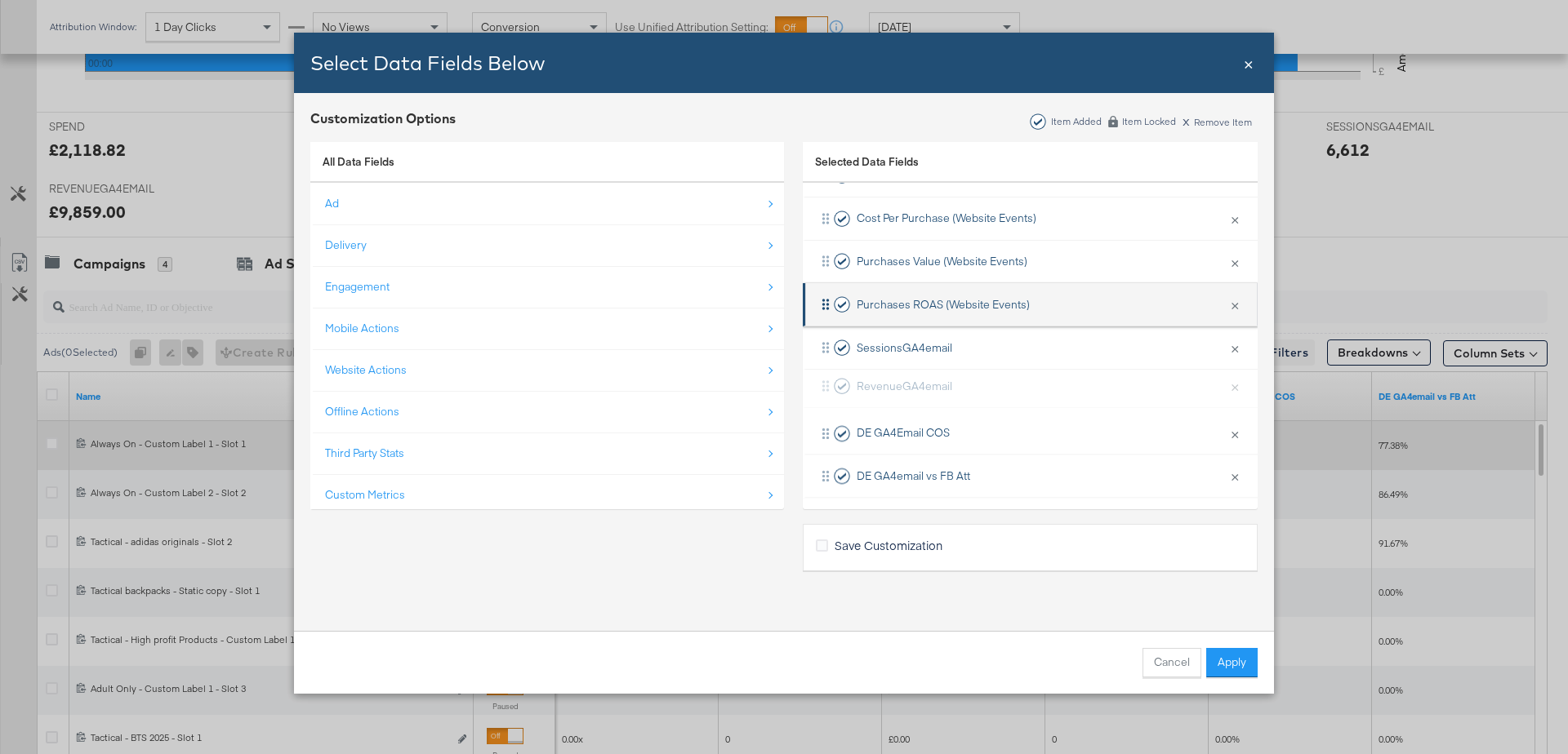
drag, startPoint x: 825, startPoint y: 386, endPoint x: 854, endPoint y: 294, distance: 96.5
click at [854, 294] on div "Ad ID × Remove from KPIs TransactionsGA4email × Remove from KPIs Delivery × Rem…" at bounding box center [1030, 111] width 454 height 774
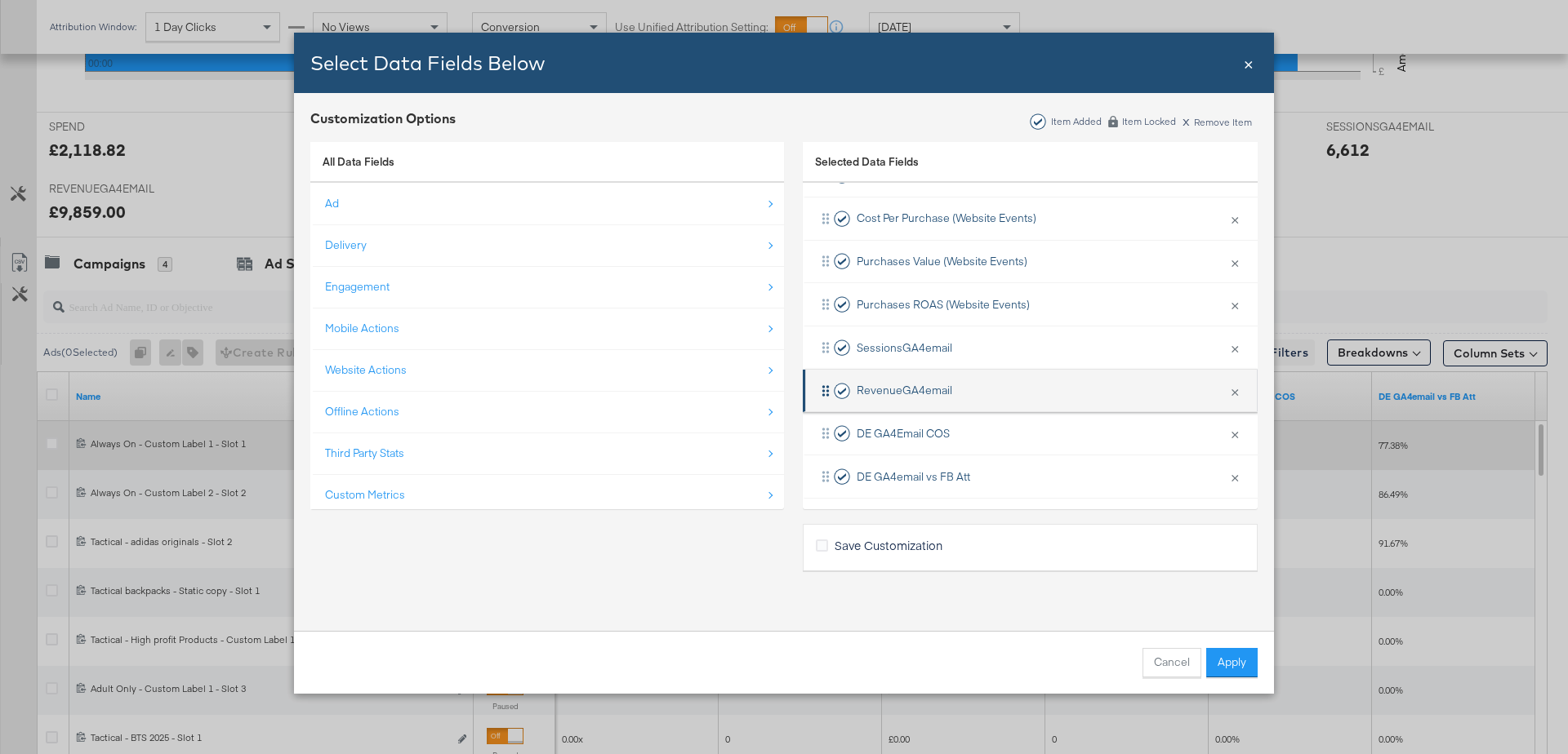
click at [819, 393] on icon "Bulk Add Locations Modal" at bounding box center [826, 391] width 16 height 16
drag, startPoint x: 824, startPoint y: 389, endPoint x: 837, endPoint y: 324, distance: 66.3
click at [837, 324] on div "Ad ID × Remove from KPIs TransactionsGA4email × Remove from KPIs Delivery × Rem…" at bounding box center [1030, 111] width 454 height 774
click at [824, 385] on icon "Bulk Add Locations Modal" at bounding box center [826, 390] width 7 height 11
drag, startPoint x: 824, startPoint y: 385, endPoint x: 837, endPoint y: 331, distance: 55.5
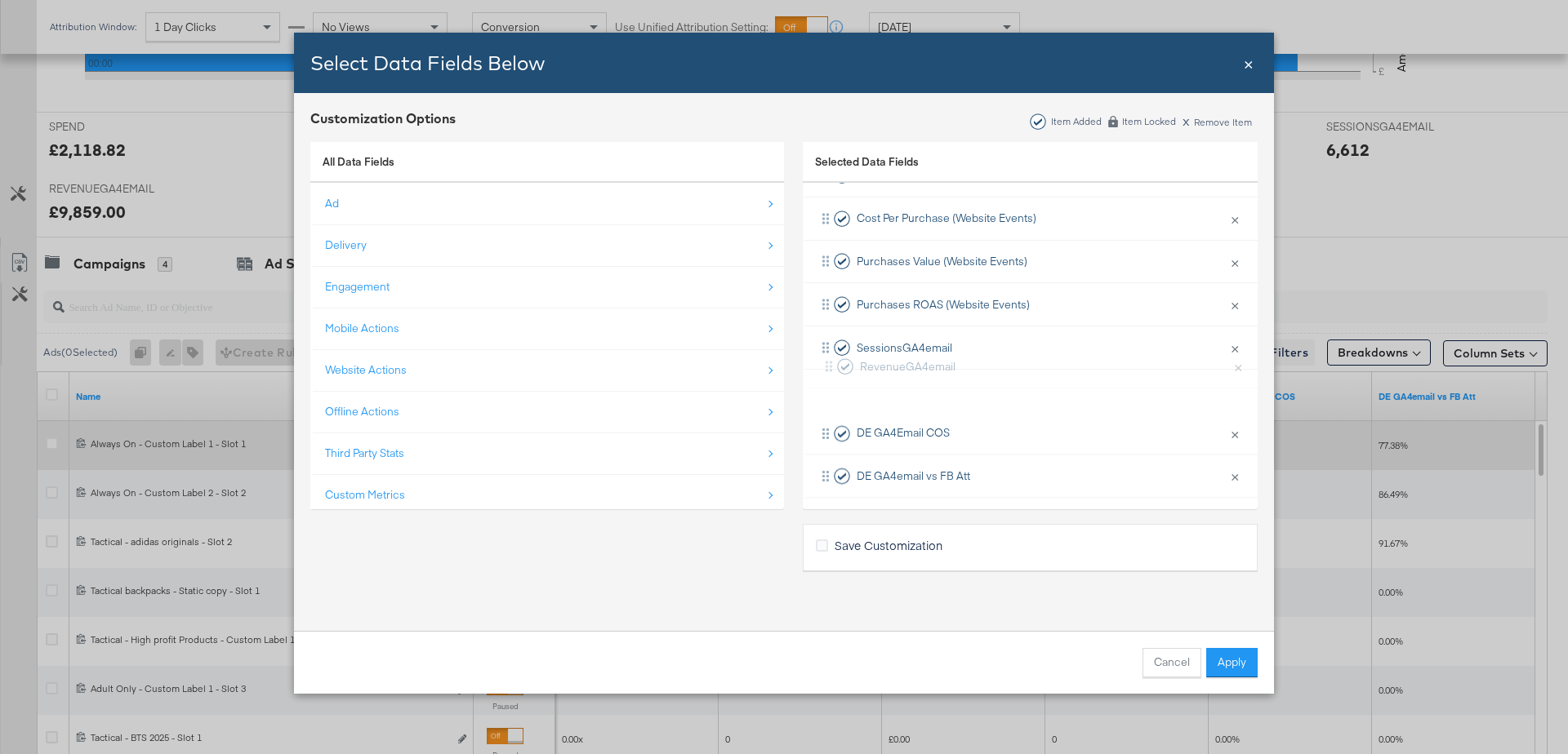
click at [837, 331] on div "Ad ID × Remove from KPIs TransactionsGA4email × Remove from KPIs Delivery × Rem…" at bounding box center [1030, 111] width 454 height 774
drag, startPoint x: 823, startPoint y: 384, endPoint x: 956, endPoint y: 269, distance: 175.8
click at [956, 269] on div "Ad ID × Remove from KPIs TransactionsGA4email × Remove from KPIs Delivery × Rem…" at bounding box center [1030, 111] width 454 height 774
drag, startPoint x: 829, startPoint y: 387, endPoint x: 917, endPoint y: 237, distance: 173.9
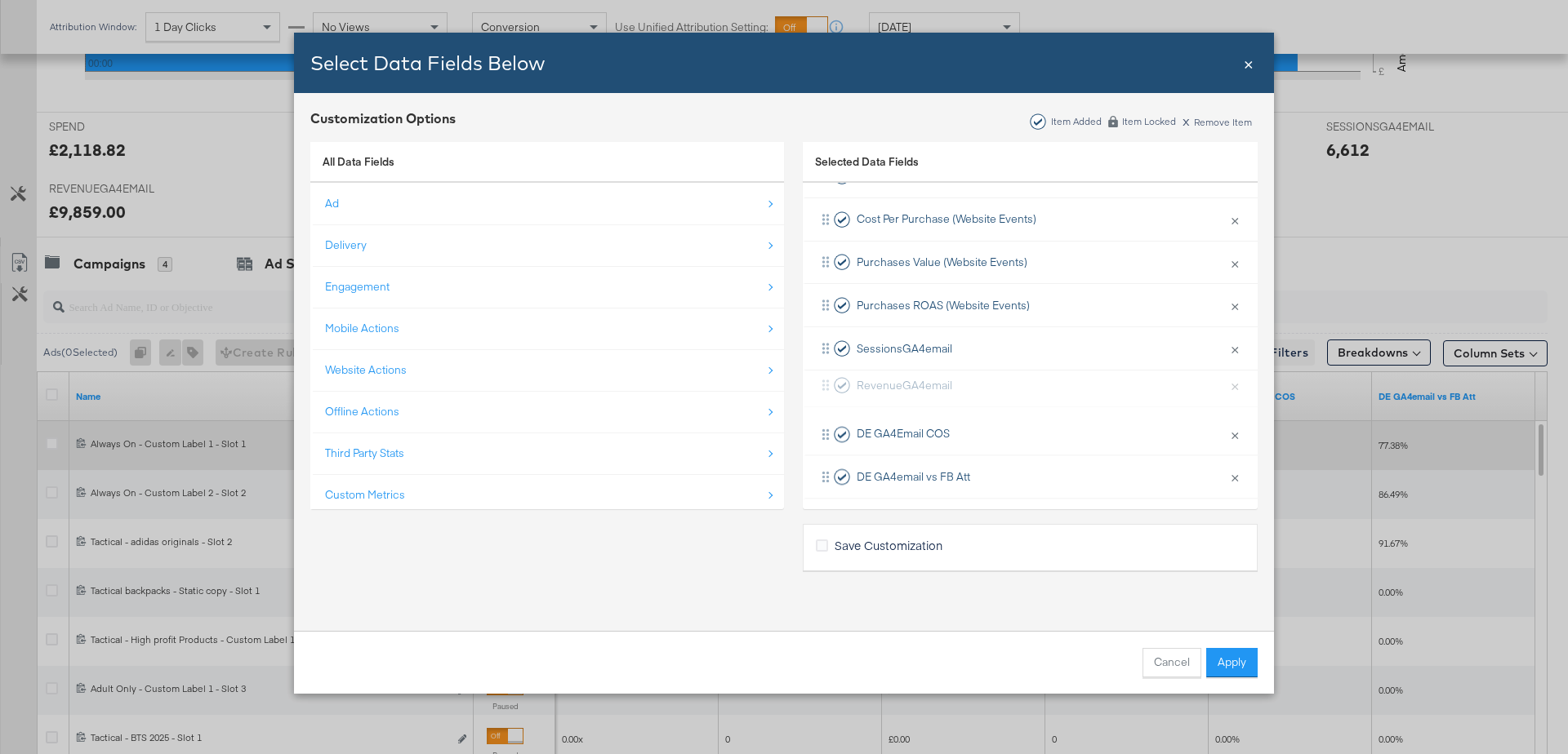
click at [917, 237] on div "Ad ID × Remove from KPIs TransactionsGA4email × Remove from KPIs Delivery × Rem…" at bounding box center [1030, 112] width 454 height 774
drag, startPoint x: 1031, startPoint y: 389, endPoint x: 1096, endPoint y: 180, distance: 218.9
click at [1096, 180] on div "Selected Data Fields Name KPI locked Status KPI locked Ad ID × Remove from KPIs…" at bounding box center [1030, 326] width 454 height 368
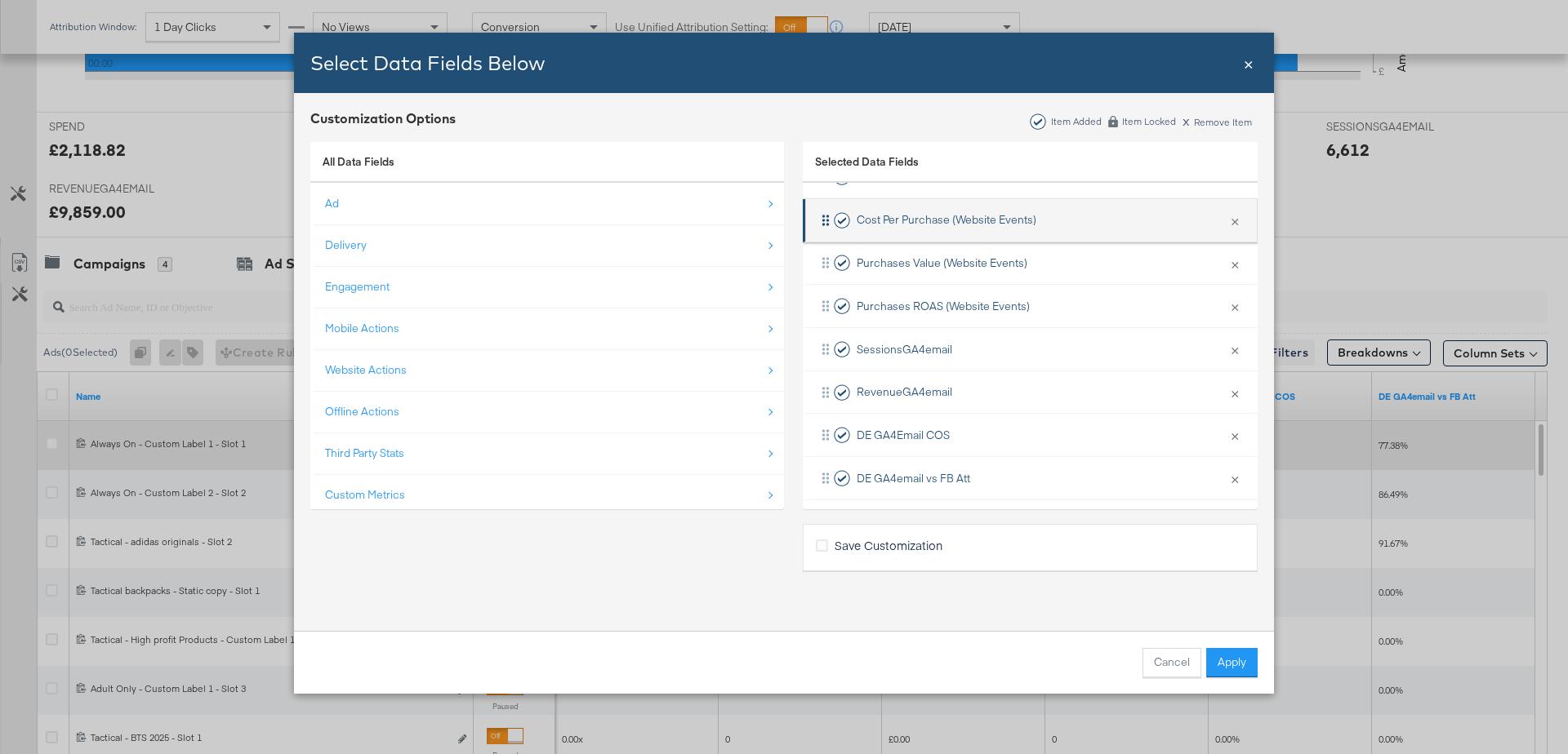
drag, startPoint x: 823, startPoint y: 390, endPoint x: 962, endPoint y: 216, distance: 222.7
click at [962, 216] on div "Ad ID × Remove from KPIs TransactionsGA4email × Remove from KPIs Delivery × Rem…" at bounding box center [1030, 113] width 454 height 775
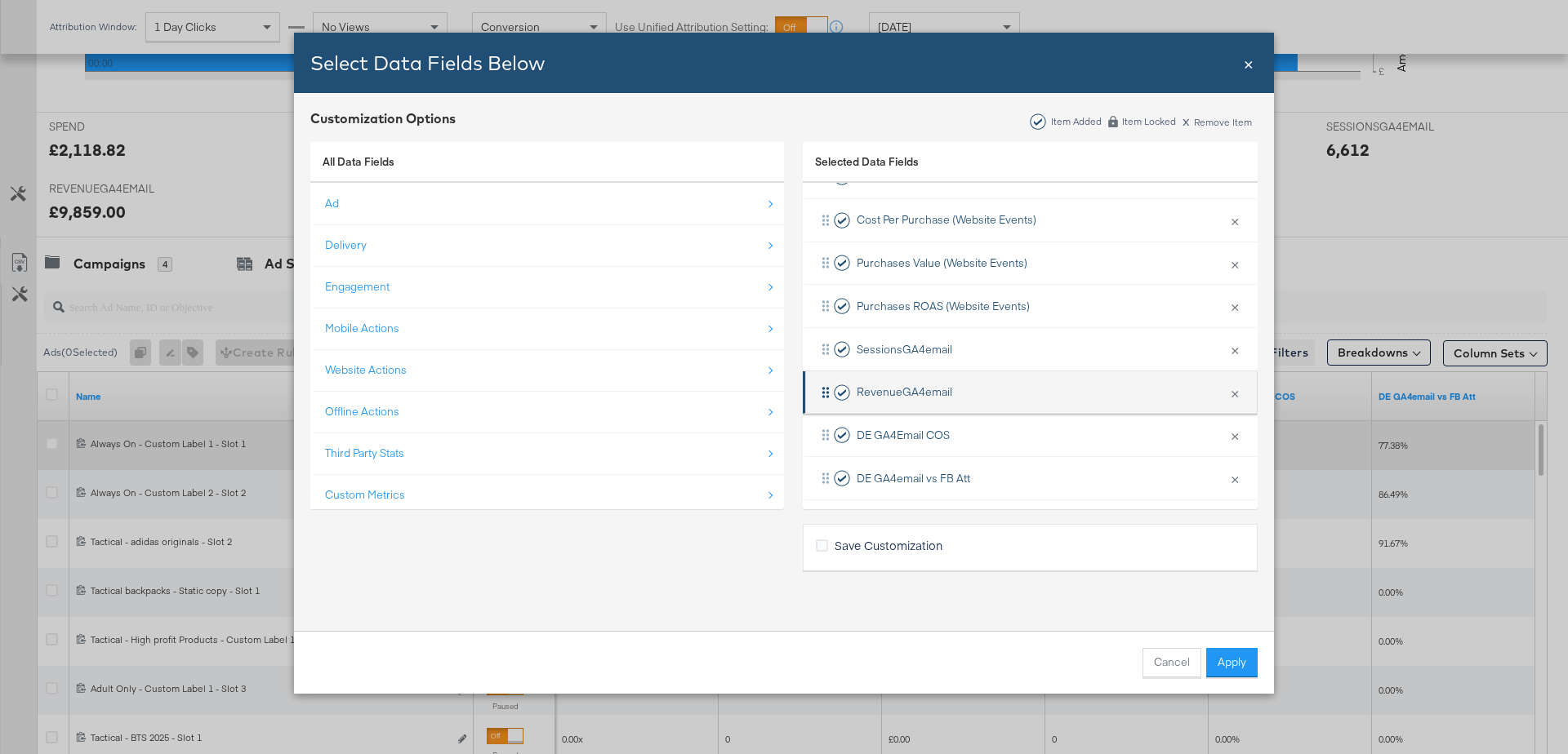
click at [825, 384] on icon "Bulk Add Locations Modal" at bounding box center [826, 393] width 16 height 16
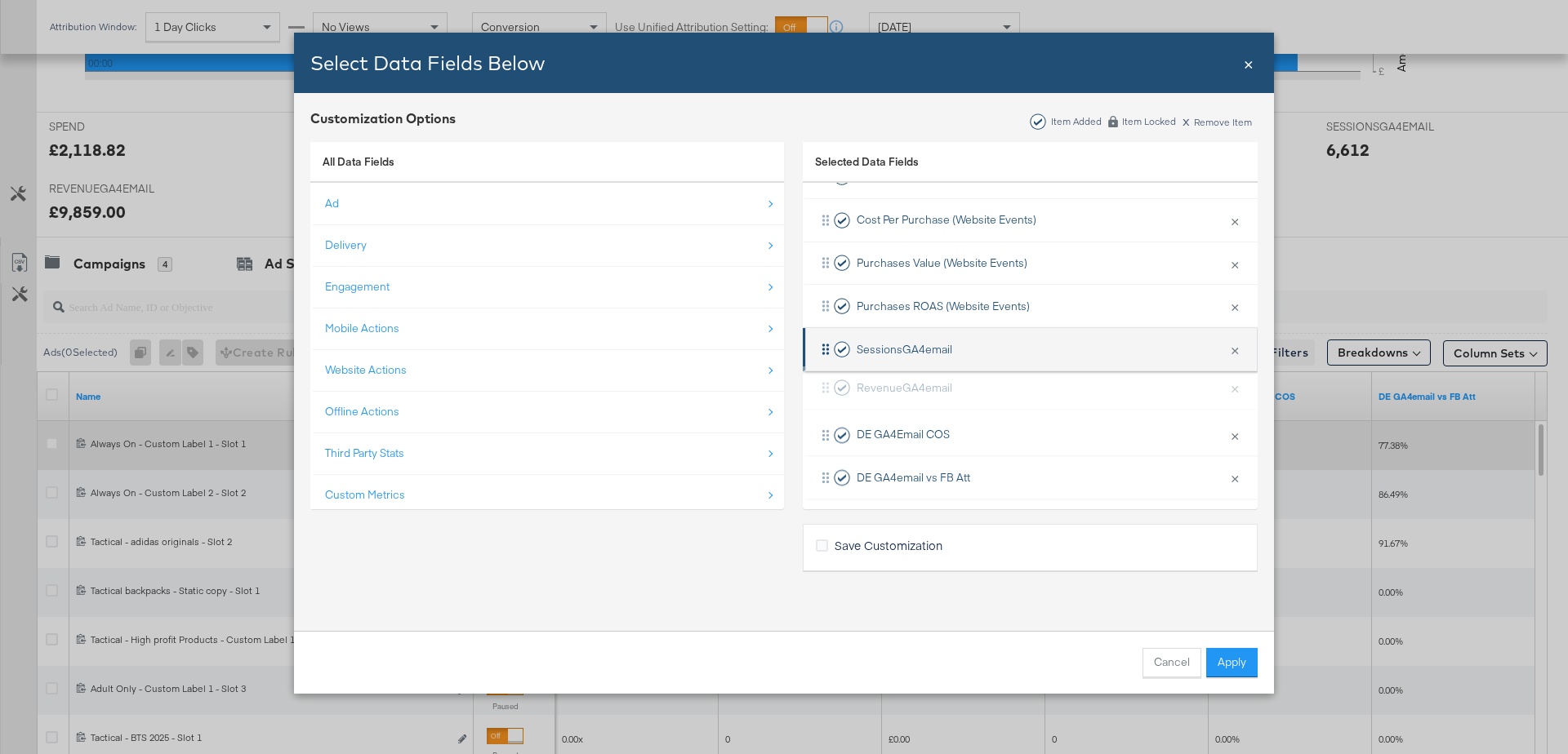
drag, startPoint x: 825, startPoint y: 389, endPoint x: 824, endPoint y: 332, distance: 57.0
click at [824, 332] on div "Ad ID × Remove from KPIs TransactionsGA4email × Remove from KPIs Delivery × Rem…" at bounding box center [1030, 113] width 454 height 774
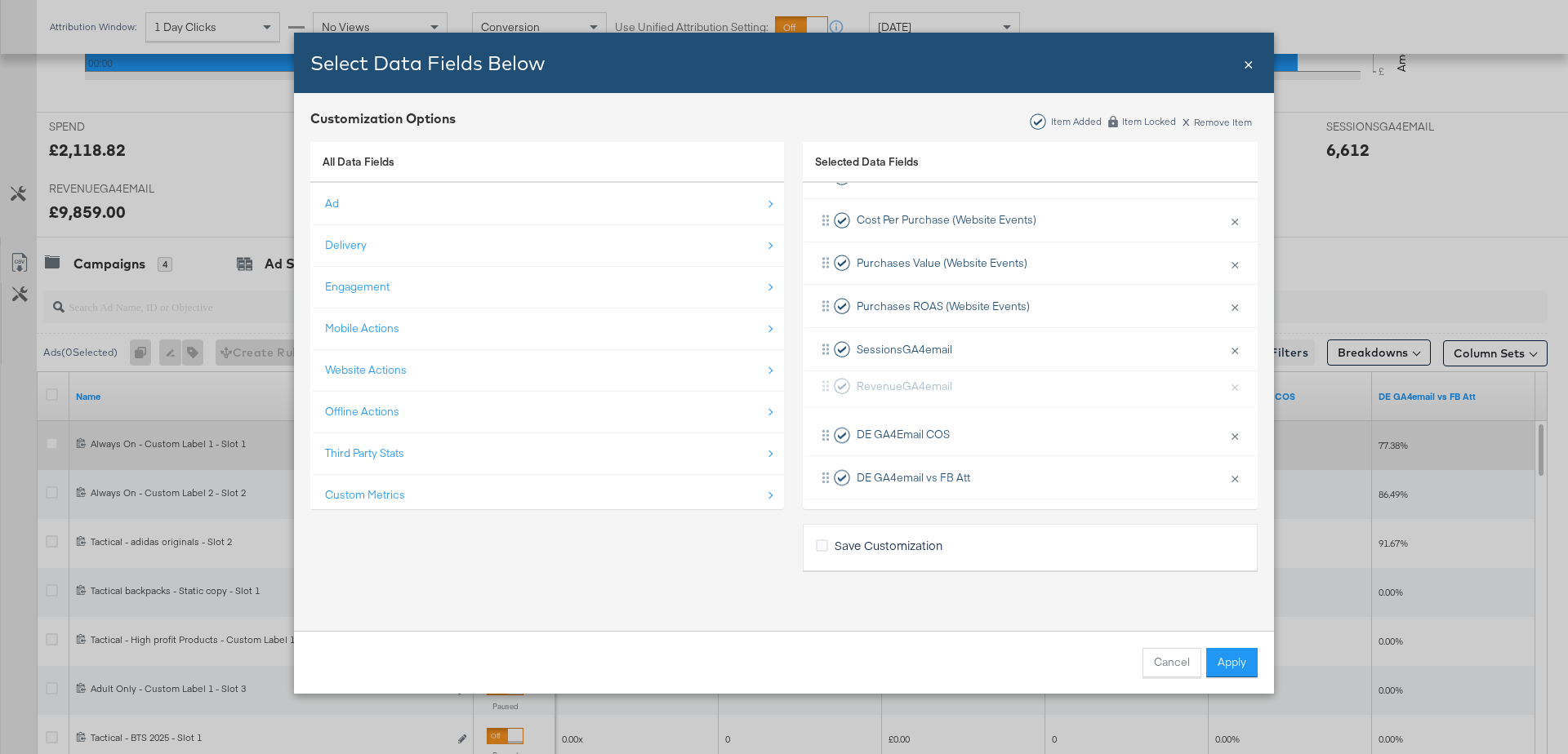
drag, startPoint x: 1073, startPoint y: 394, endPoint x: 1068, endPoint y: 287, distance: 107.1
click at [1068, 287] on div "Ad ID × Remove from KPIs TransactionsGA4email × Remove from KPIs Delivery × Rem…" at bounding box center [1030, 113] width 454 height 774
drag, startPoint x: 998, startPoint y: 378, endPoint x: 1010, endPoint y: 122, distance: 256.3
click at [1010, 122] on div "Customization Options Item Added Item Locked x Remove Item All Data Fields Ad D…" at bounding box center [784, 361] width 980 height 538
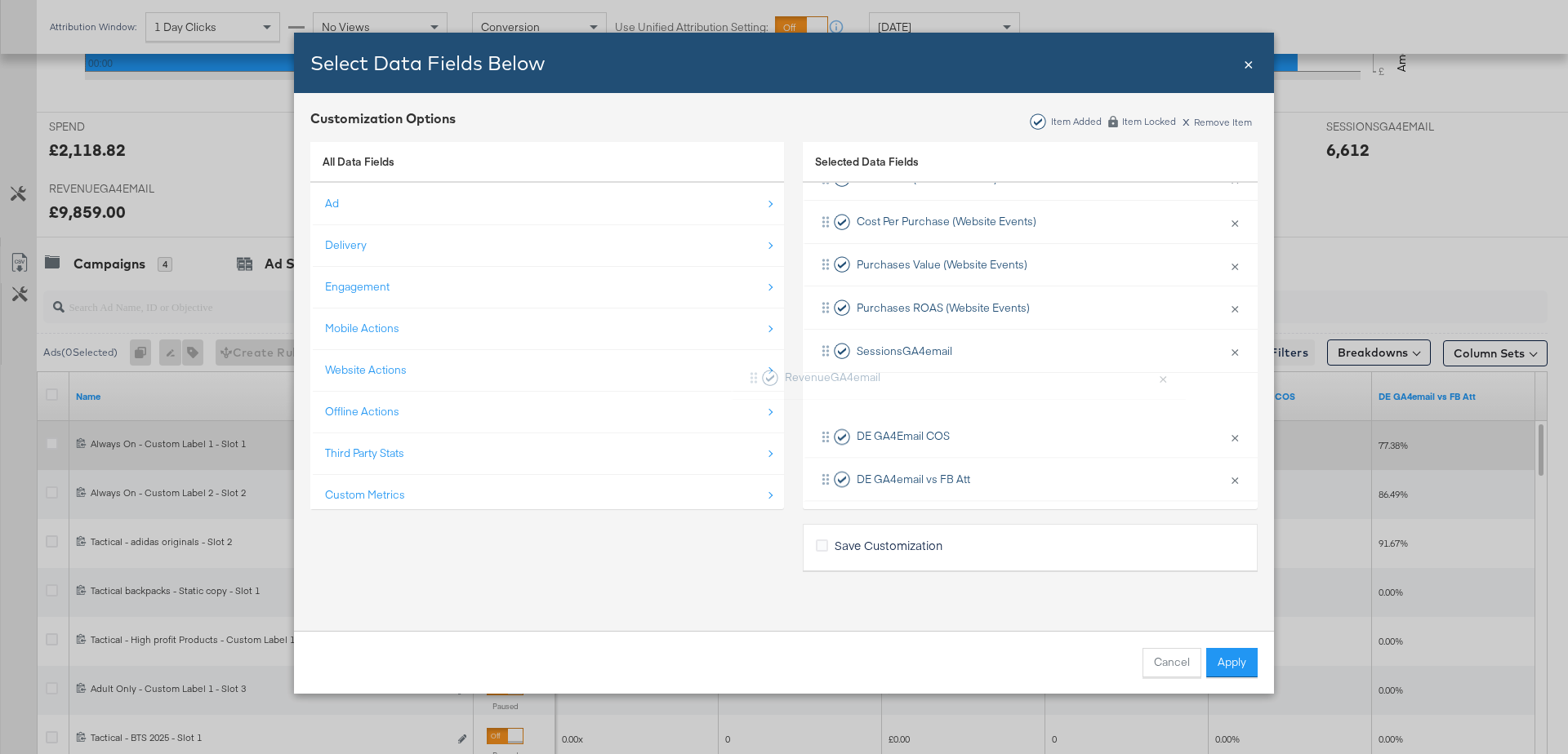
drag, startPoint x: 1013, startPoint y: 388, endPoint x: 1018, endPoint y: 226, distance: 162.1
click at [1018, 226] on div "Ad ID × Remove from KPIs TransactionsGA4email × Remove from KPIs Delivery × Rem…" at bounding box center [1030, 114] width 454 height 774
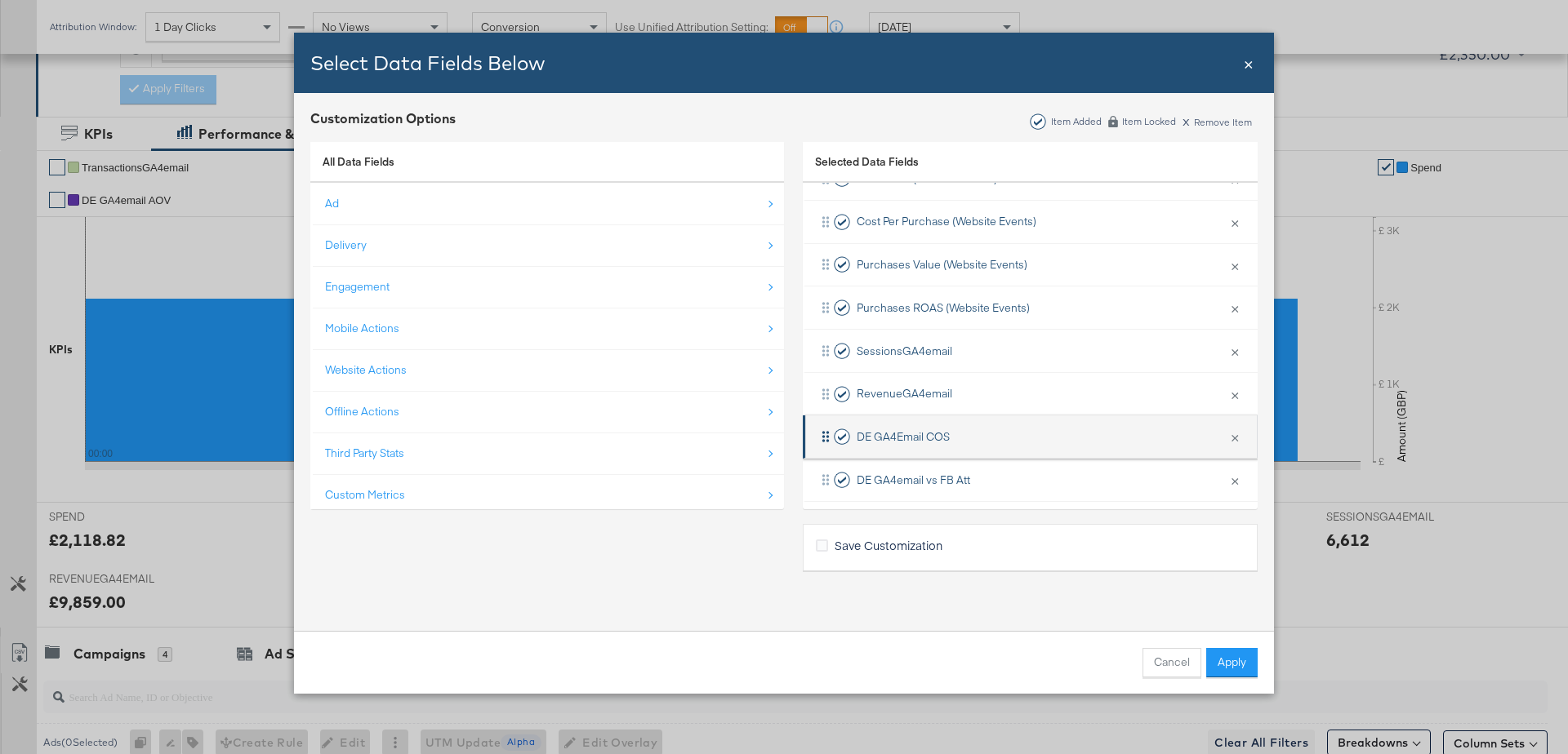
scroll to position [536, 0]
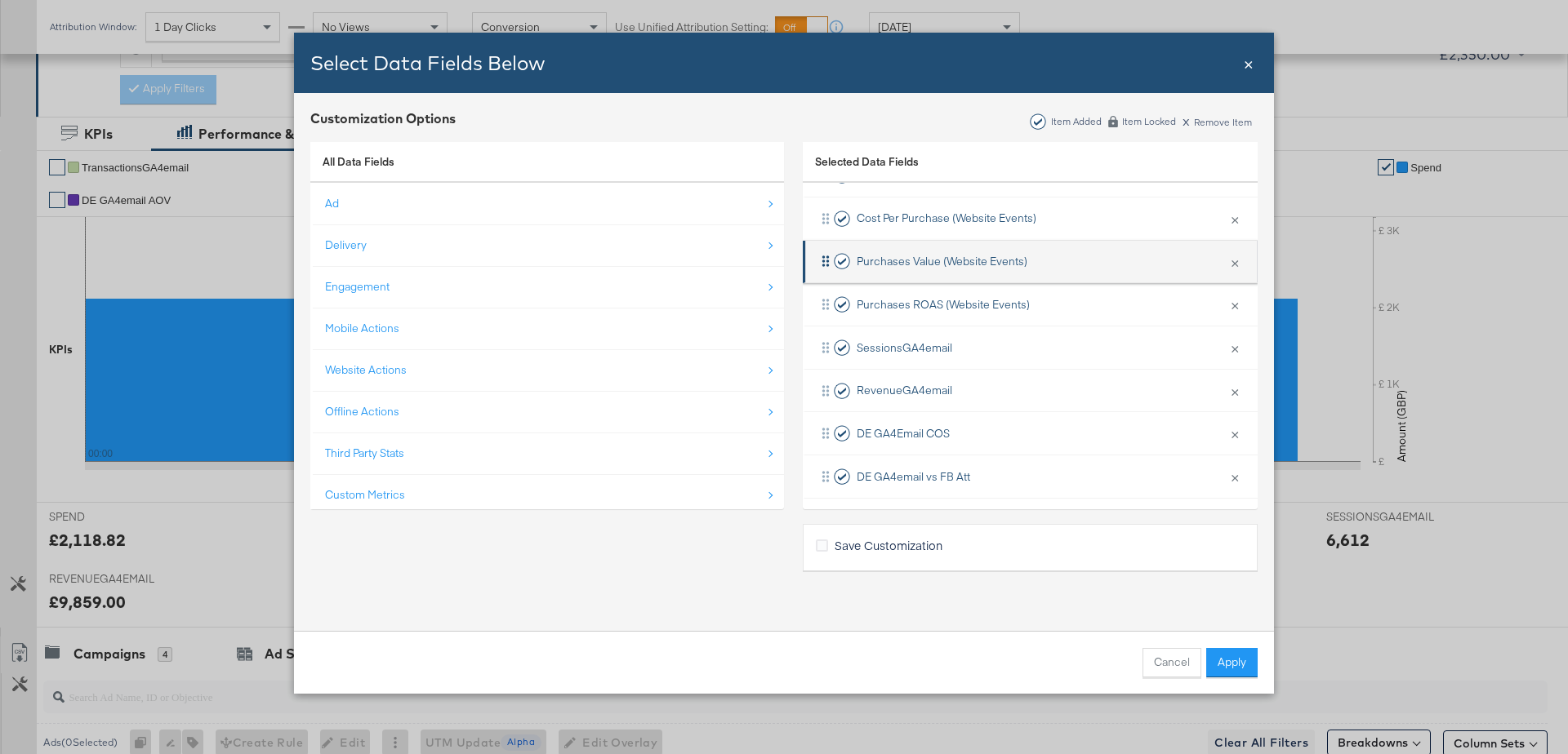
drag, startPoint x: 983, startPoint y: 393, endPoint x: 1004, endPoint y: 242, distance: 152.5
click at [1004, 242] on div "Ad ID × Remove from KPIs TransactionsGA4email × Remove from KPIs Delivery × Rem…" at bounding box center [1030, 111] width 454 height 775
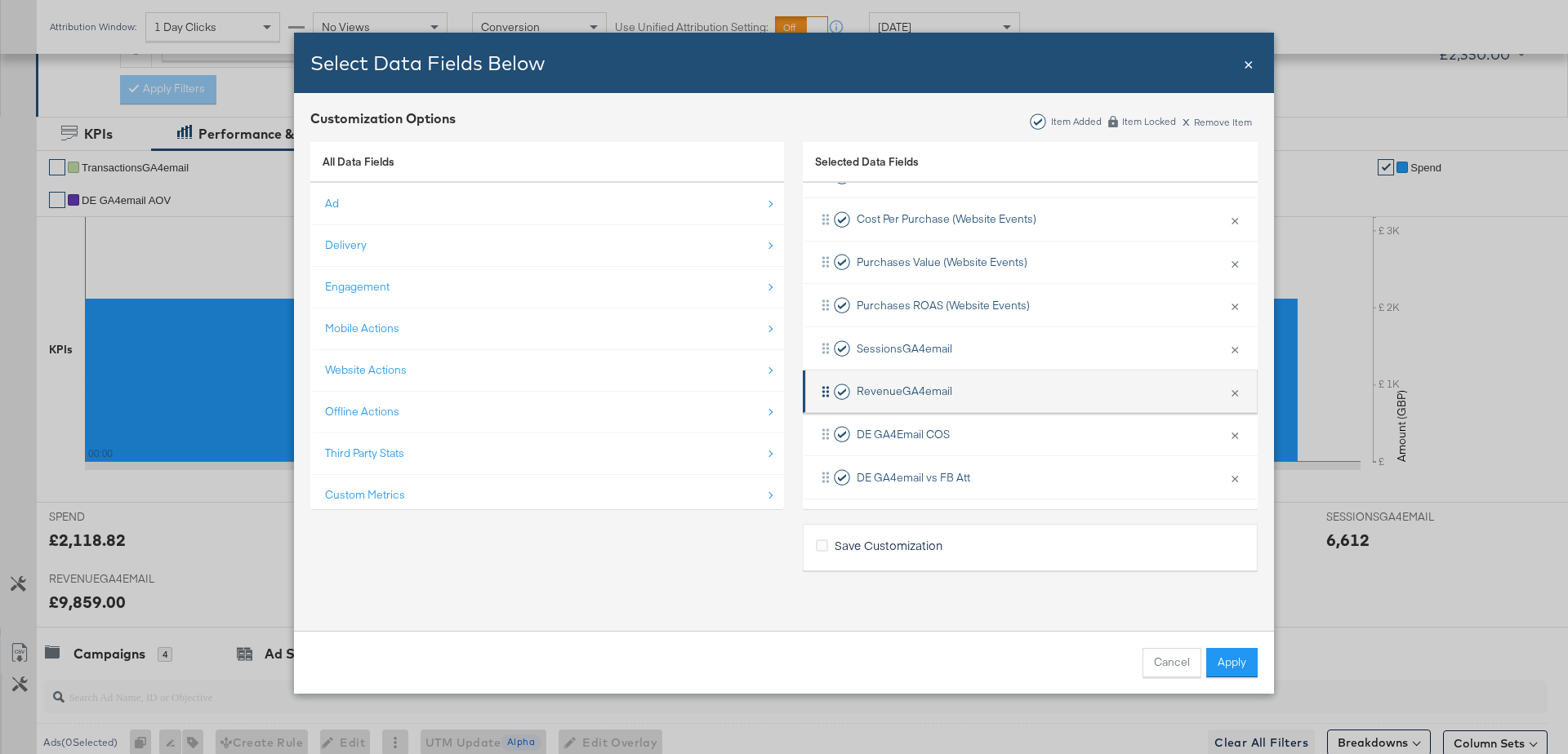
click at [825, 386] on icon "Bulk Add Locations Modal" at bounding box center [826, 392] width 16 height 16
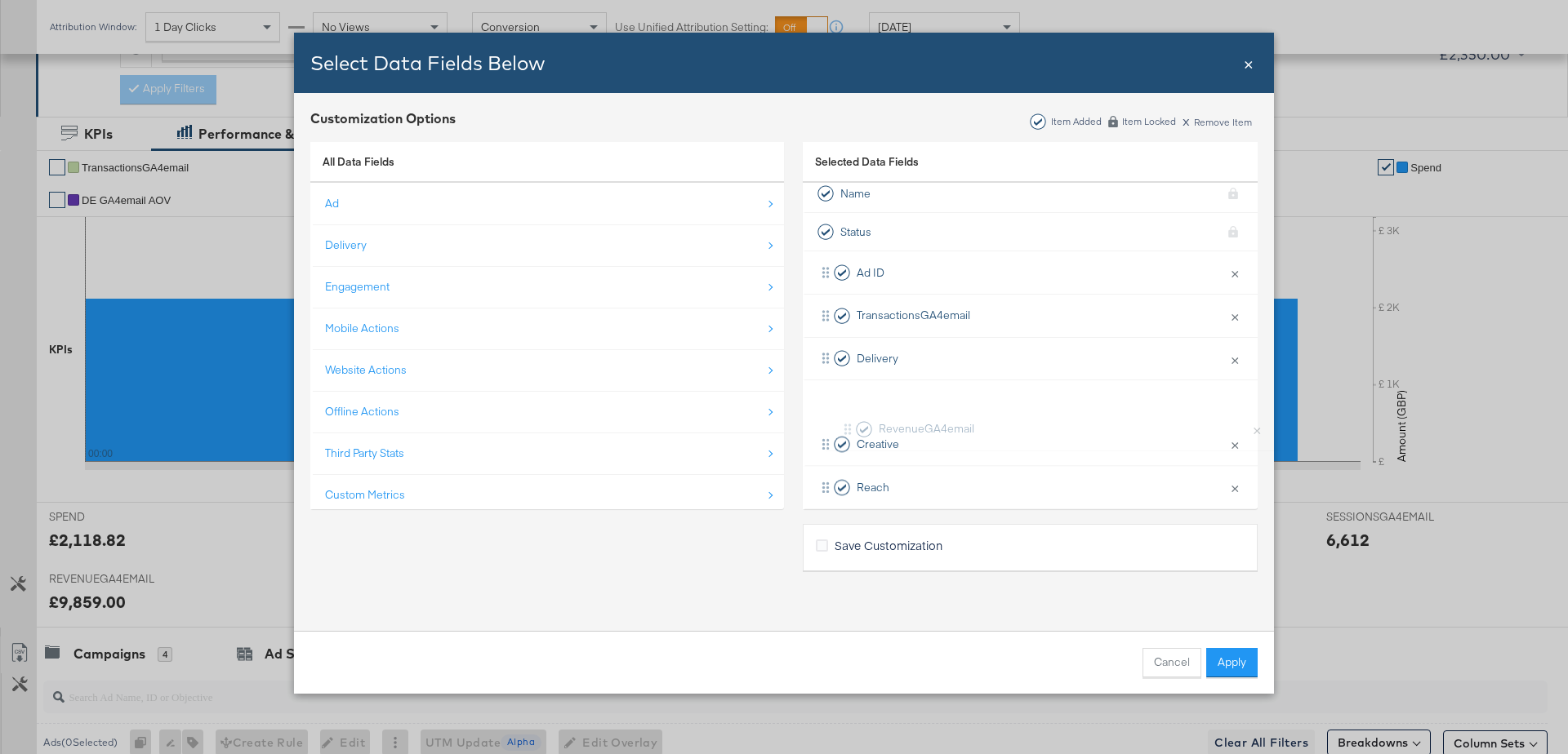
scroll to position [10, 0]
drag, startPoint x: 825, startPoint y: 386, endPoint x: 829, endPoint y: 341, distance: 45.2
click at [829, 341] on div "Ad ID × Remove from KPIs TransactionsGA4email × Remove from KPIs Delivery × Rem…" at bounding box center [1030, 637] width 454 height 774
click at [1230, 648] on button "Apply" at bounding box center [1232, 663] width 52 height 30
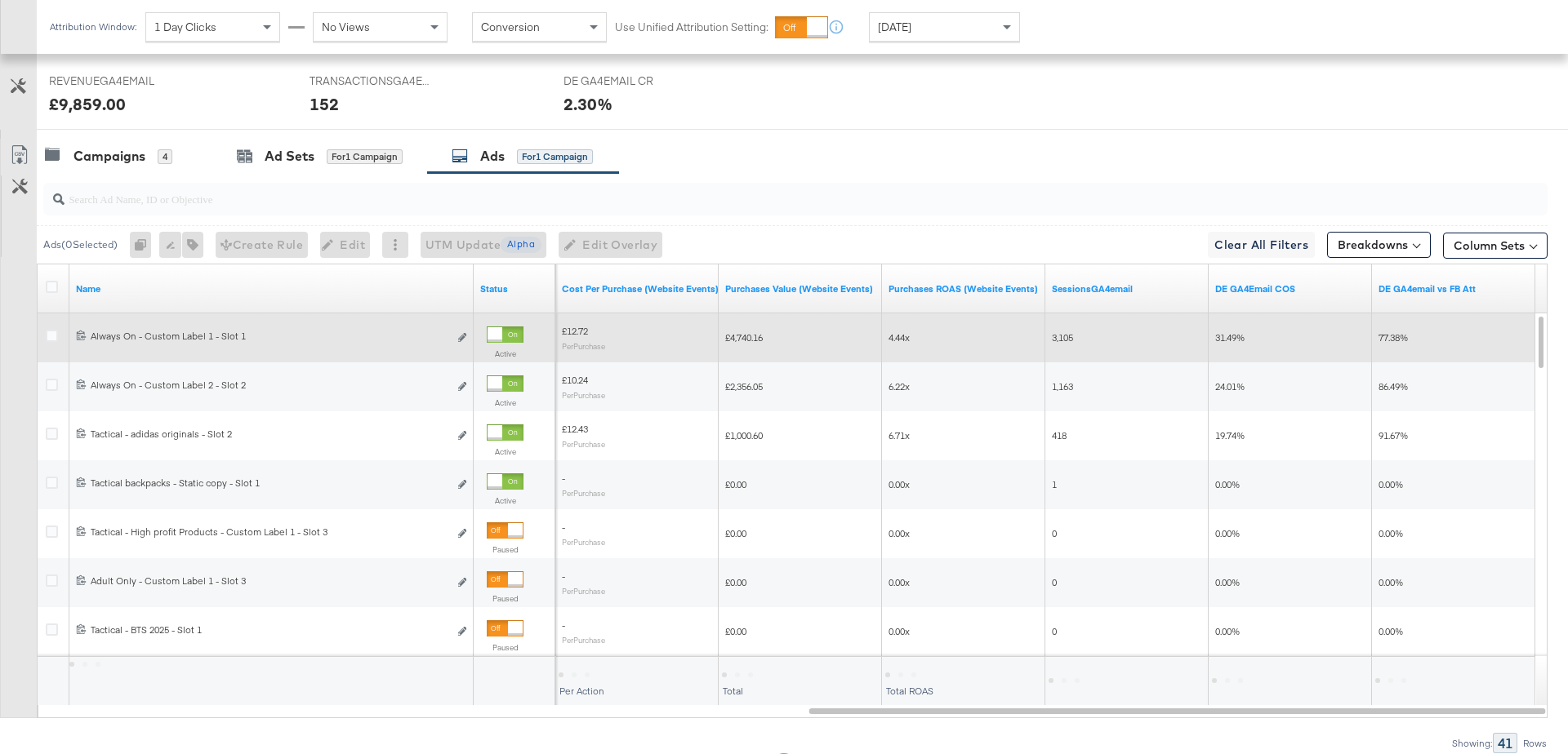
scroll to position [880, 0]
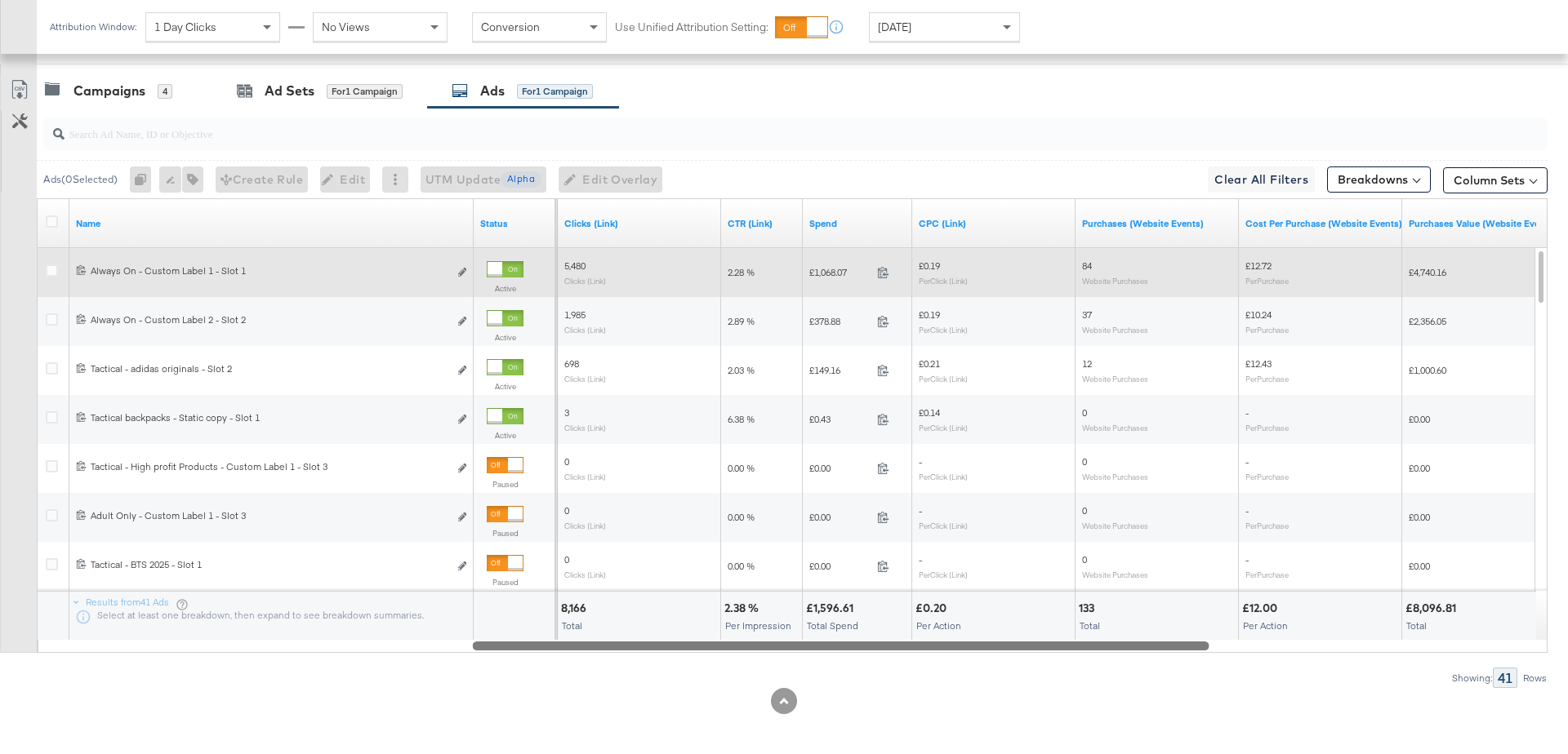
drag, startPoint x: 962, startPoint y: 641, endPoint x: 625, endPoint y: 643, distance: 337.0
click at [625, 643] on div at bounding box center [841, 645] width 736 height 14
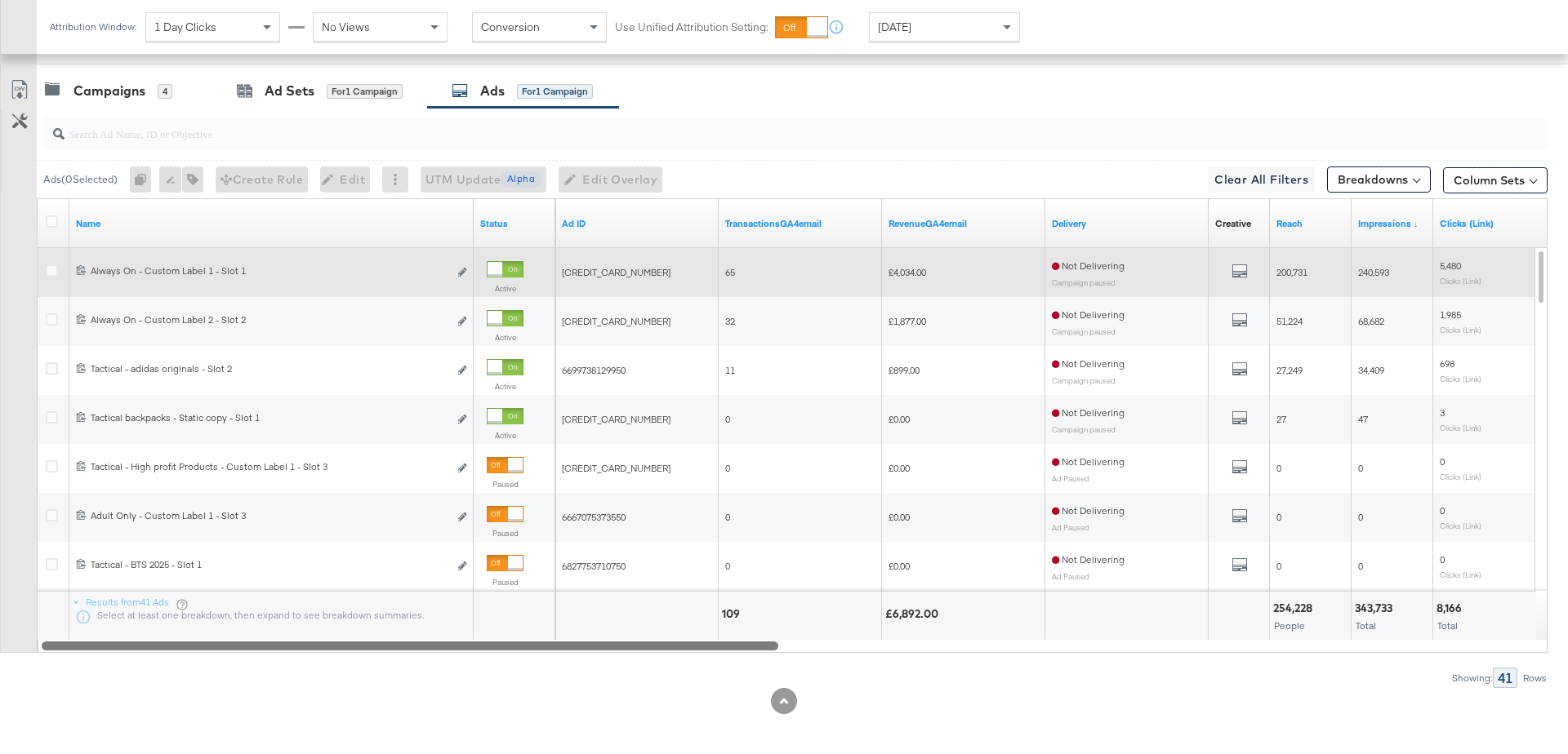
drag, startPoint x: 556, startPoint y: 641, endPoint x: 62, endPoint y: 670, distance: 494.9
click at [62, 670] on div "Ads ( 0 Selected) 0 Rename 0 ads Tags for 0 campaigns Create Rule Edit 0 ads Ed…" at bounding box center [773, 398] width 1547 height 580
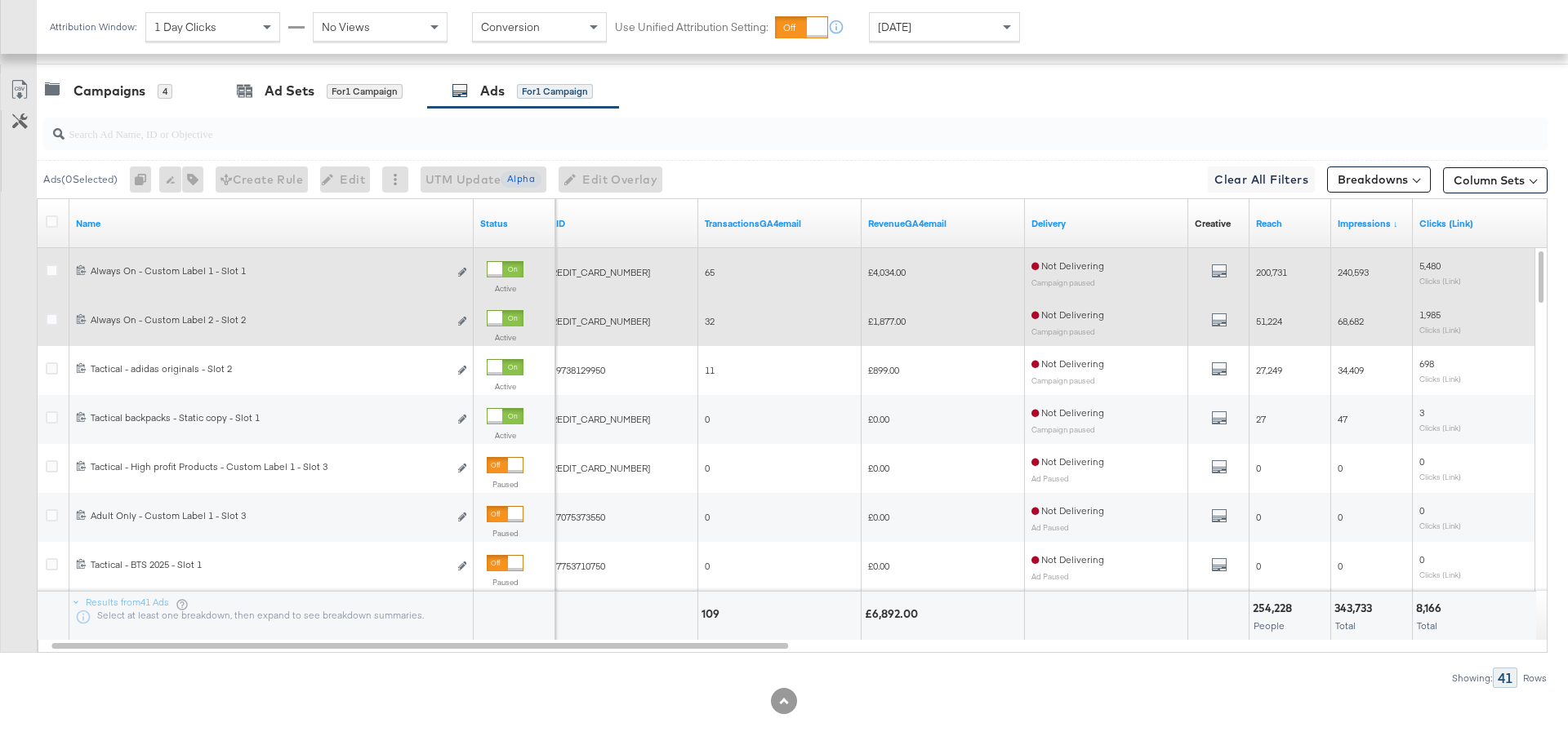
scroll to position [0, 0]
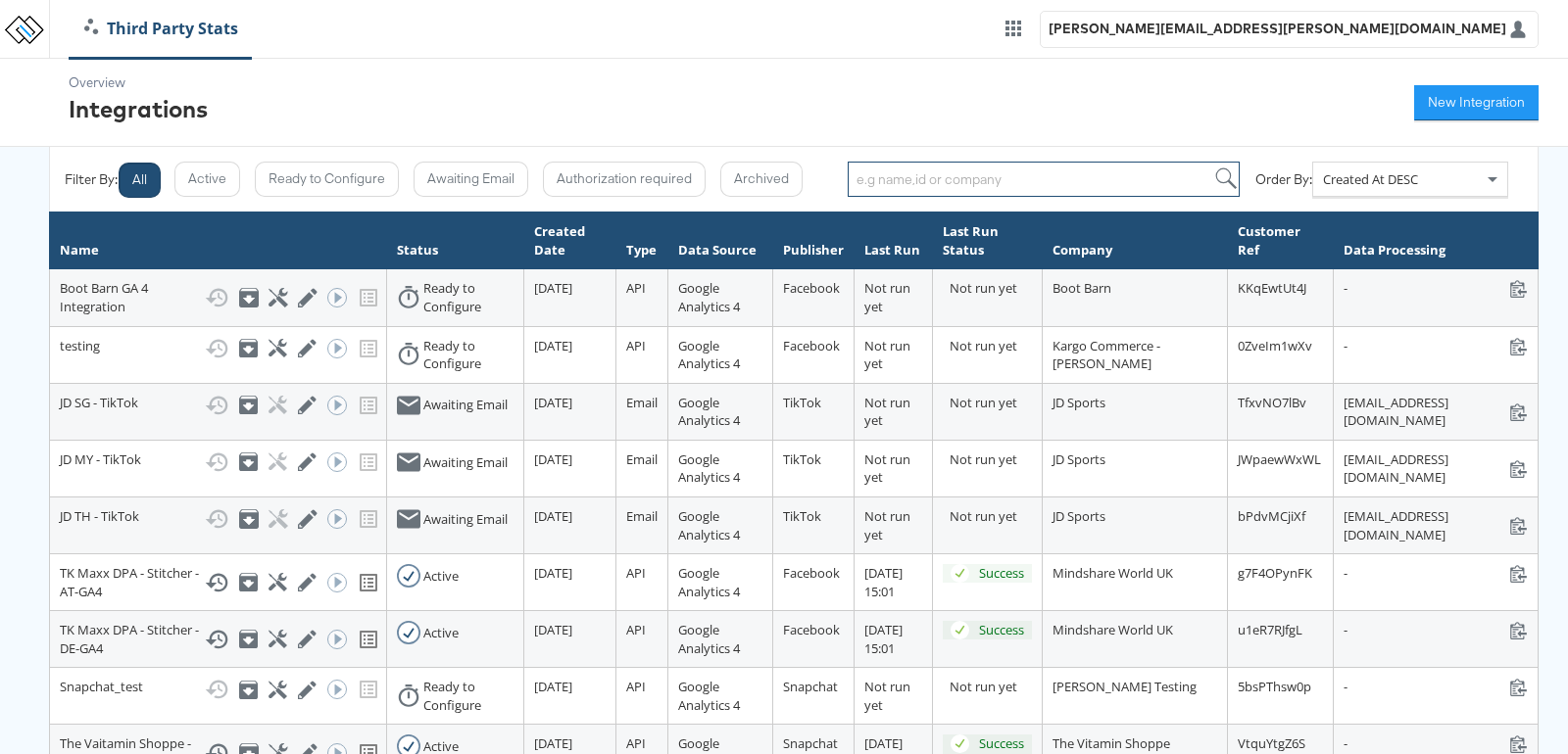
click at [979, 177] on input "search" at bounding box center [1042, 179] width 392 height 35
type input "a"
type input "DE"
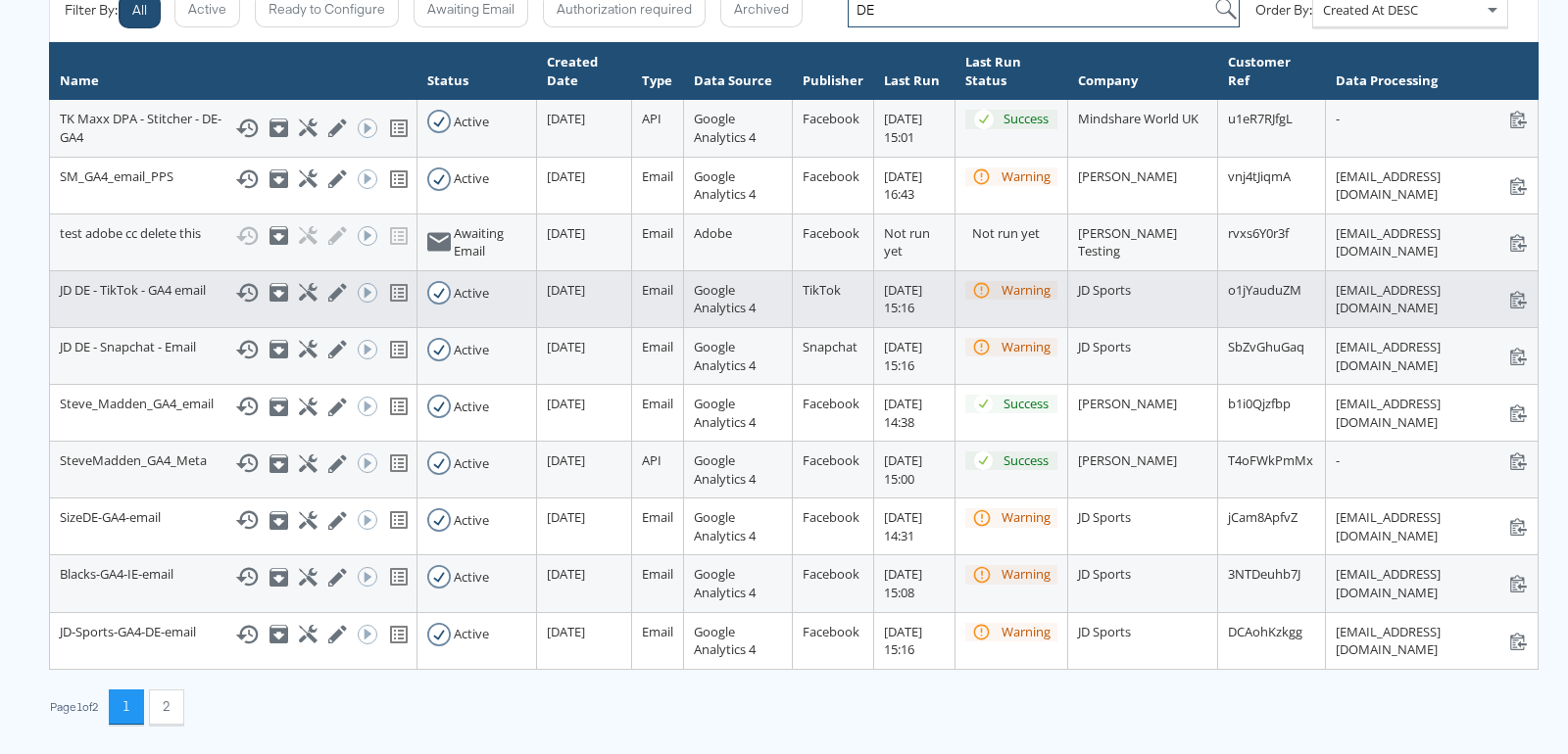
scroll to position [510, 0]
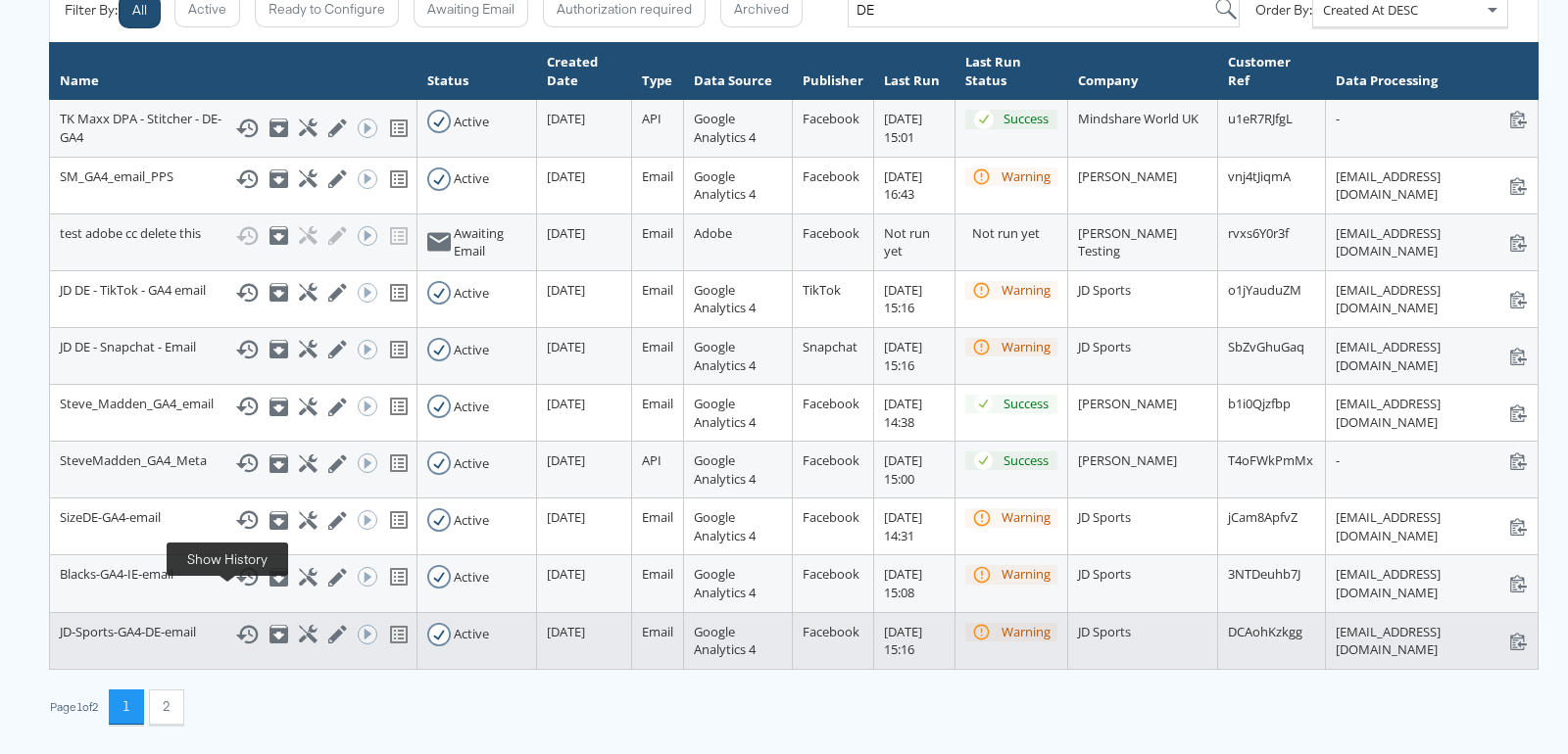
click at [235, 623] on icon at bounding box center [247, 635] width 24 height 24
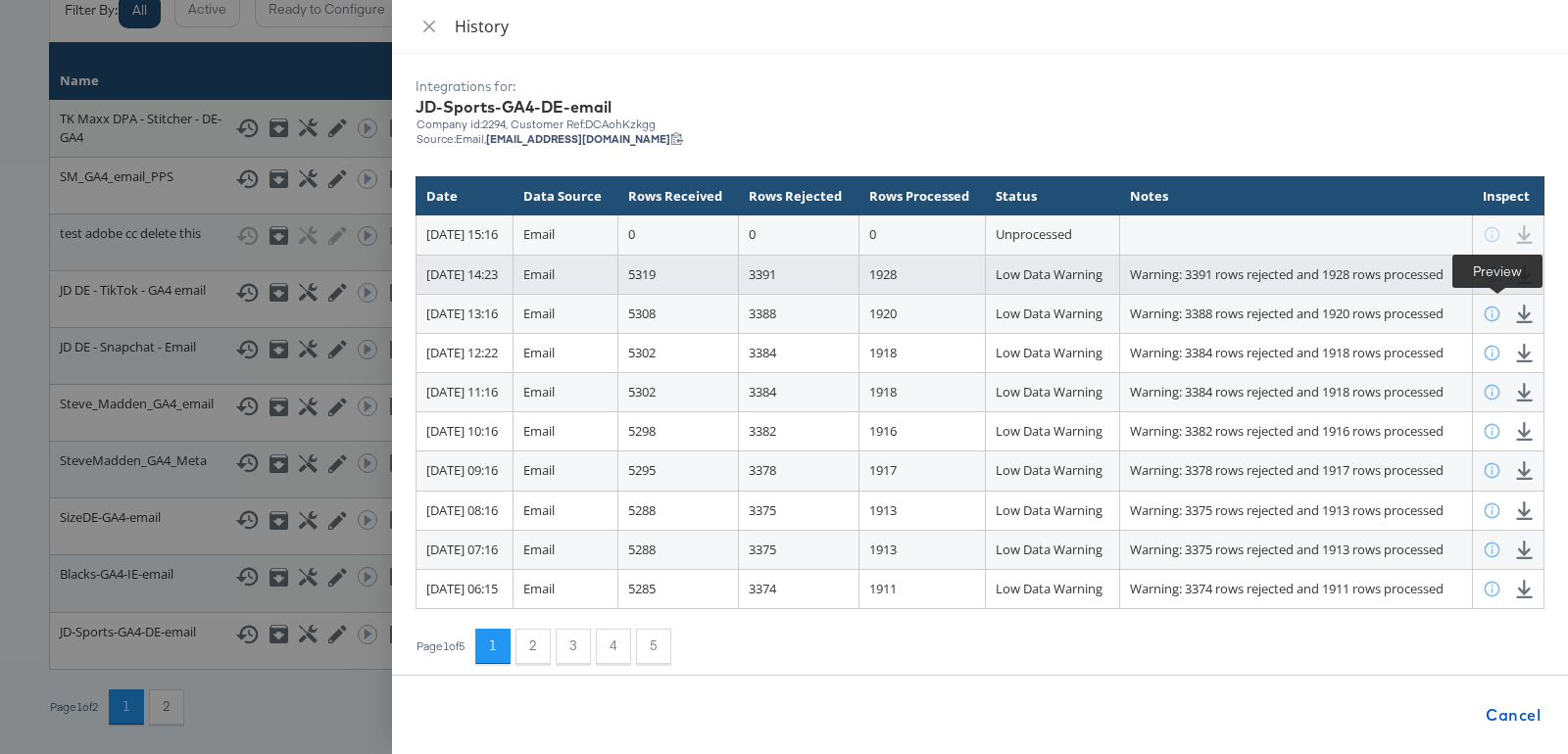
click at [1498, 284] on icon at bounding box center [1491, 274] width 19 height 19
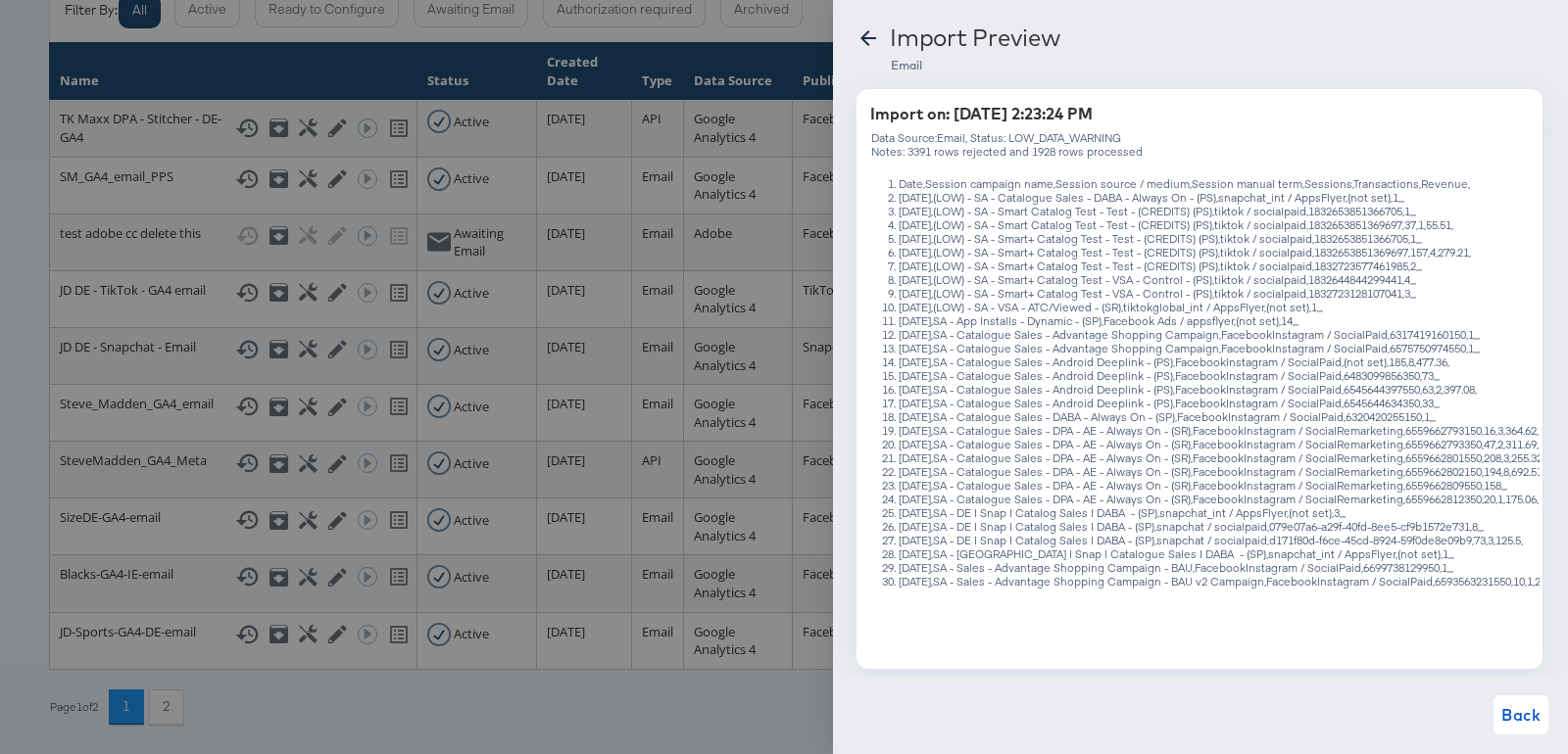
click at [868, 33] on icon at bounding box center [868, 38] width 16 height 16
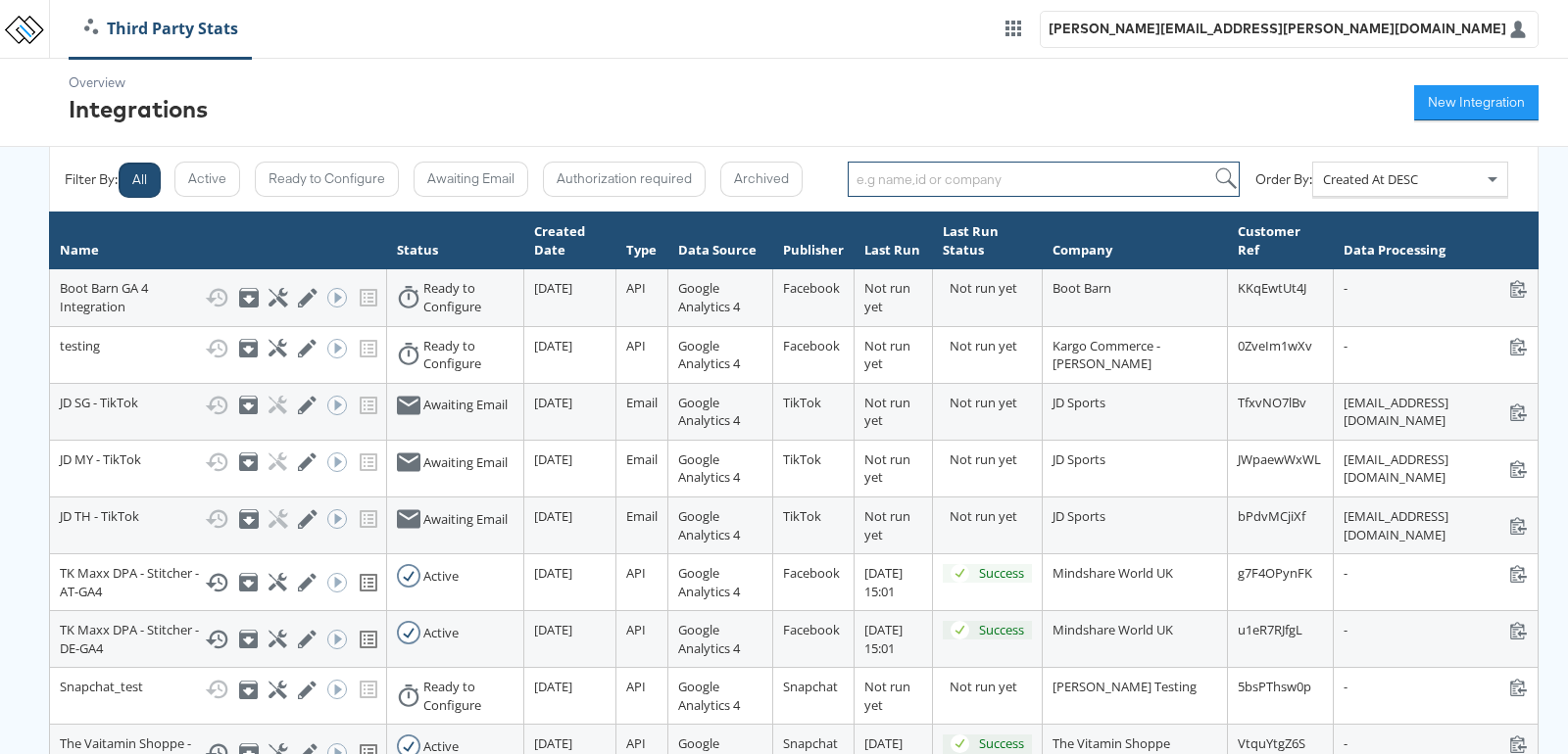
click at [909, 182] on input "search" at bounding box center [1042, 179] width 392 height 35
type input "main"
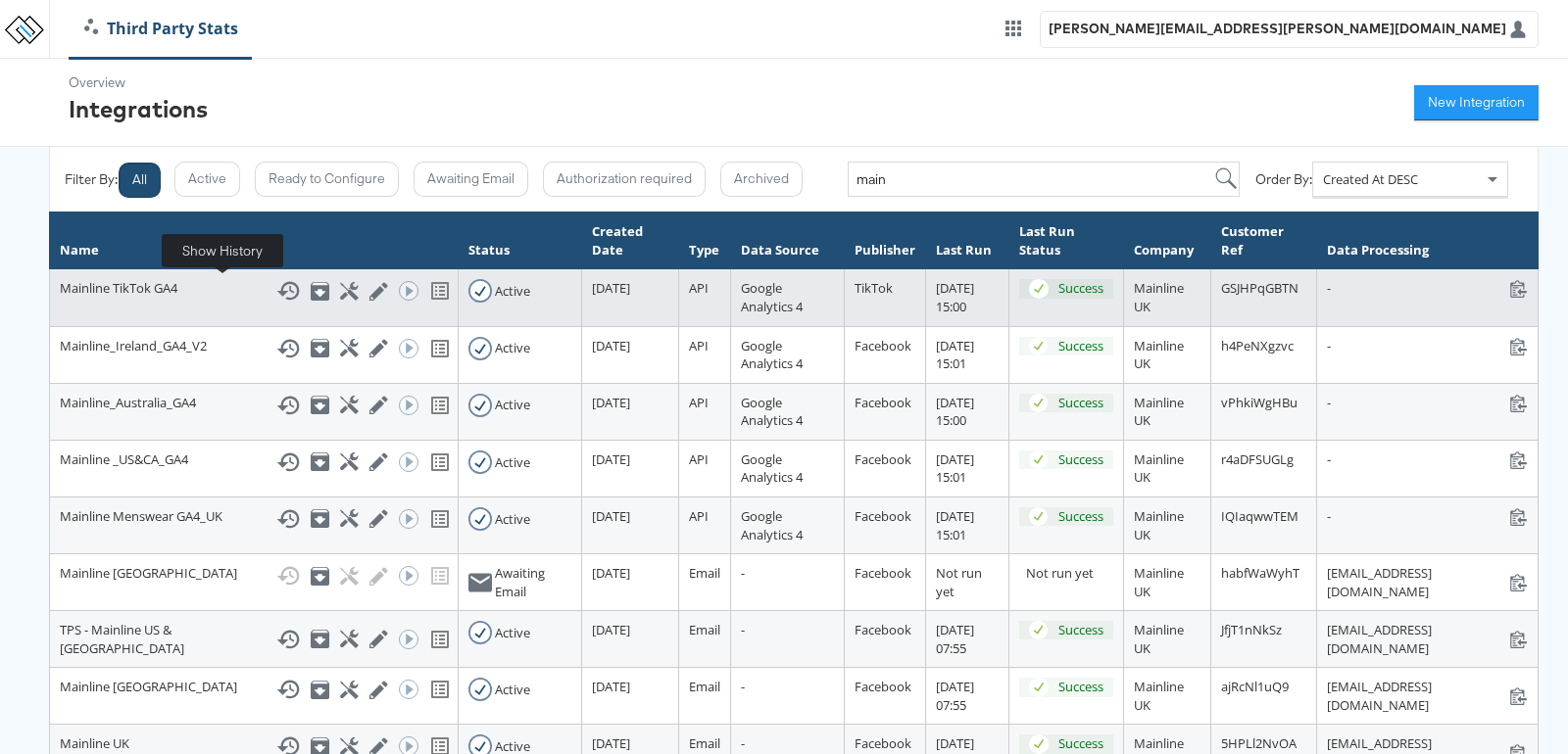
click at [276, 289] on icon at bounding box center [288, 291] width 24 height 24
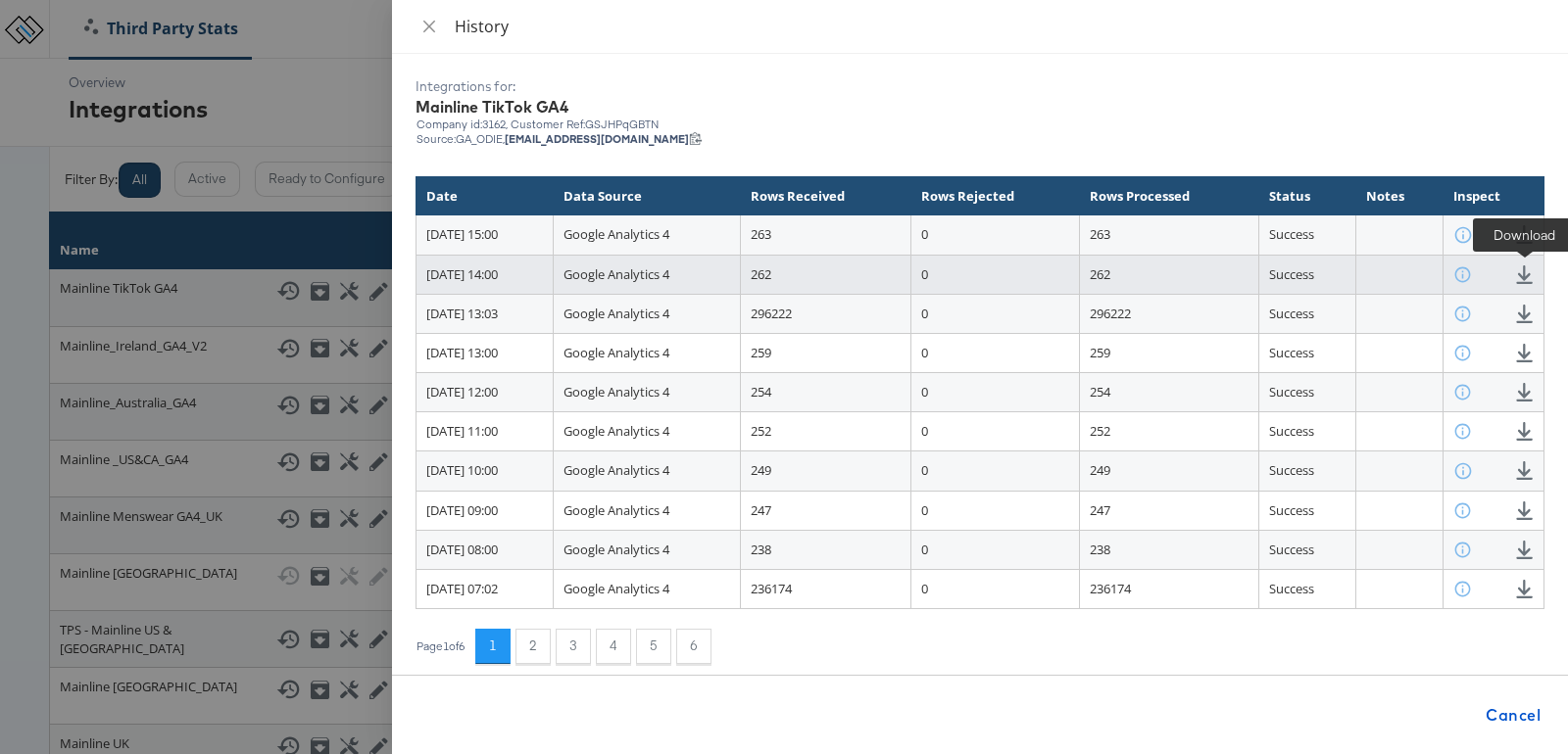
click at [1521, 276] on icon at bounding box center [1524, 274] width 19 height 19
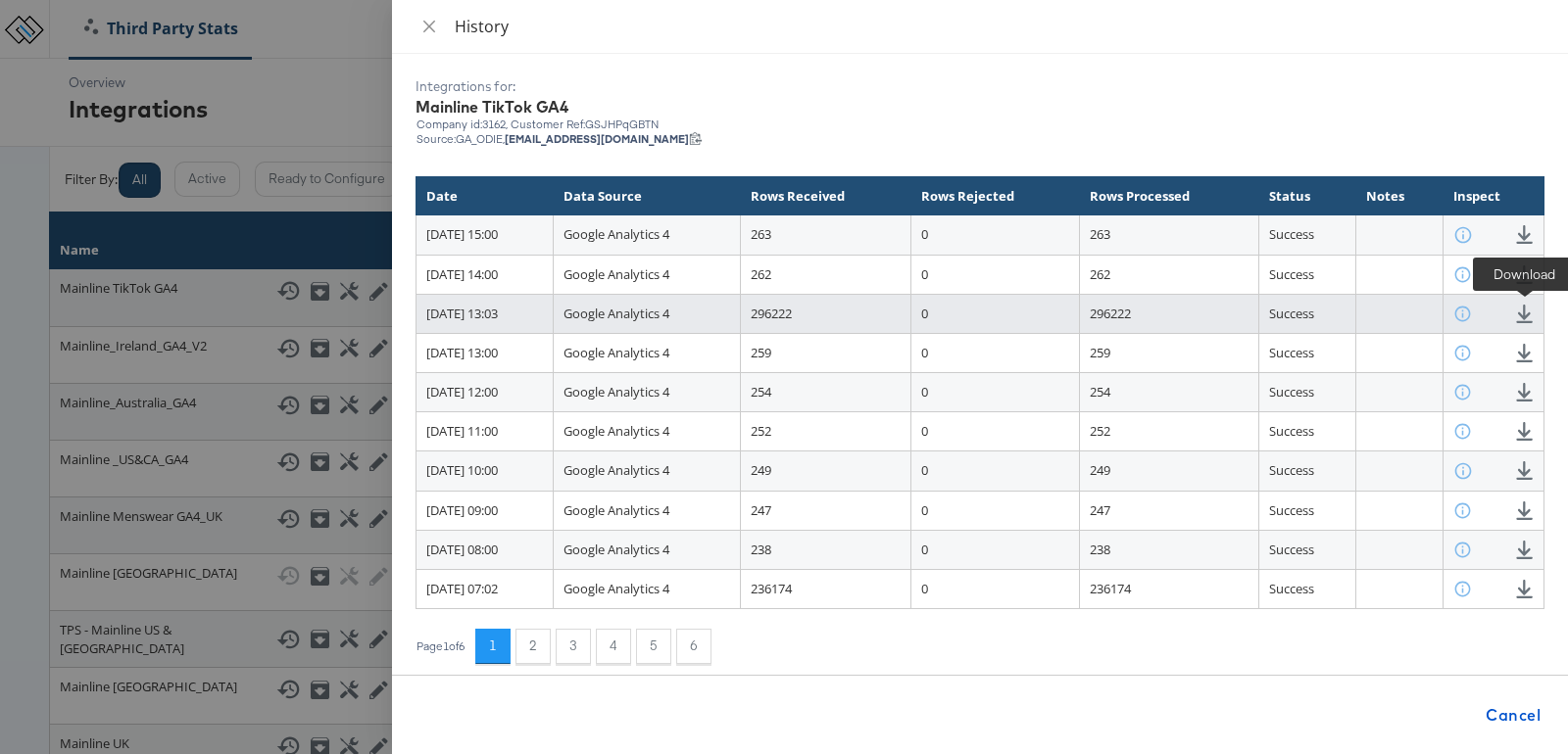
click at [1528, 310] on icon at bounding box center [1524, 313] width 19 height 19
click at [1525, 314] on icon at bounding box center [1524, 313] width 17 height 19
click at [1471, 311] on icon at bounding box center [1462, 313] width 19 height 19
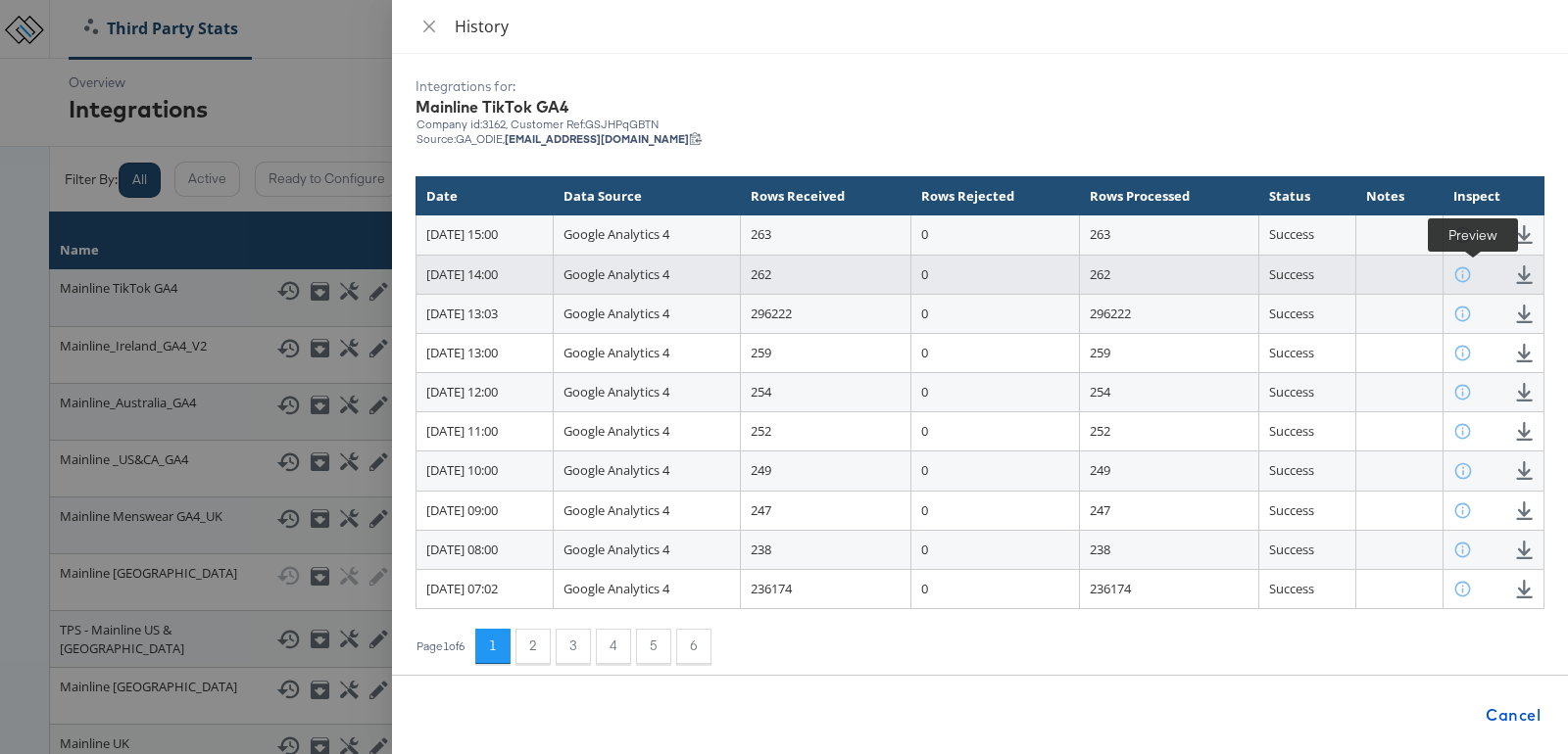
click at [1471, 265] on icon at bounding box center [1462, 274] width 19 height 19
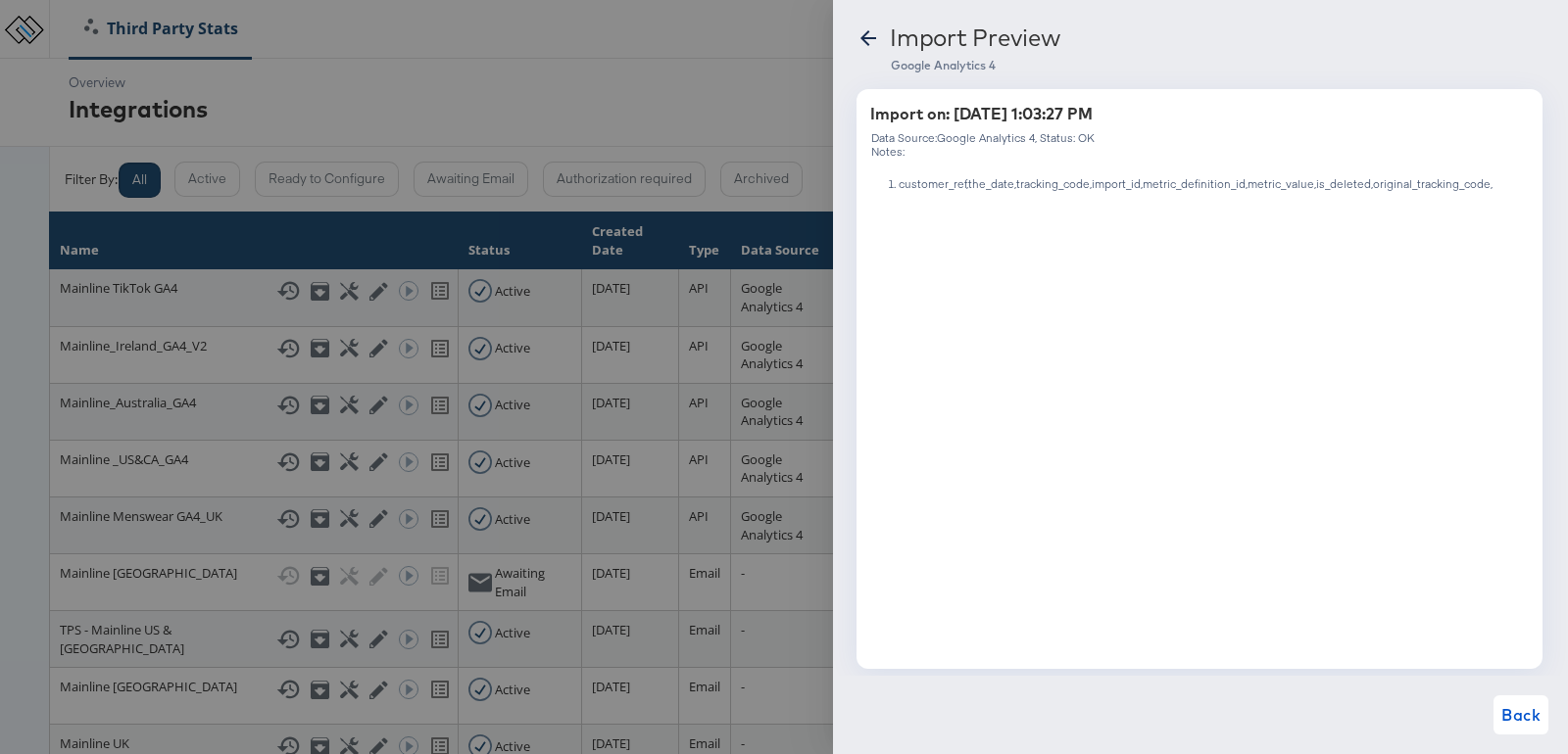
click at [863, 41] on icon at bounding box center [868, 38] width 24 height 24
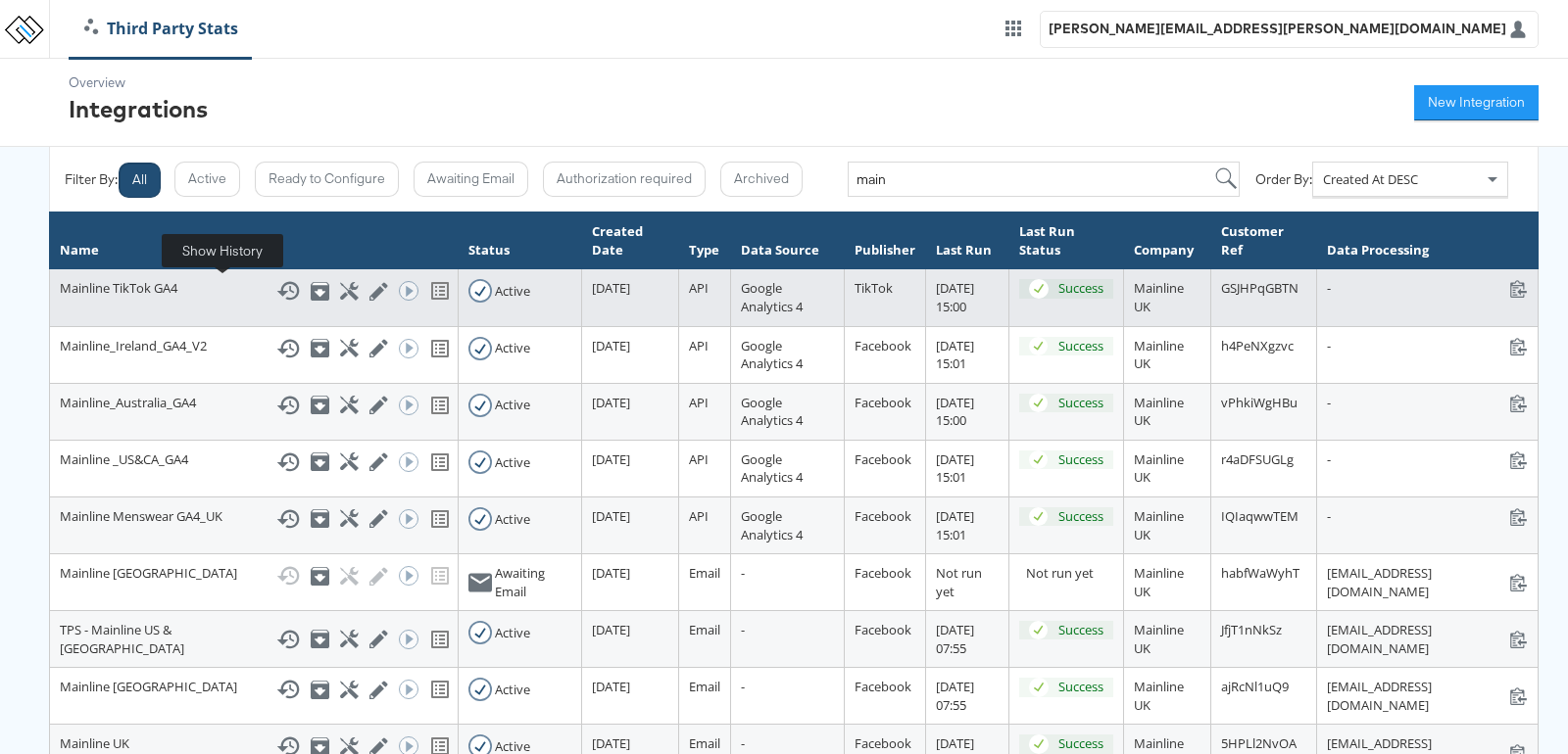
click at [277, 289] on g at bounding box center [288, 291] width 23 height 19
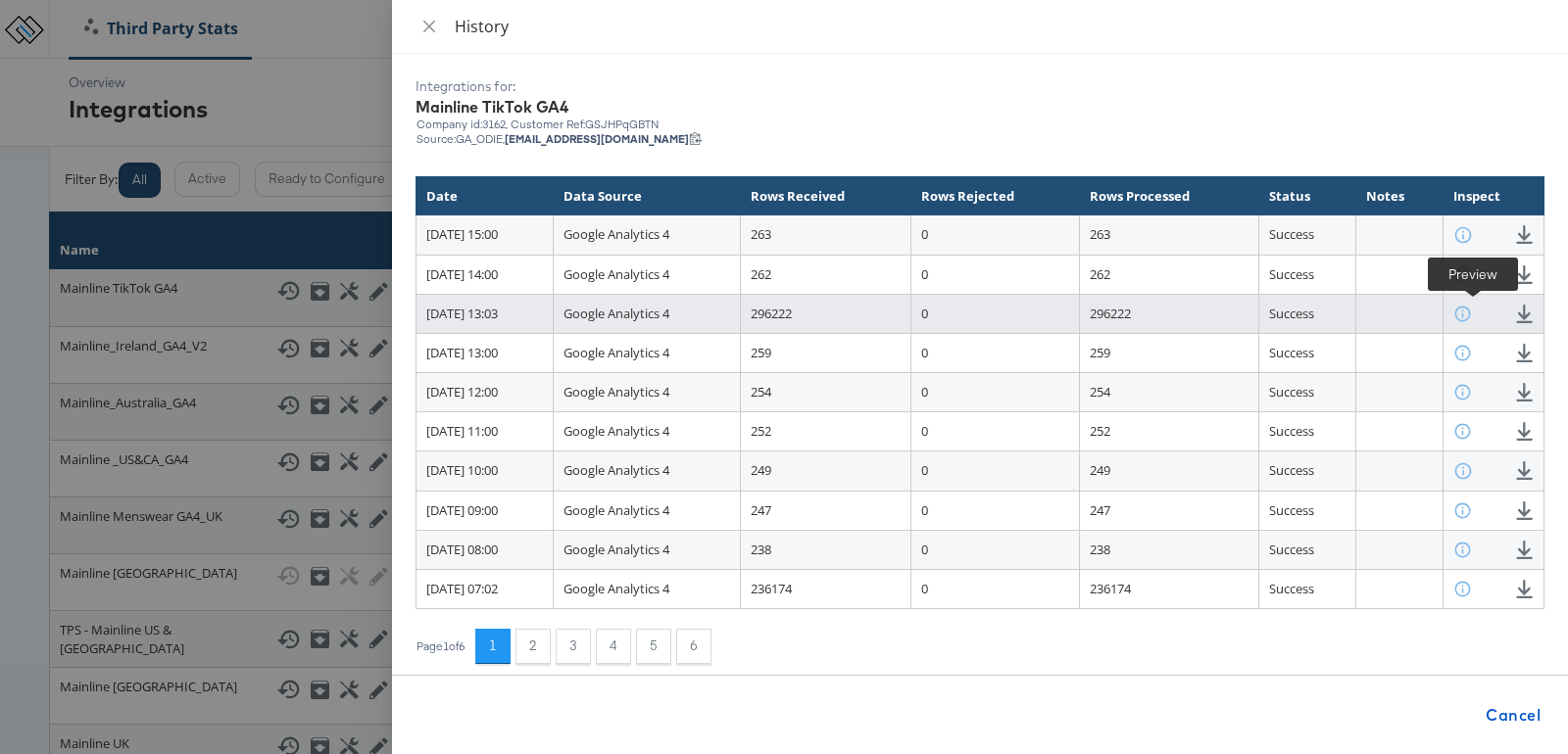
click at [1461, 312] on div "Preview Download" at bounding box center [1493, 313] width 80 height 19
click at [1471, 309] on icon at bounding box center [1462, 313] width 19 height 19
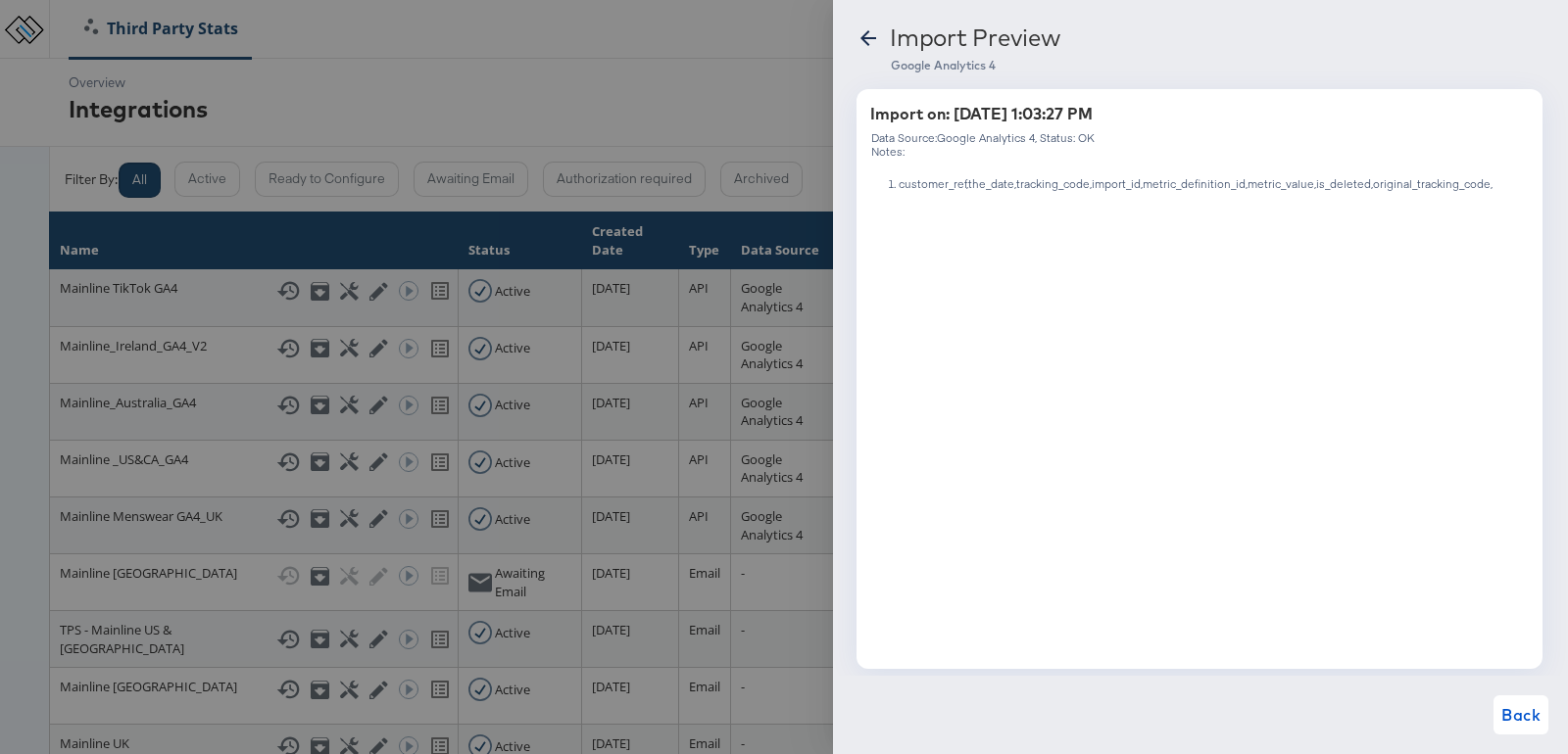
click at [869, 42] on icon at bounding box center [868, 38] width 24 height 24
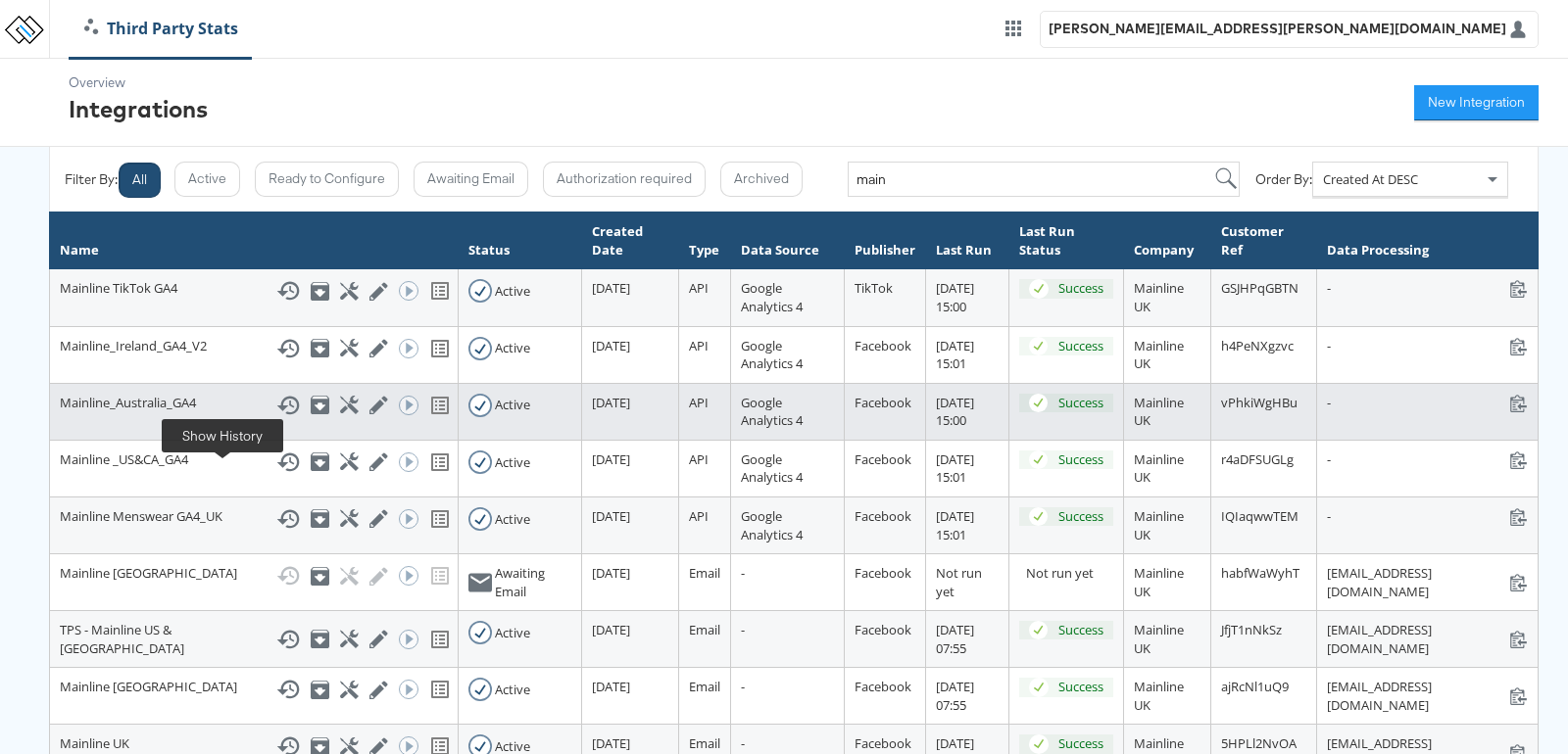
click at [276, 417] on icon at bounding box center [288, 405] width 24 height 24
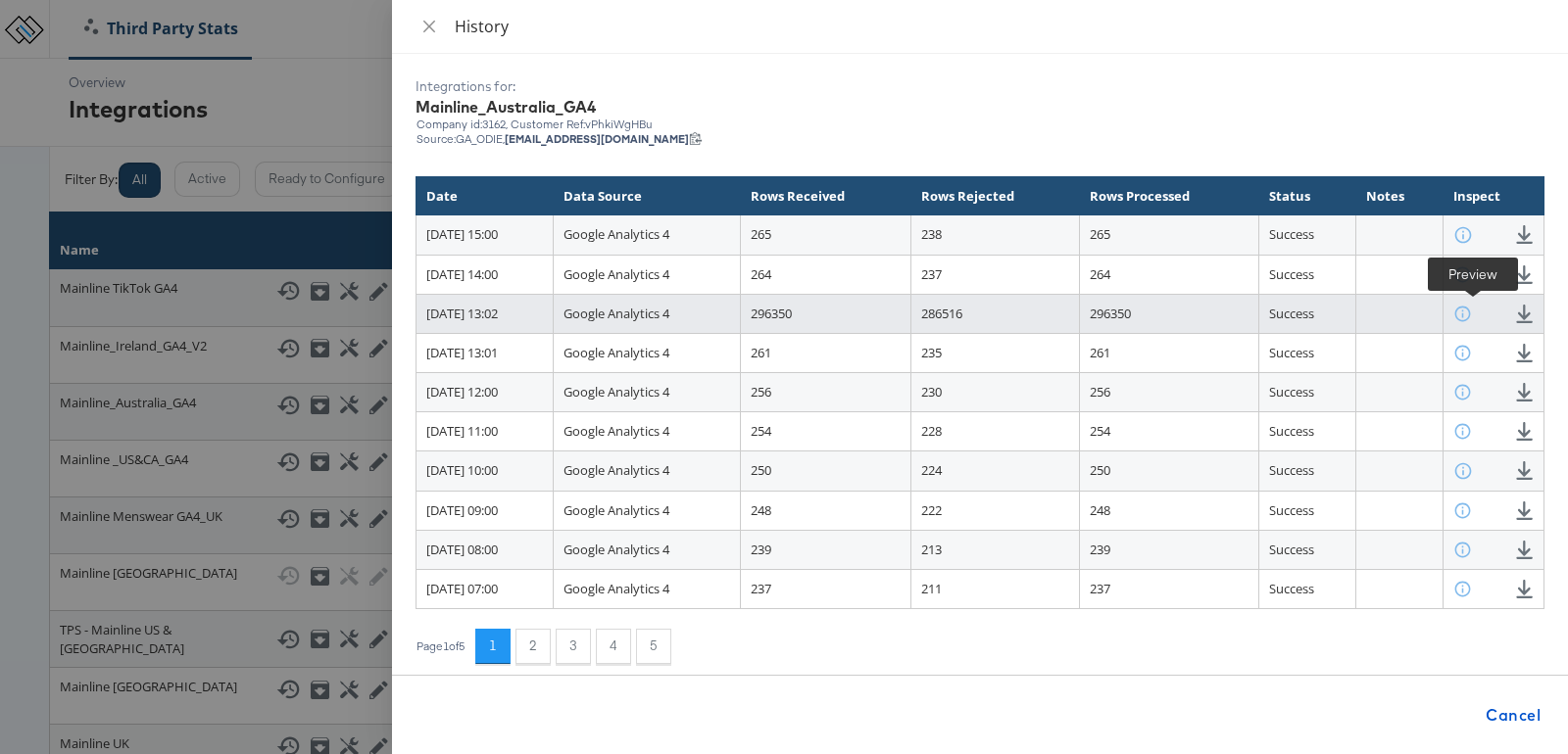
click at [1471, 312] on icon at bounding box center [1462, 313] width 19 height 19
click at [1471, 309] on icon at bounding box center [1462, 313] width 19 height 19
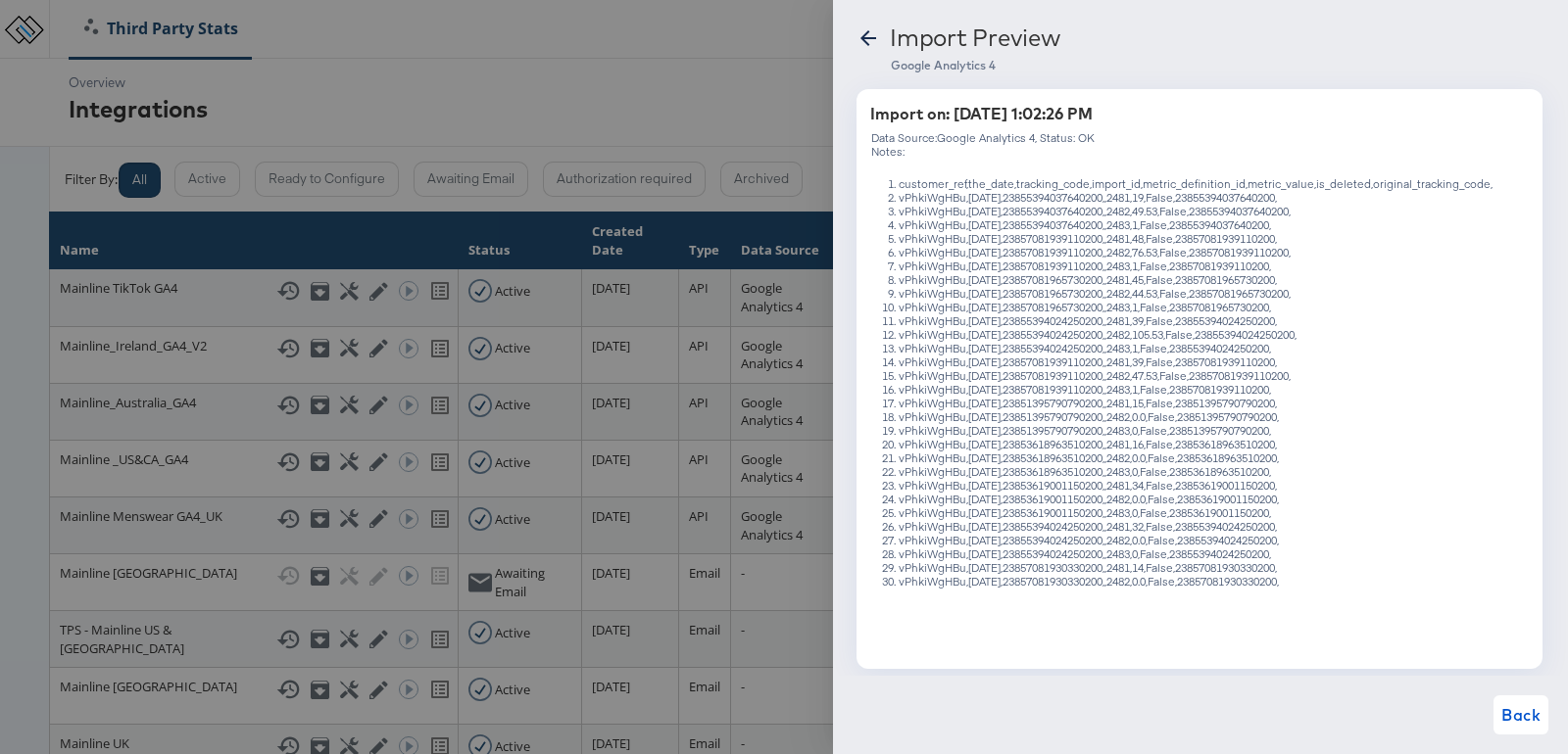
click at [868, 37] on icon at bounding box center [868, 38] width 16 height 16
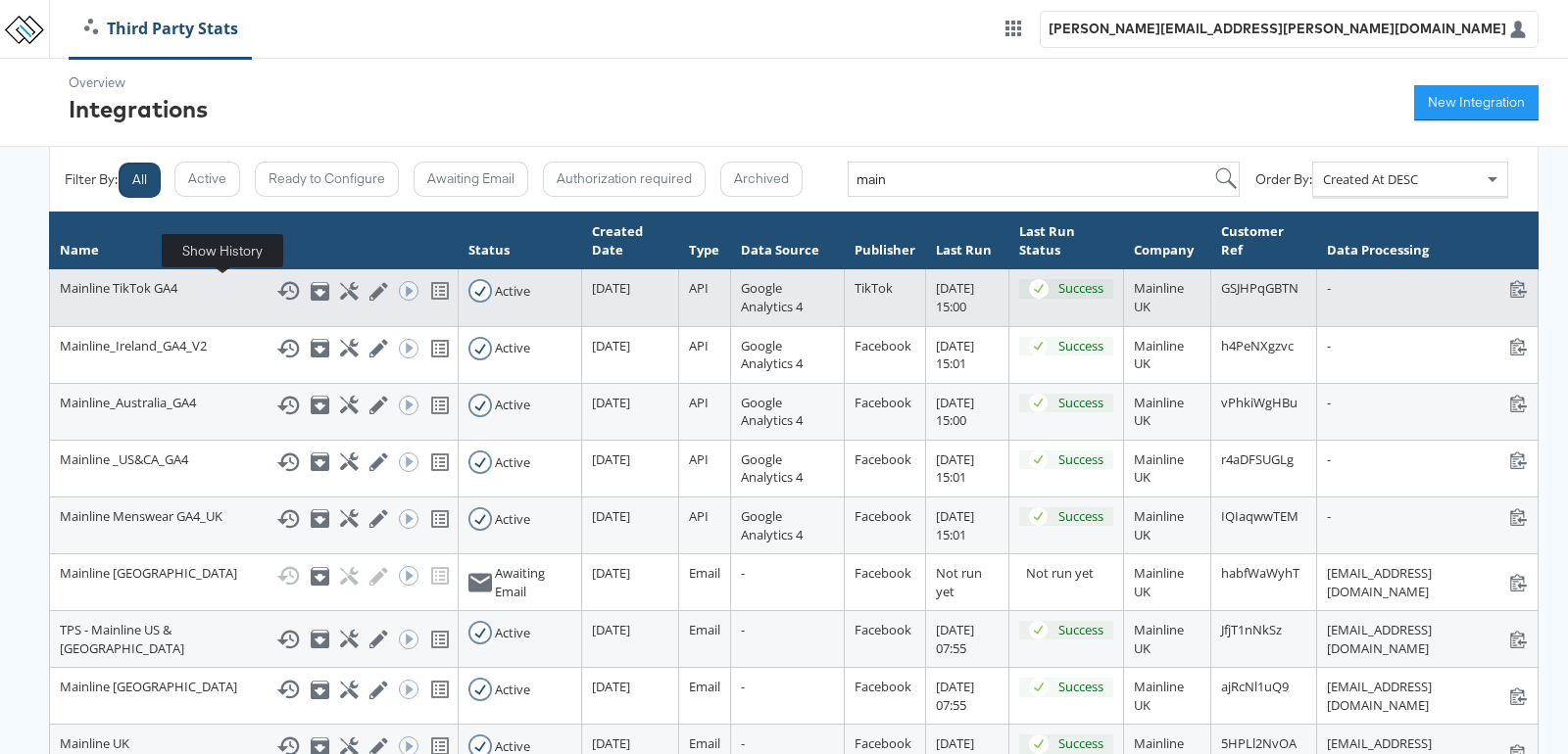
click at [276, 290] on icon at bounding box center [288, 291] width 24 height 24
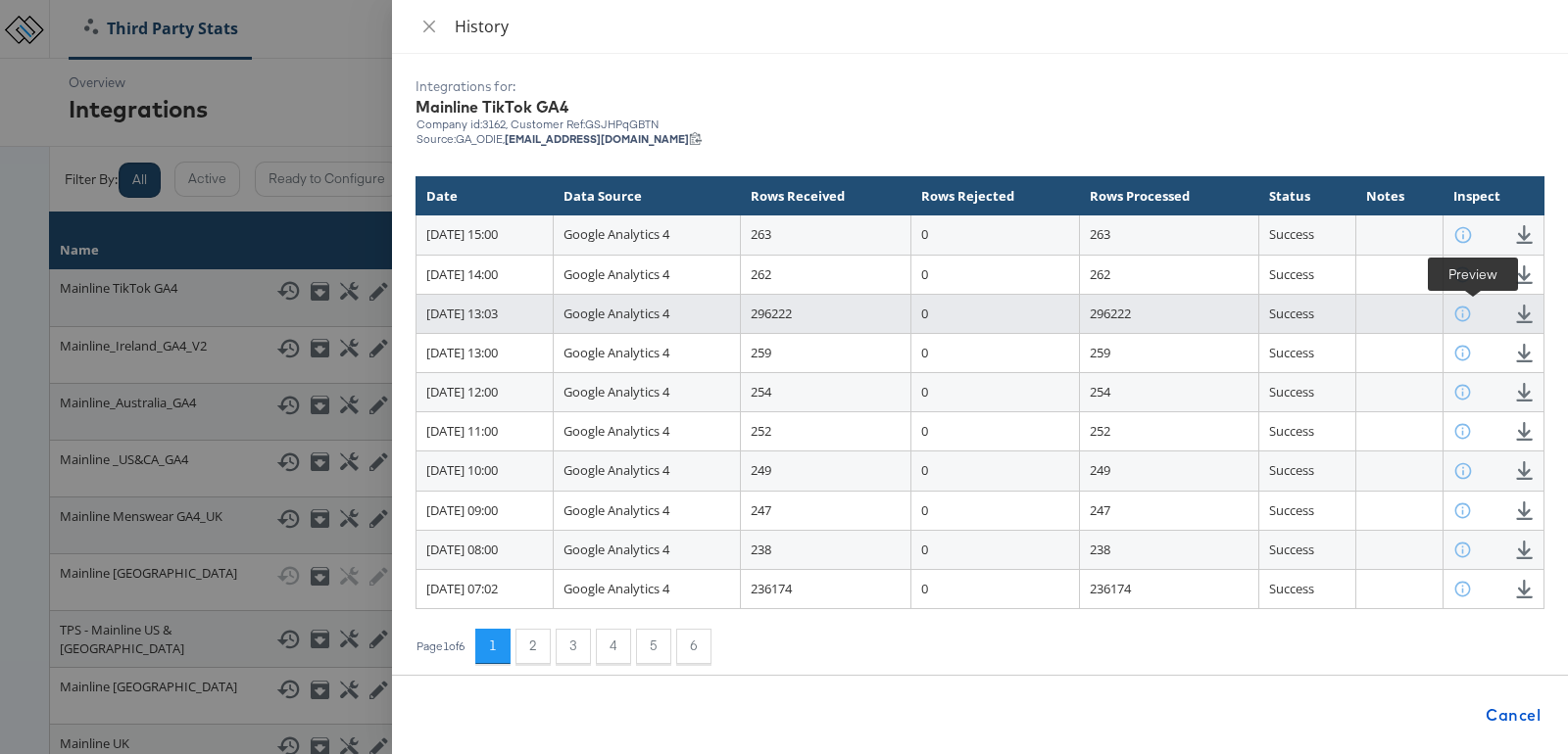
click at [1471, 314] on icon at bounding box center [1462, 313] width 19 height 19
click at [1471, 310] on icon at bounding box center [1462, 313] width 19 height 19
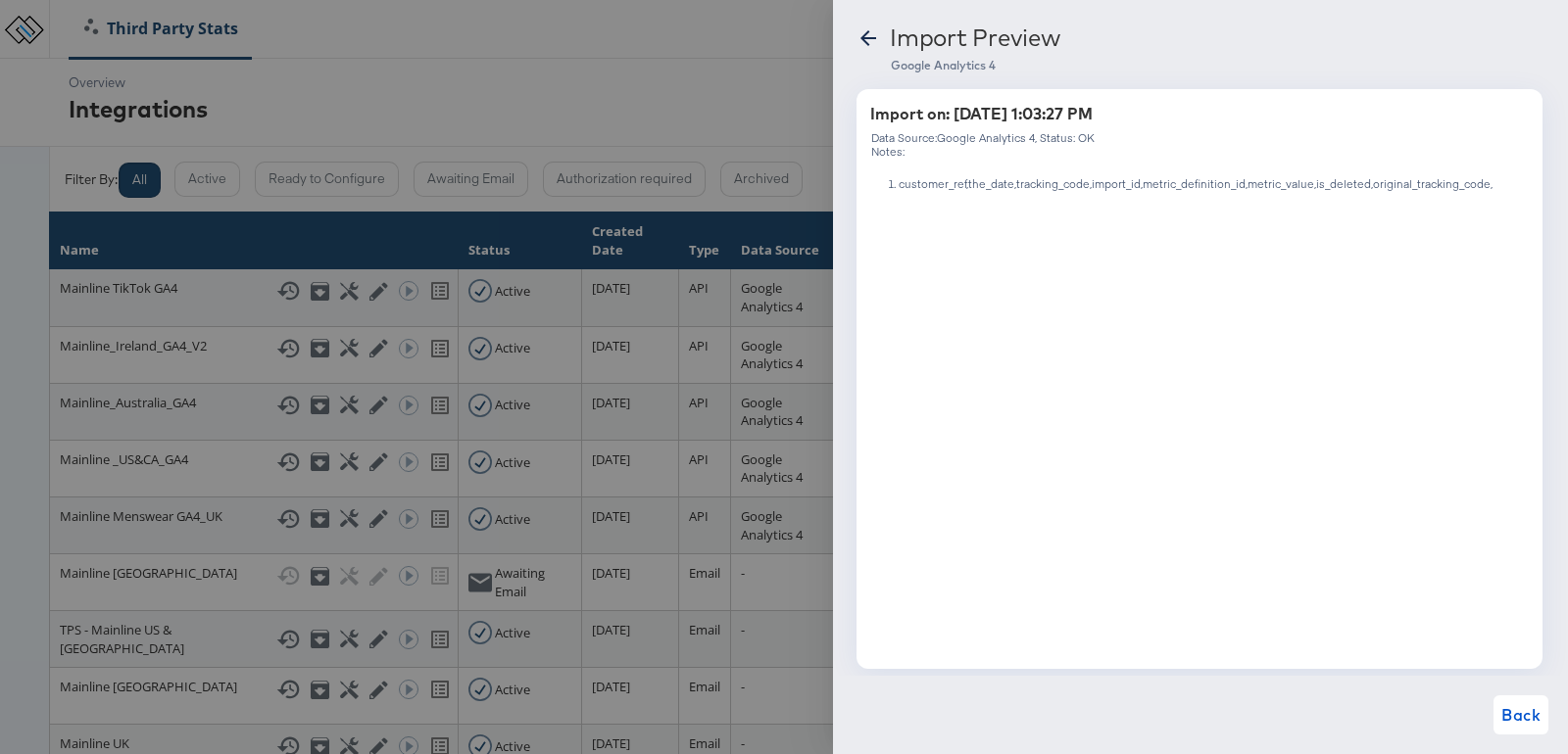
click at [866, 44] on icon at bounding box center [868, 38] width 24 height 24
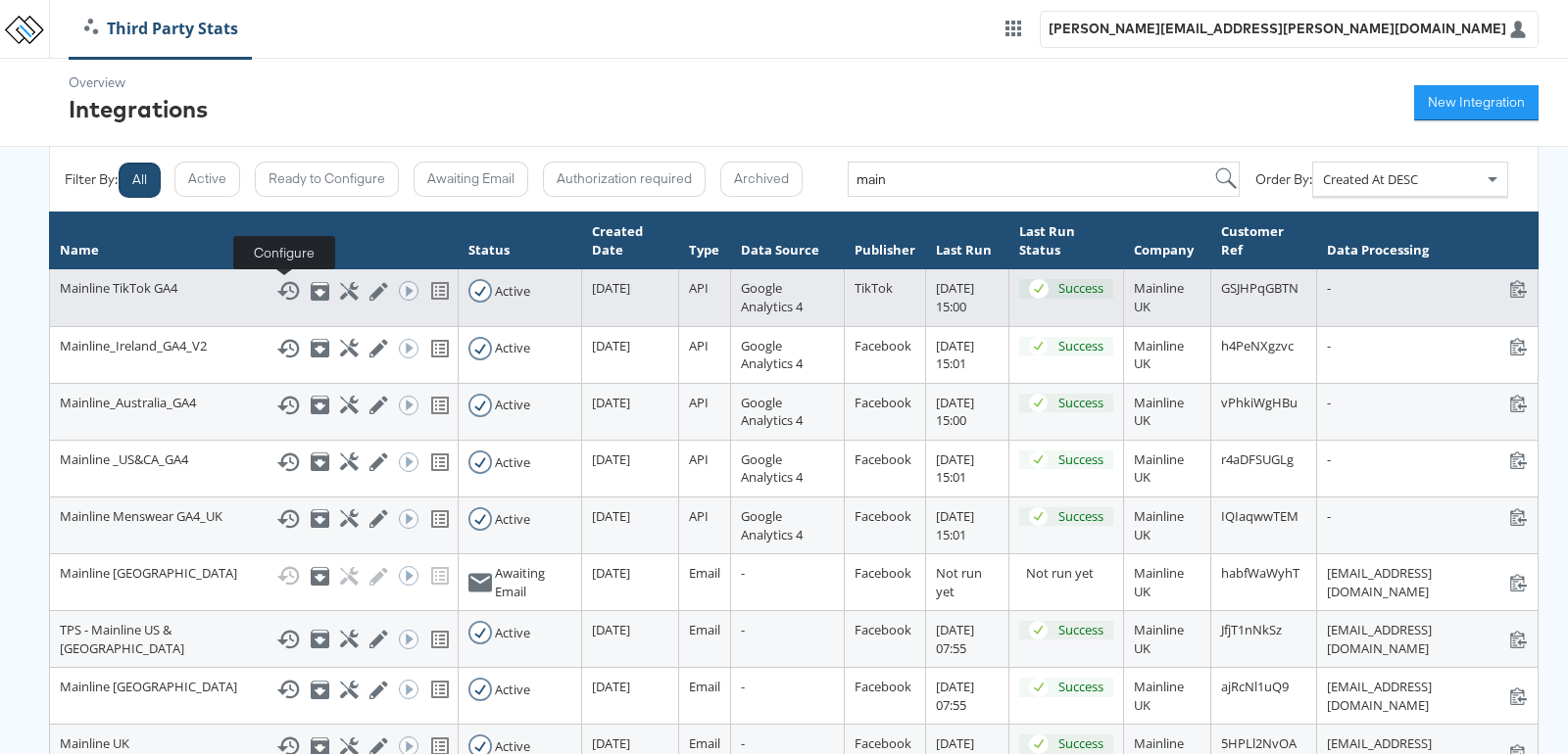
click at [340, 287] on icon at bounding box center [349, 291] width 19 height 19
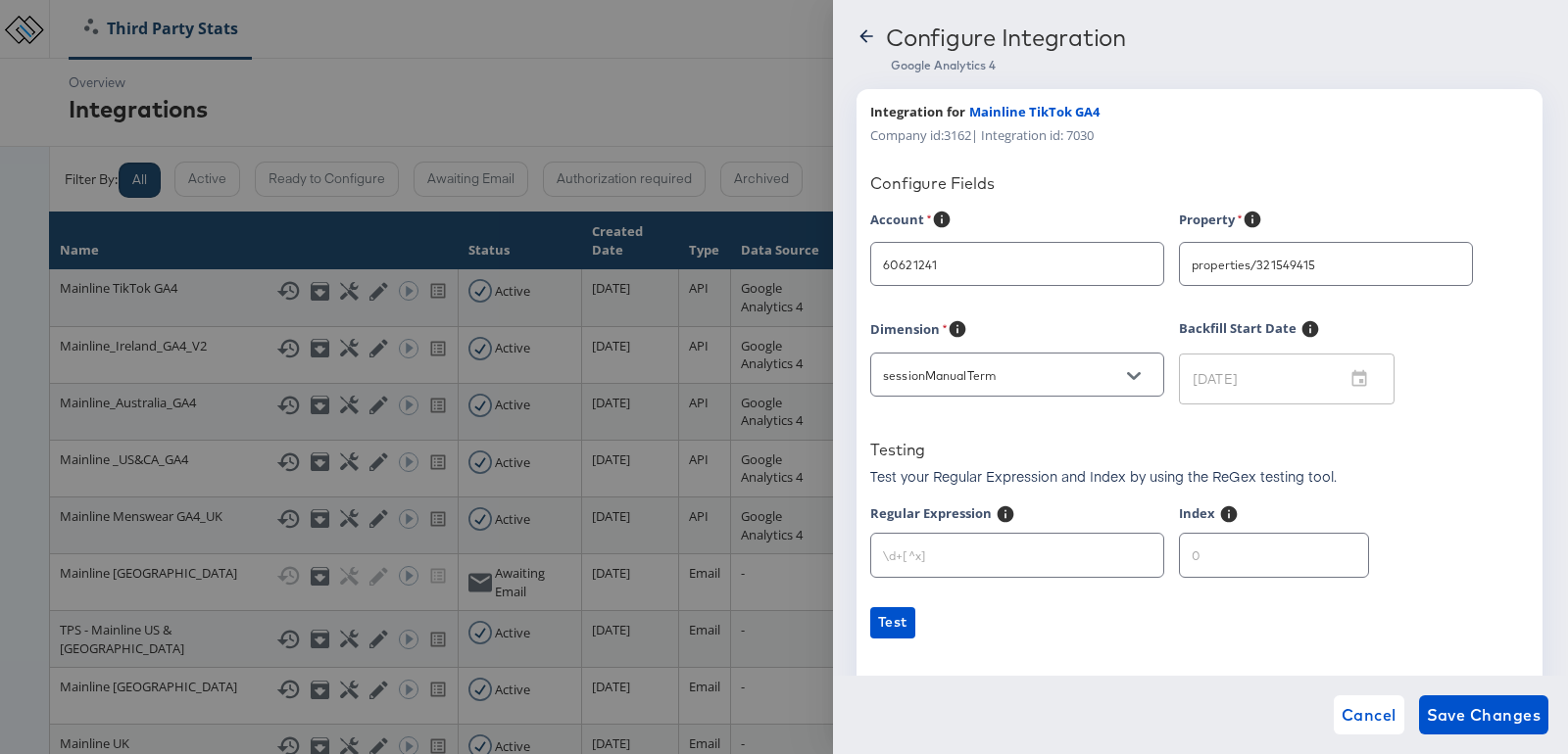
type input "GA Premium MMW"
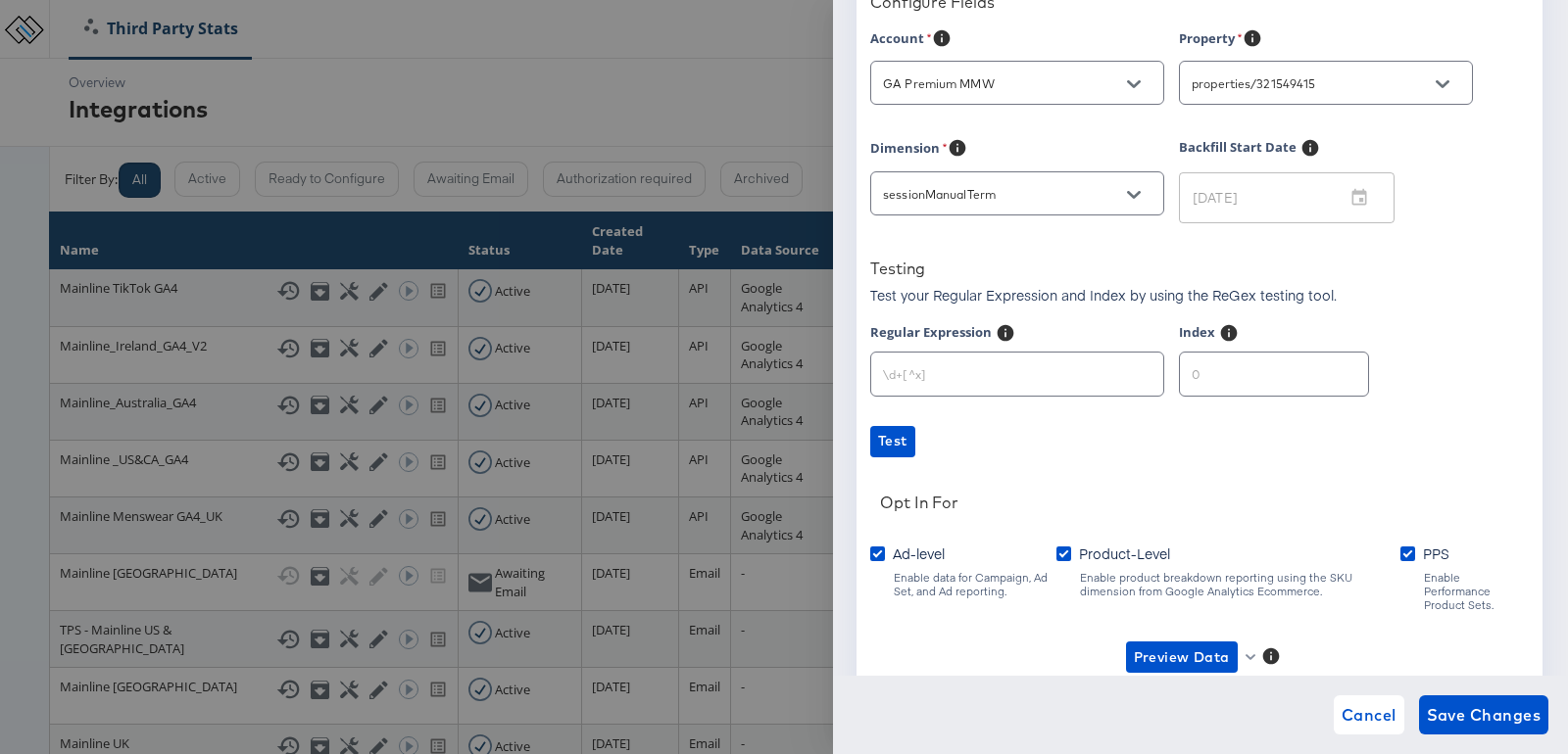
scroll to position [254, 0]
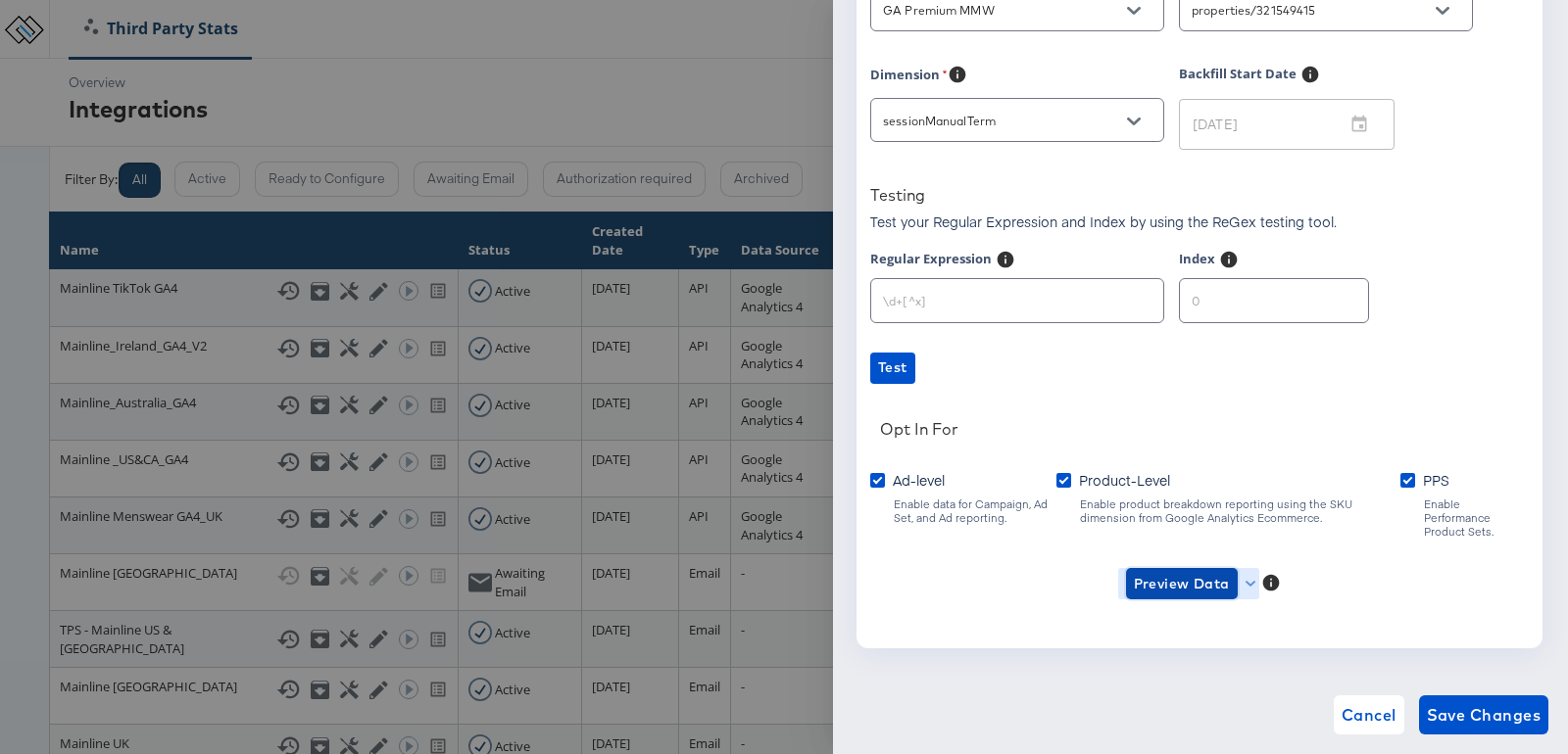
click at [1193, 572] on span "Preview Data" at bounding box center [1181, 583] width 96 height 25
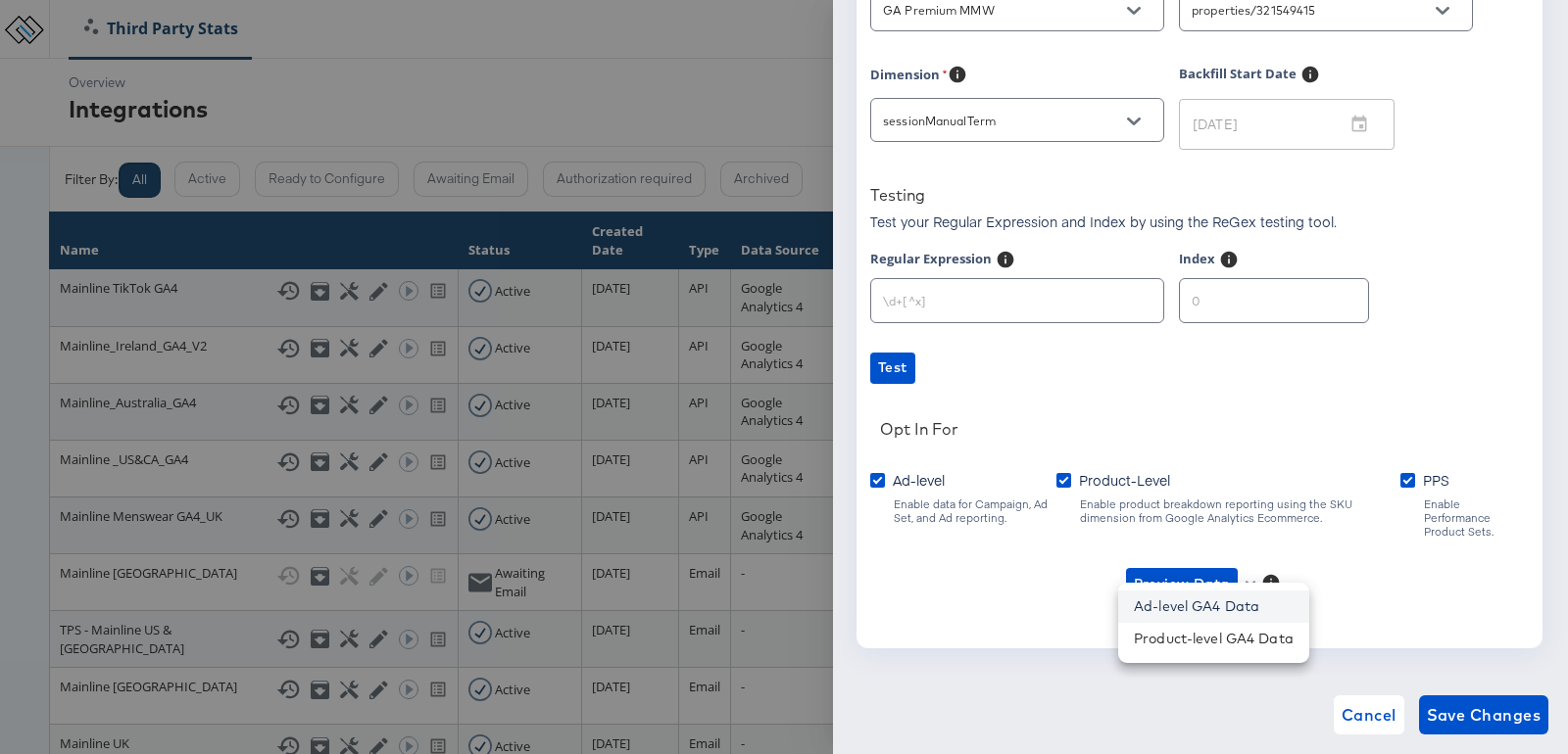
click at [1176, 613] on li "Ad-level GA4 Data" at bounding box center [1214, 606] width 191 height 33
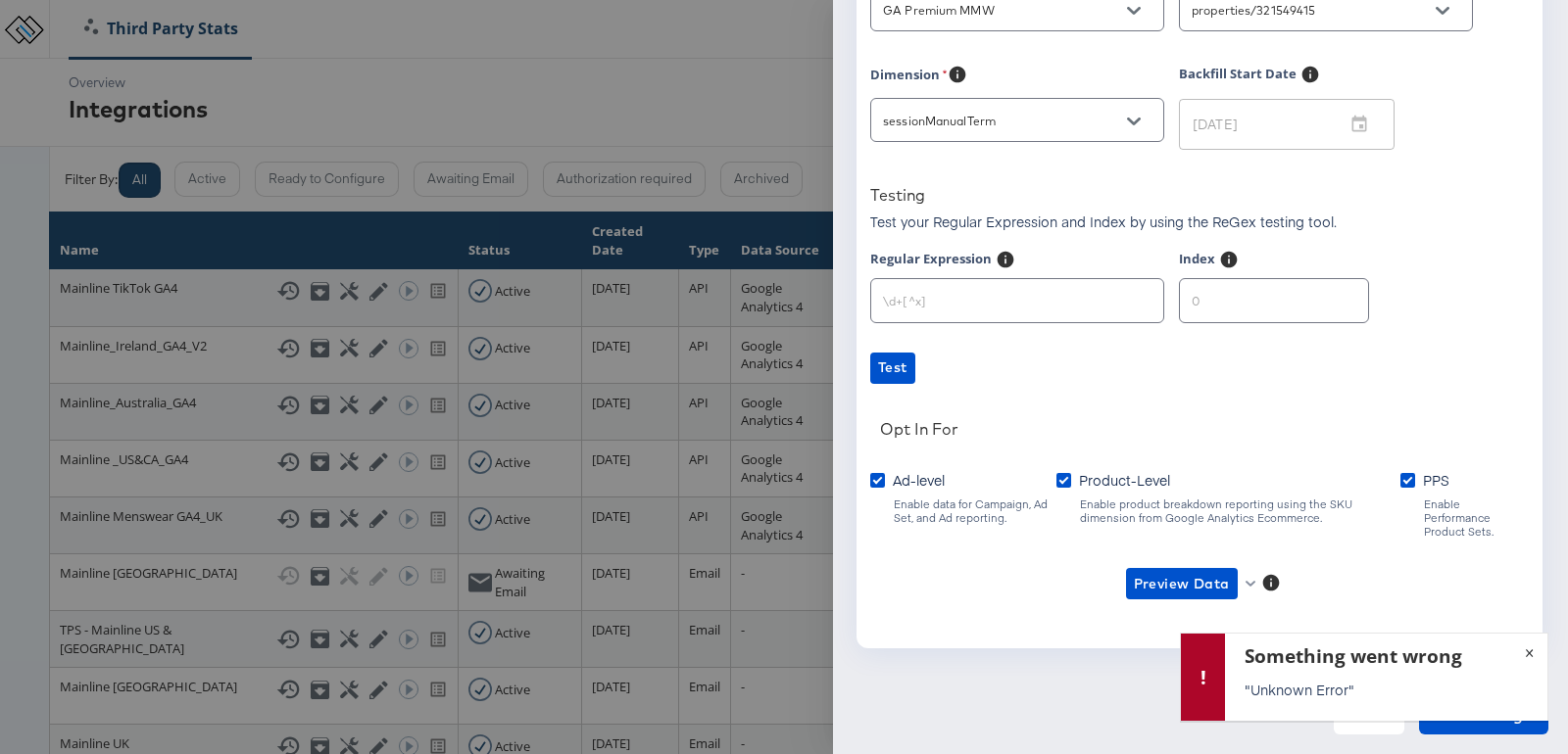
click at [1528, 651] on button "×" at bounding box center [1529, 651] width 36 height 35
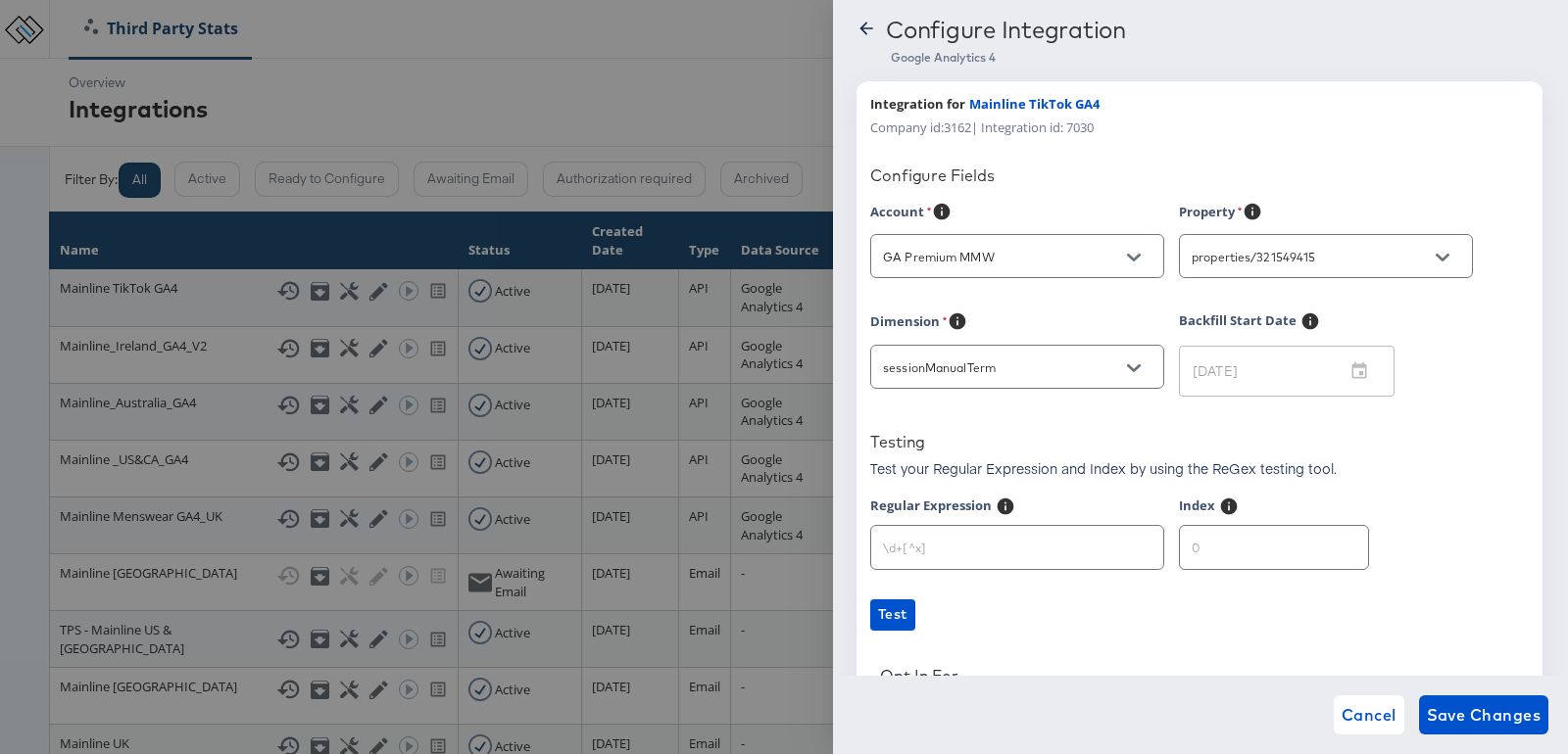
scroll to position [0, 0]
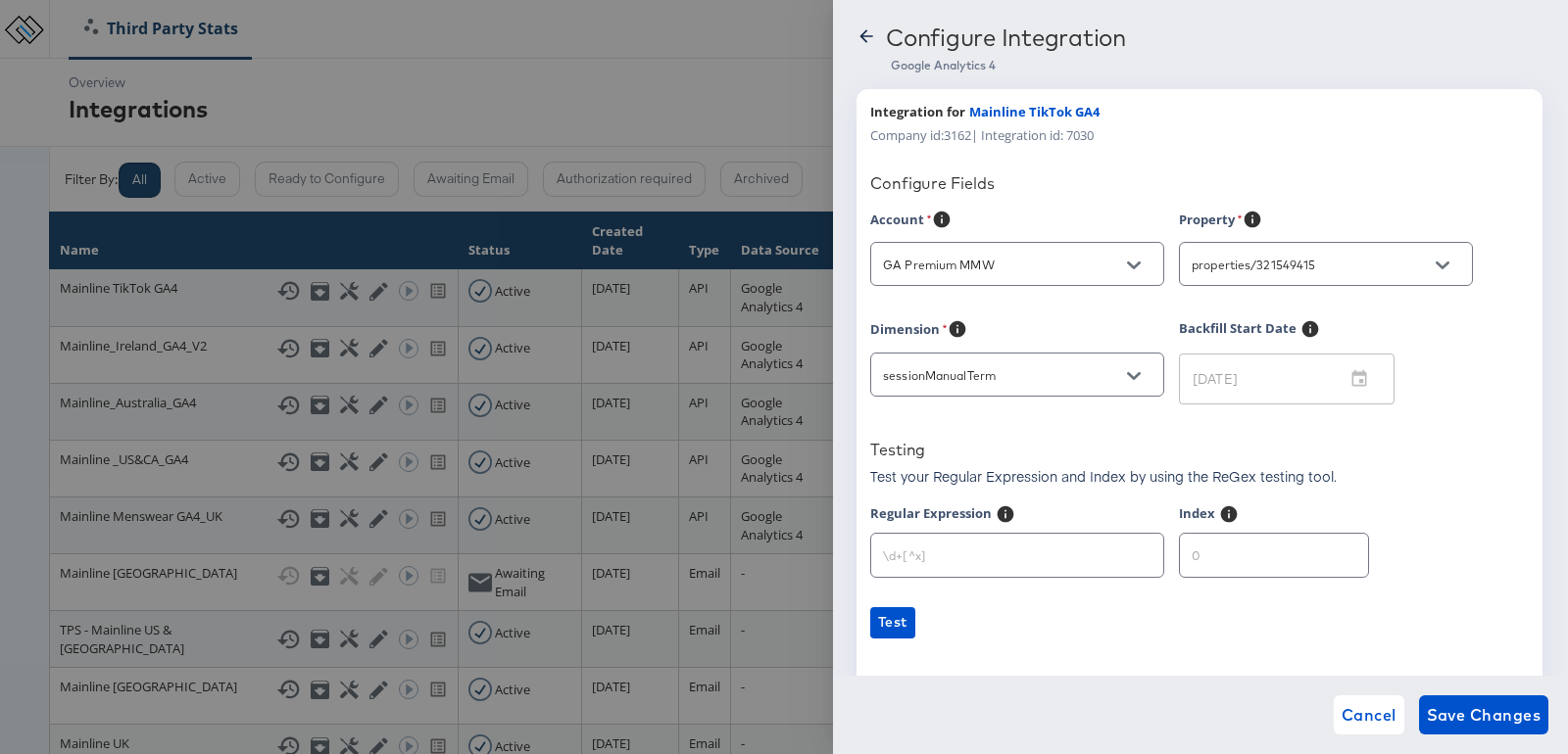
click at [859, 36] on icon at bounding box center [866, 36] width 20 height 20
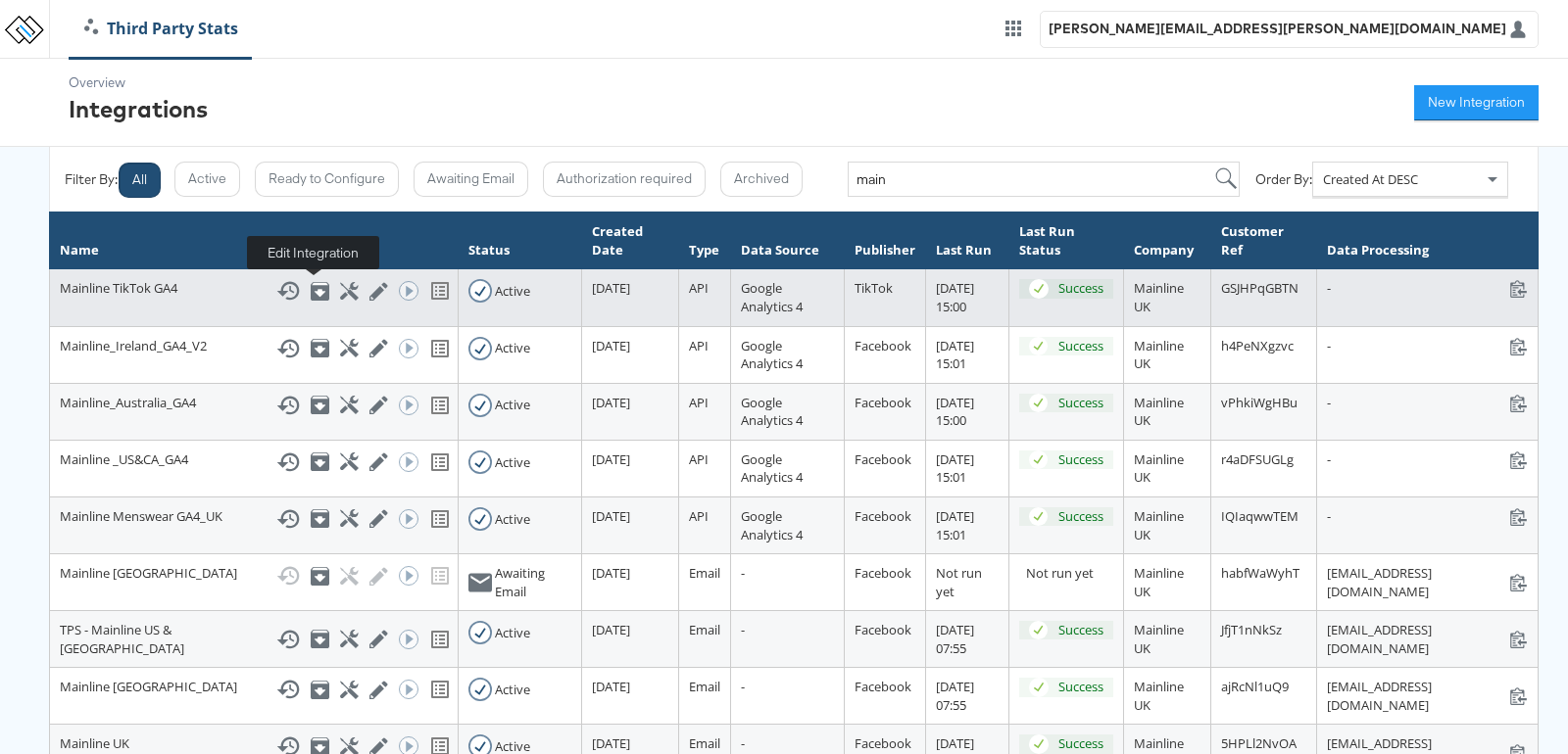
click at [370, 285] on icon at bounding box center [379, 291] width 19 height 19
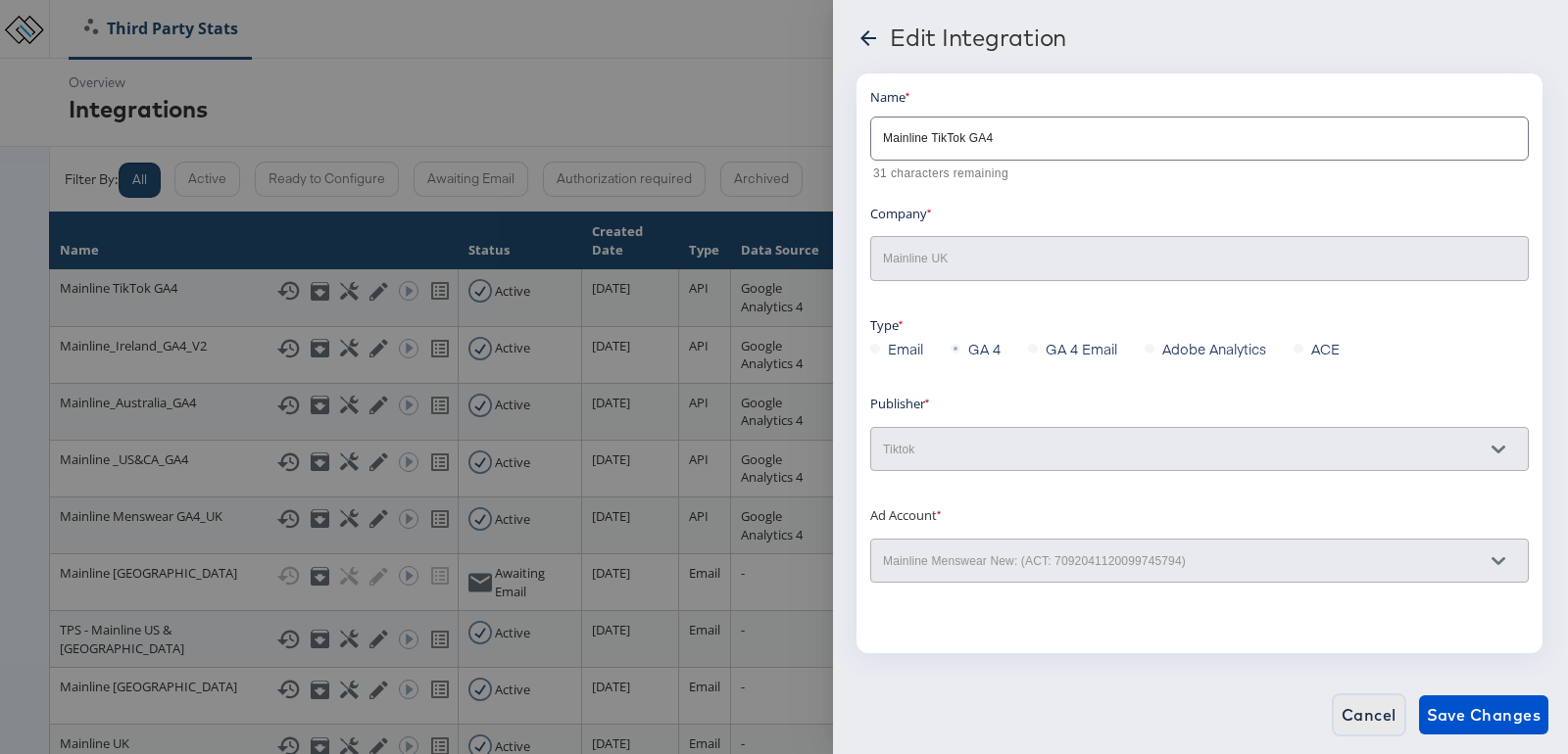
click at [1353, 705] on span "Cancel" at bounding box center [1369, 715] width 55 height 28
